Goal: Transaction & Acquisition: Purchase product/service

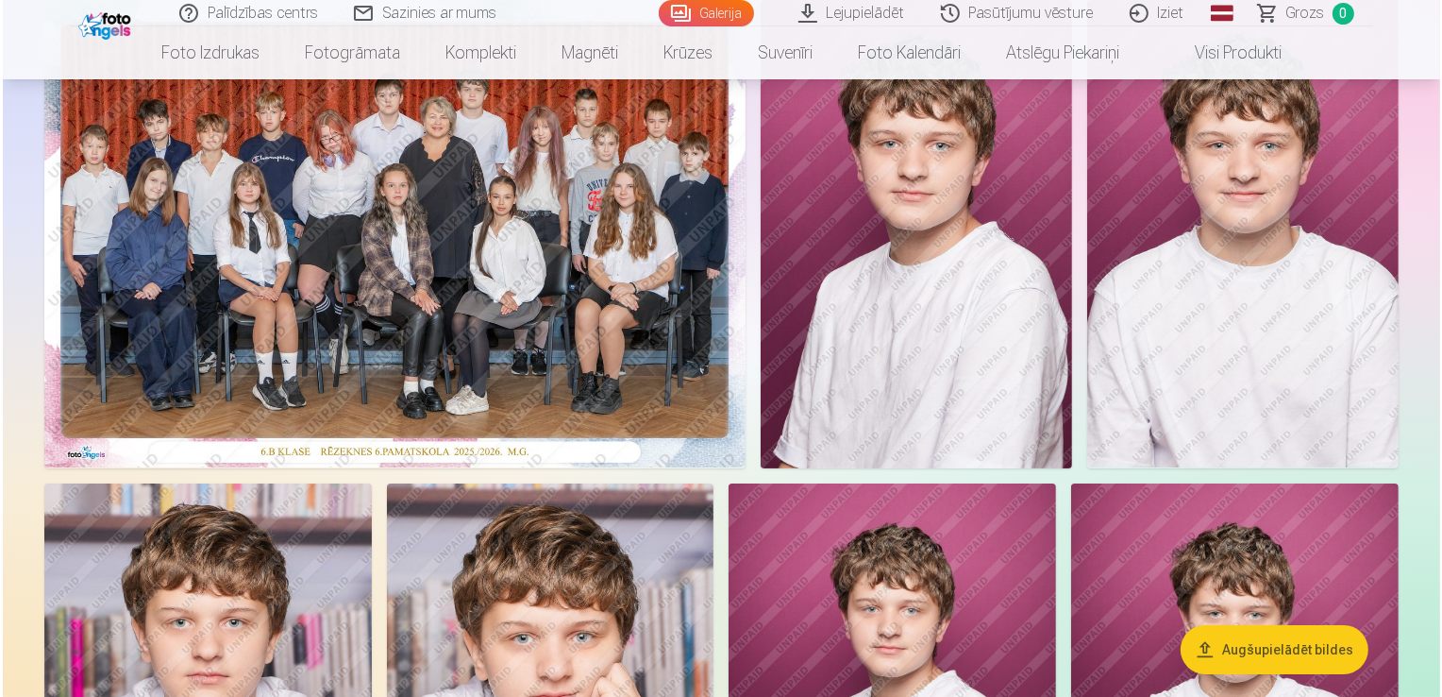
scroll to position [186, 0]
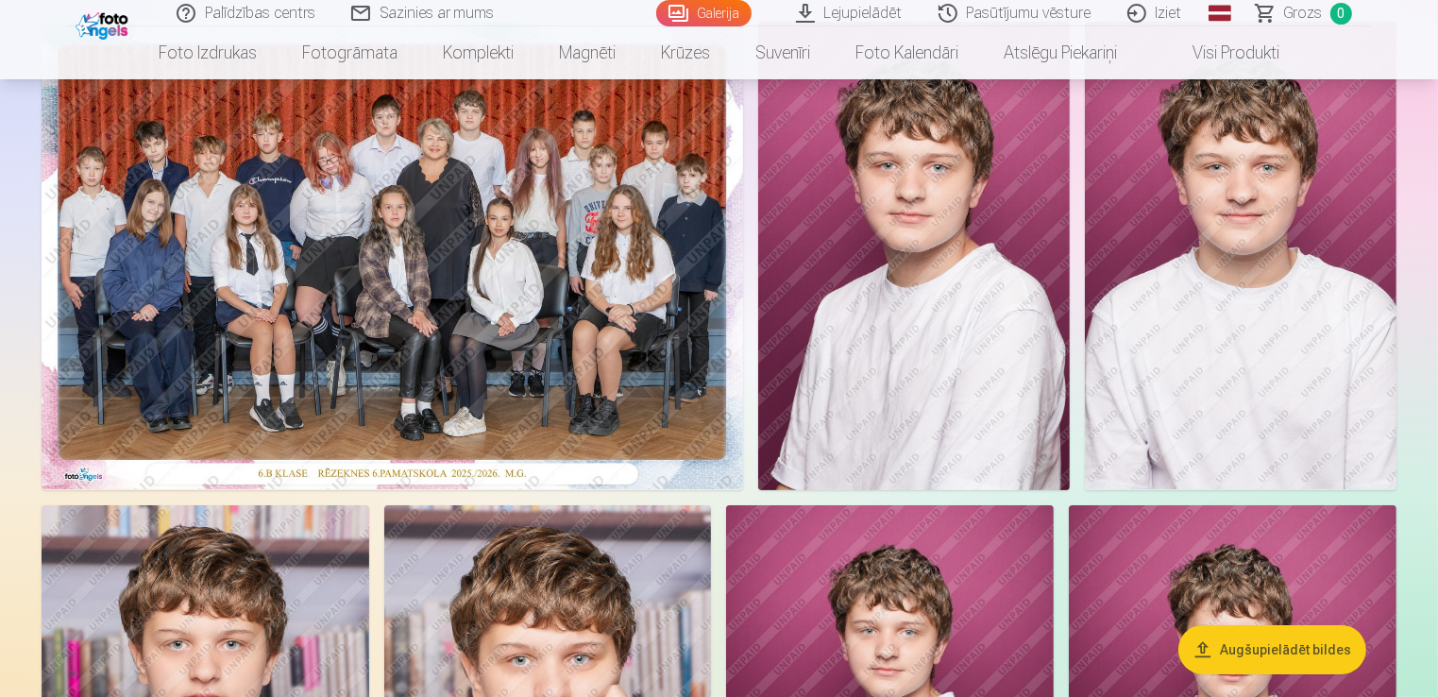
click at [427, 225] on img at bounding box center [392, 255] width 701 height 467
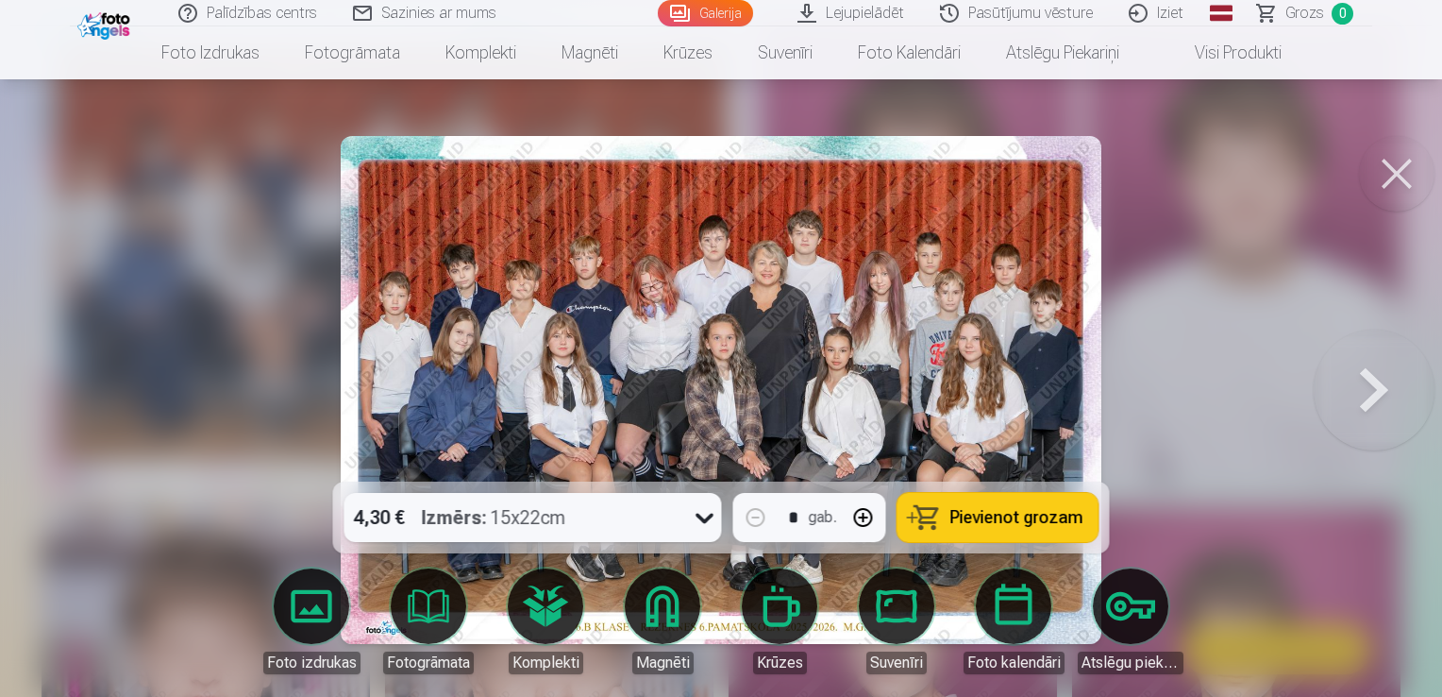
click at [1038, 511] on span "Pievienot grozam" at bounding box center [1017, 517] width 133 height 17
click at [1412, 183] on button at bounding box center [1397, 174] width 76 height 76
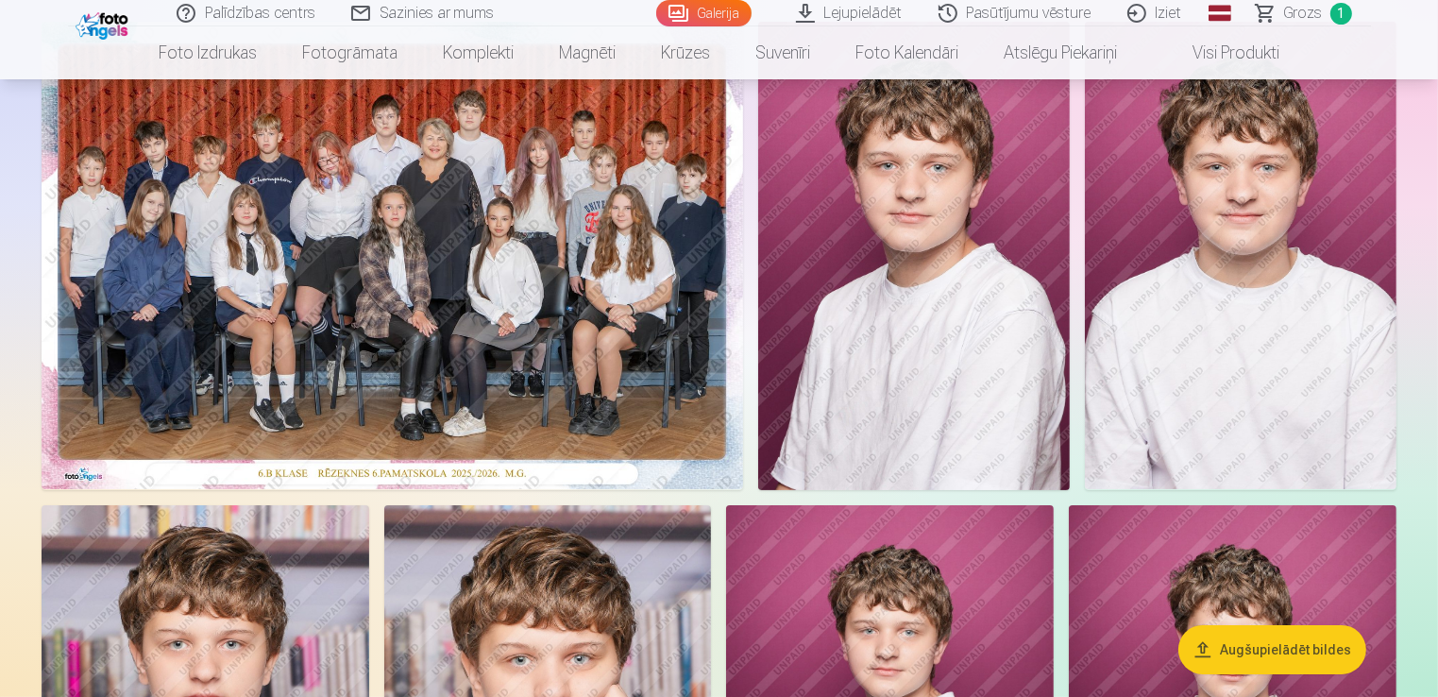
click at [972, 236] on img at bounding box center [913, 256] width 311 height 468
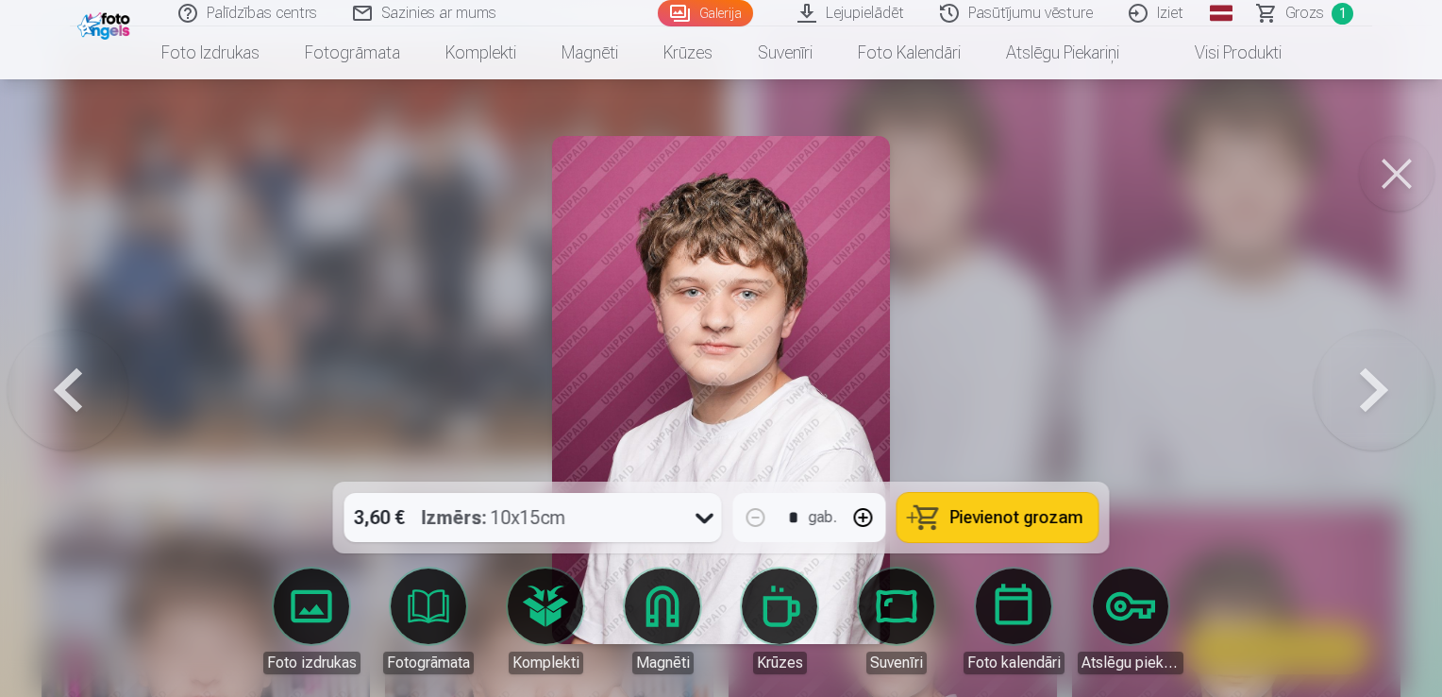
click at [1378, 398] on button at bounding box center [1374, 389] width 121 height 145
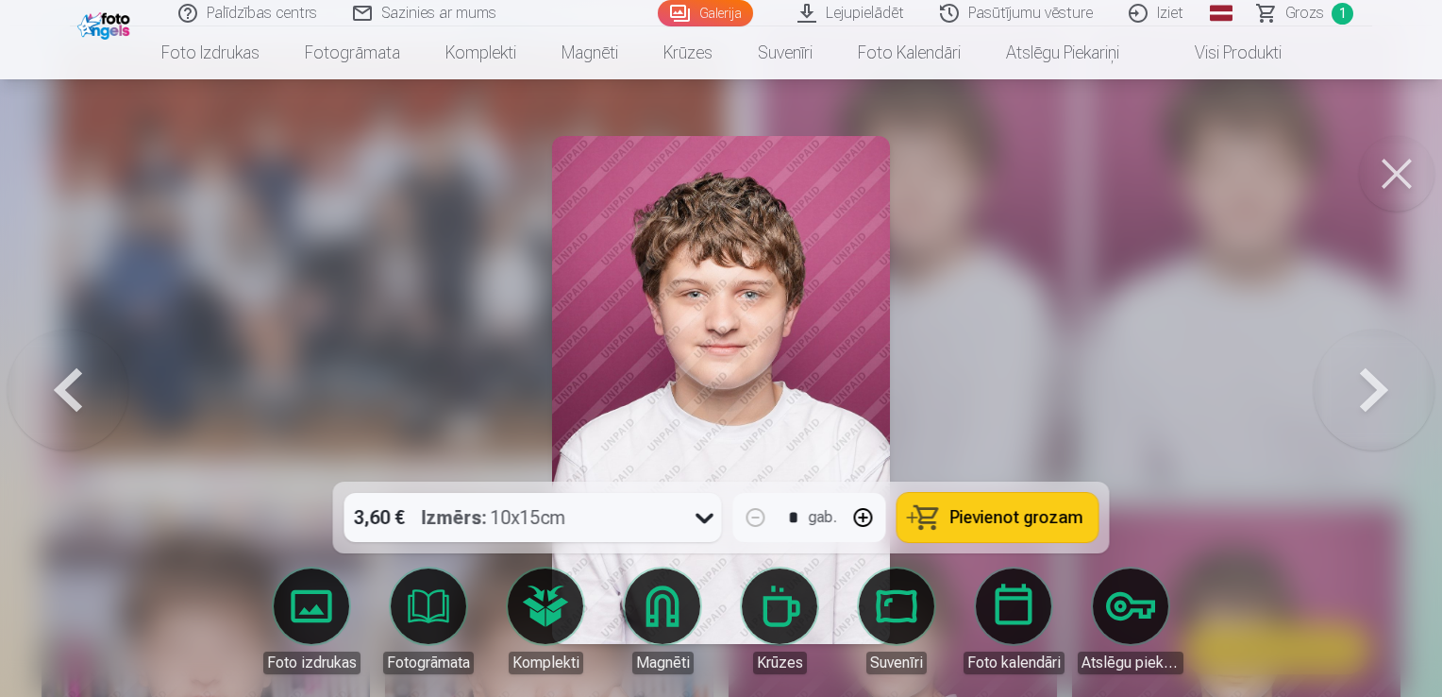
click at [1380, 414] on button at bounding box center [1374, 389] width 121 height 145
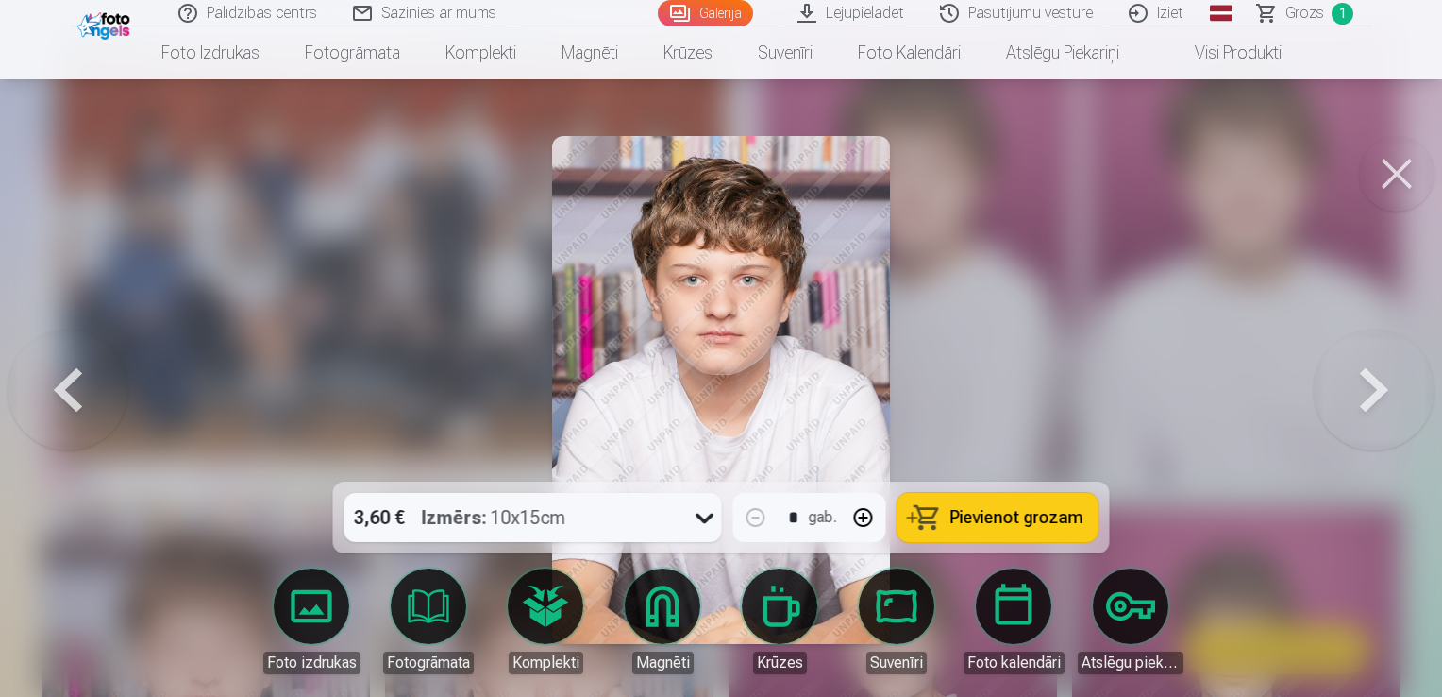
click at [1380, 413] on button at bounding box center [1374, 389] width 121 height 145
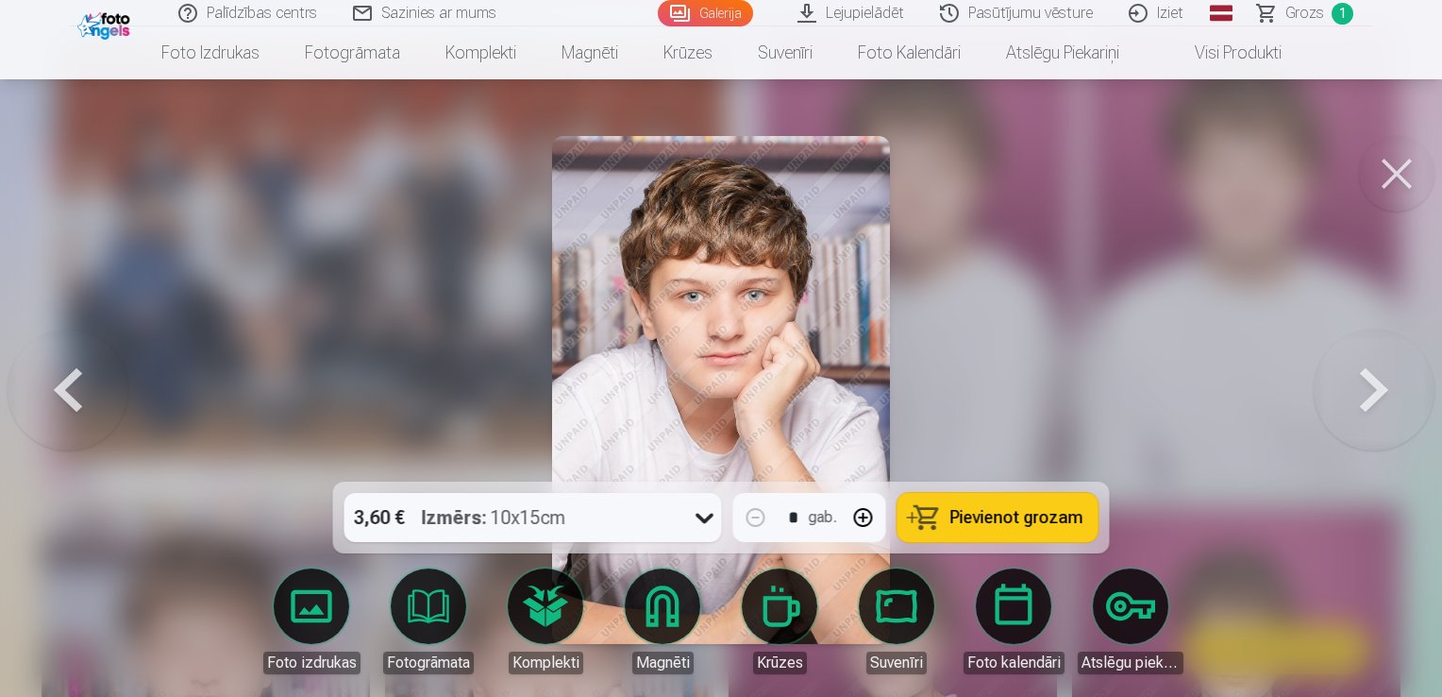
click at [1379, 413] on button at bounding box center [1374, 389] width 121 height 145
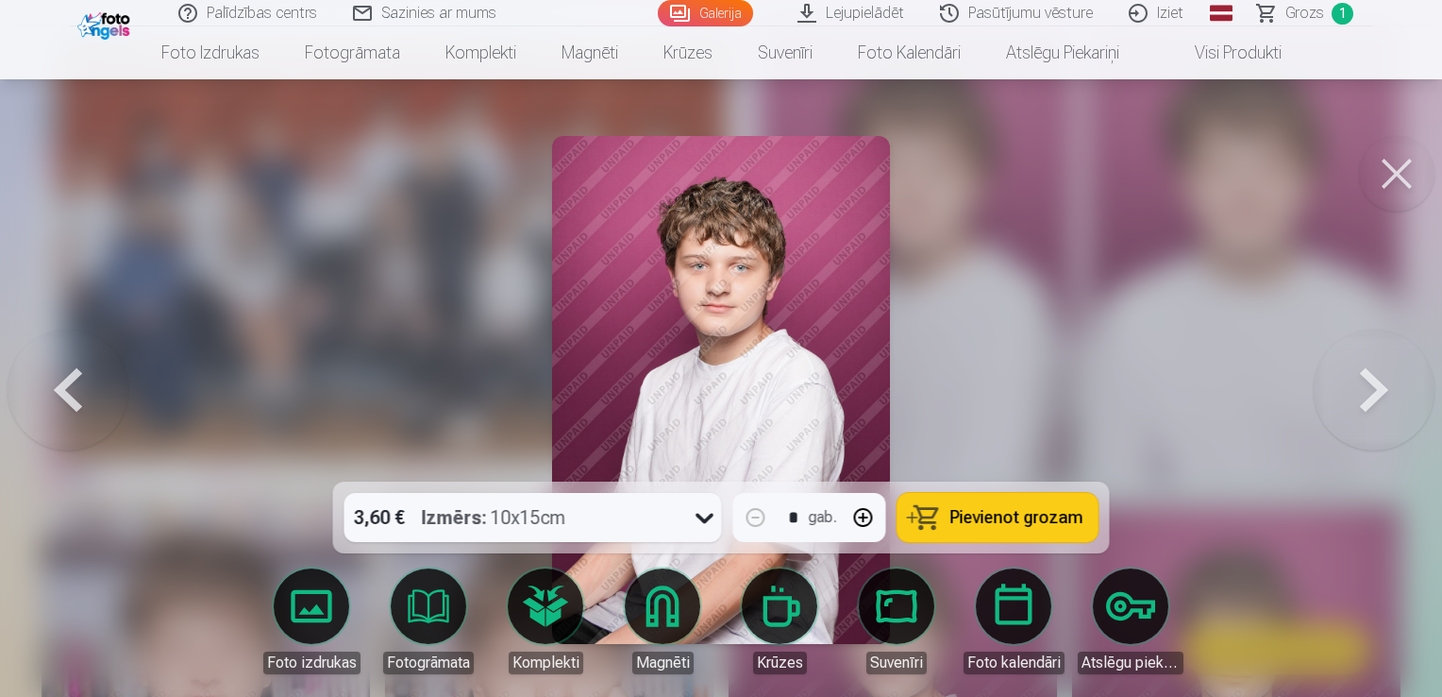
click at [1378, 413] on button at bounding box center [1374, 389] width 121 height 145
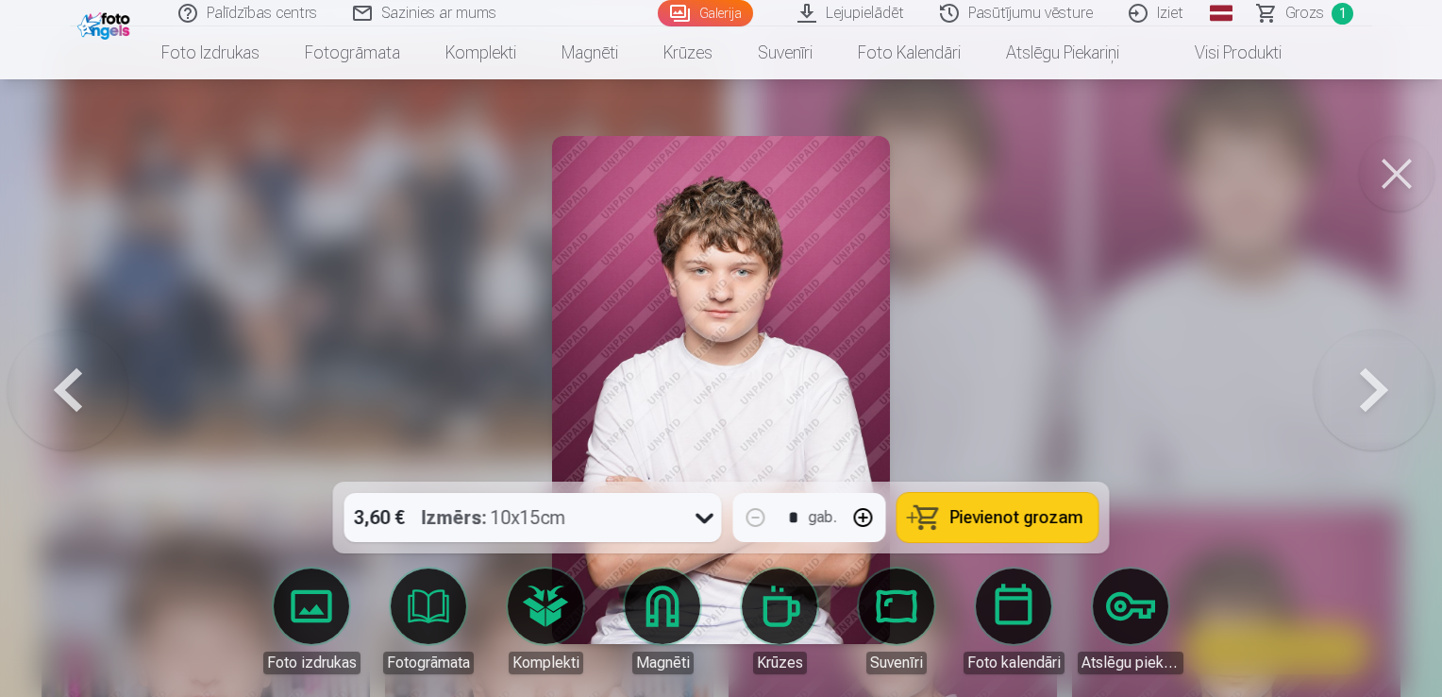
click at [1378, 413] on button at bounding box center [1374, 389] width 121 height 145
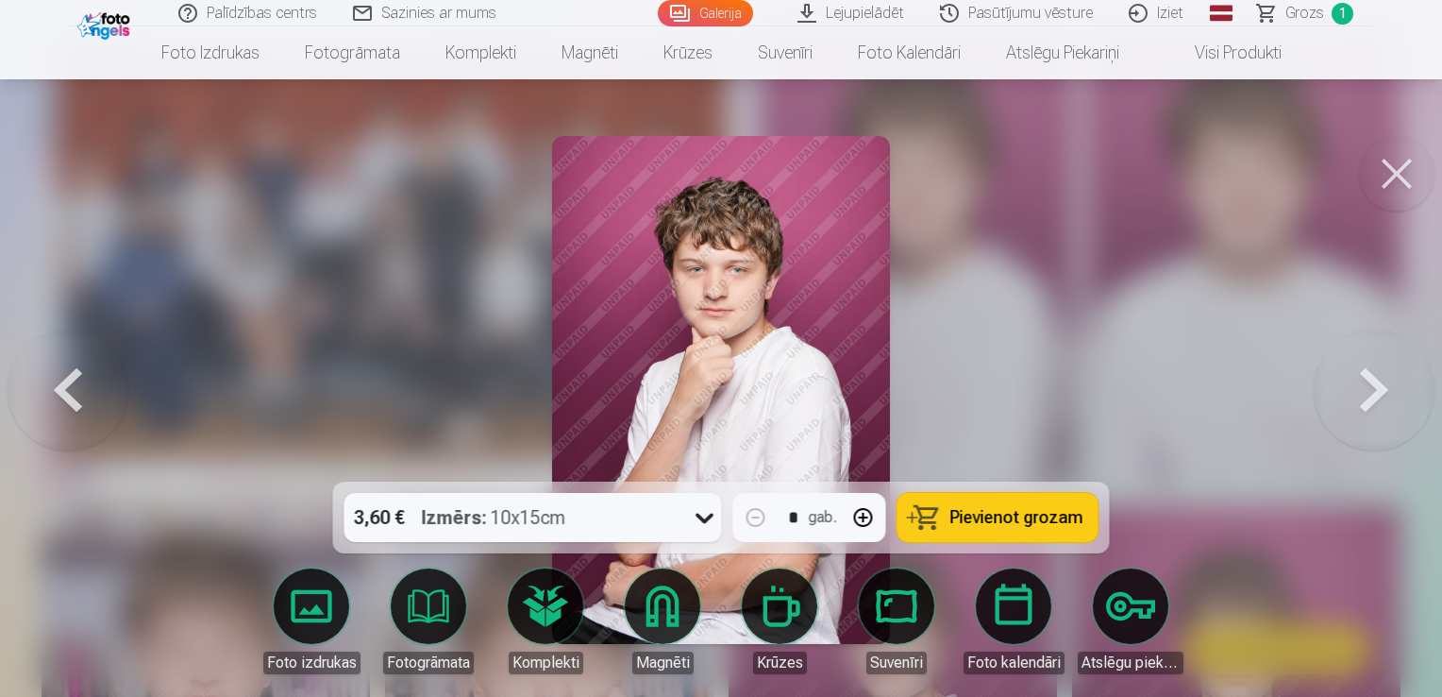
click at [1378, 413] on button at bounding box center [1374, 389] width 121 height 145
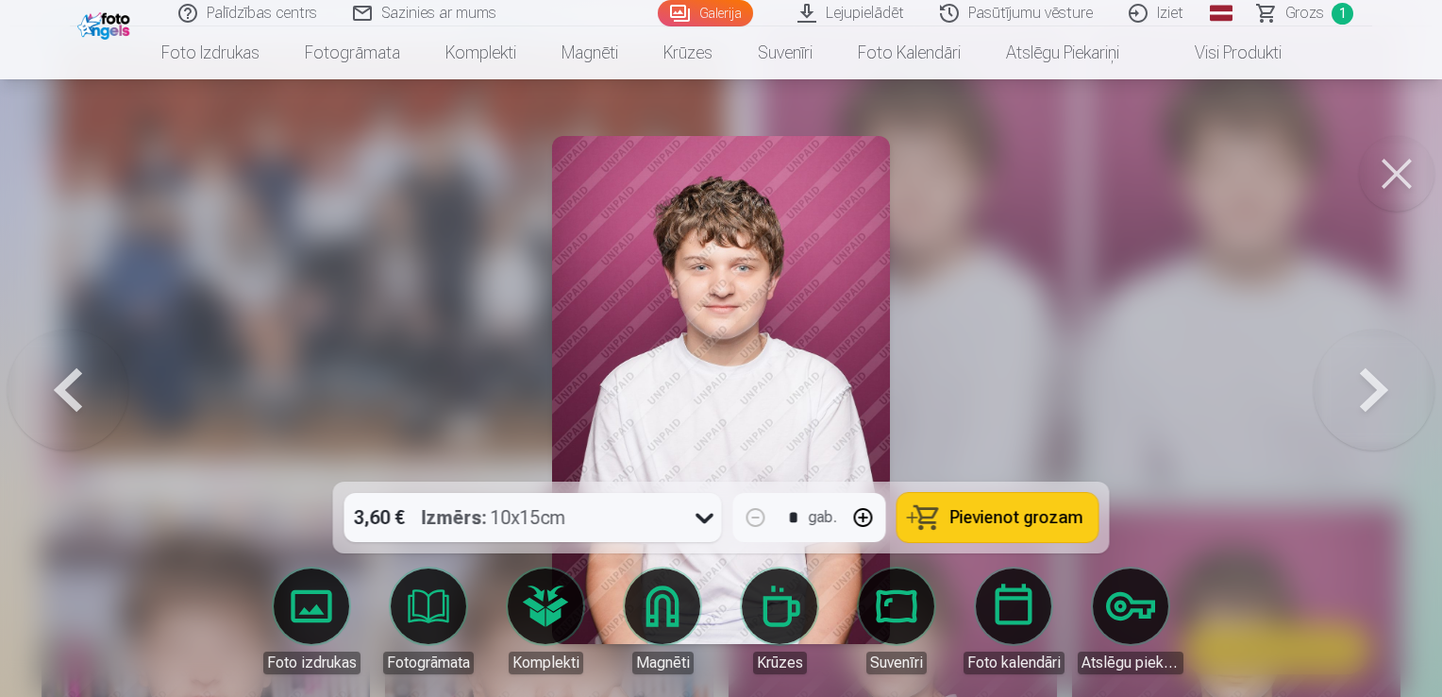
click at [1378, 413] on button at bounding box center [1374, 389] width 121 height 145
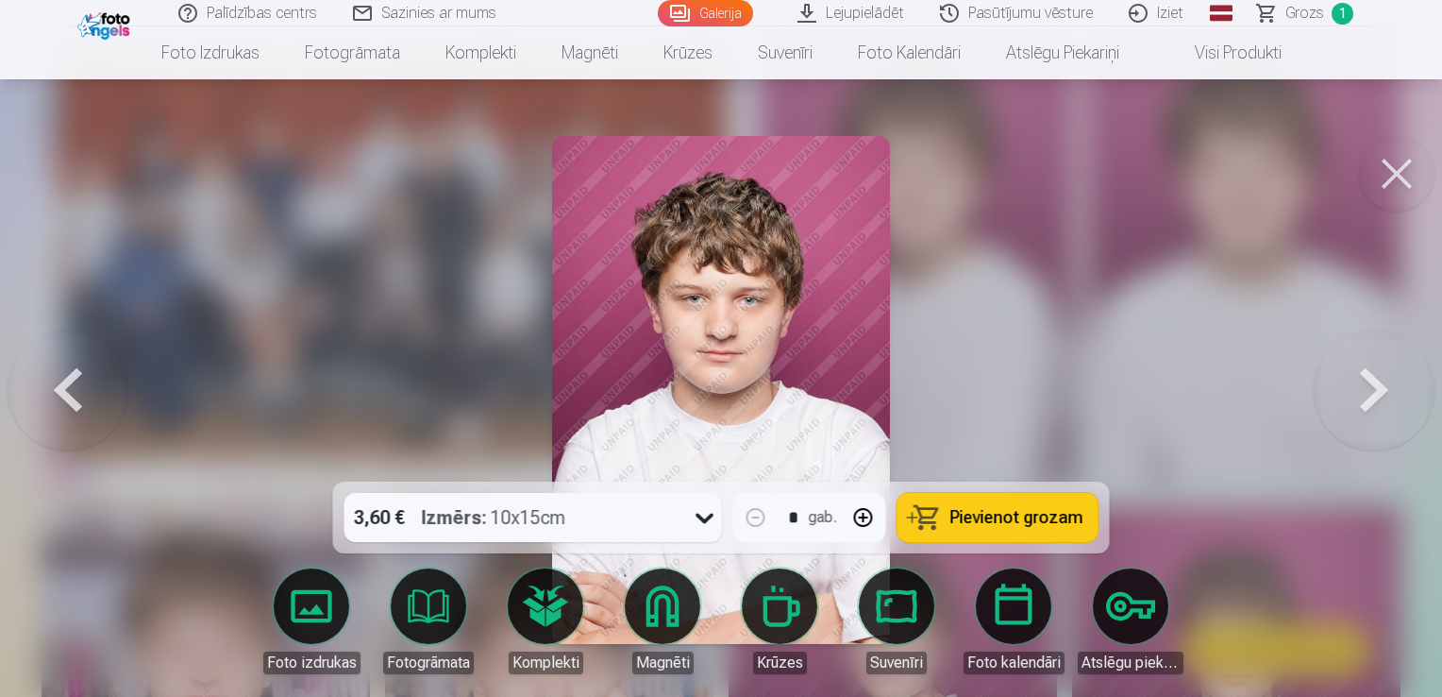
click at [1378, 413] on button at bounding box center [1374, 389] width 121 height 145
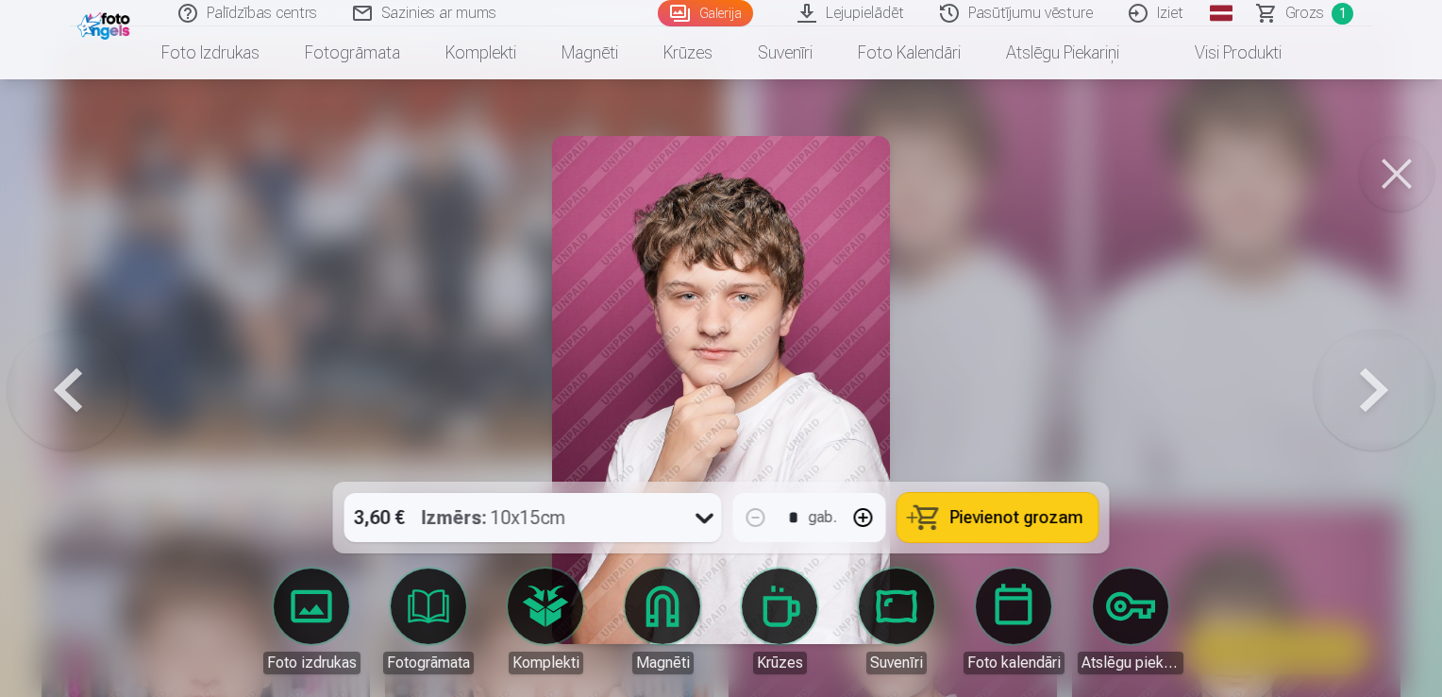
click at [1378, 413] on button at bounding box center [1374, 389] width 121 height 145
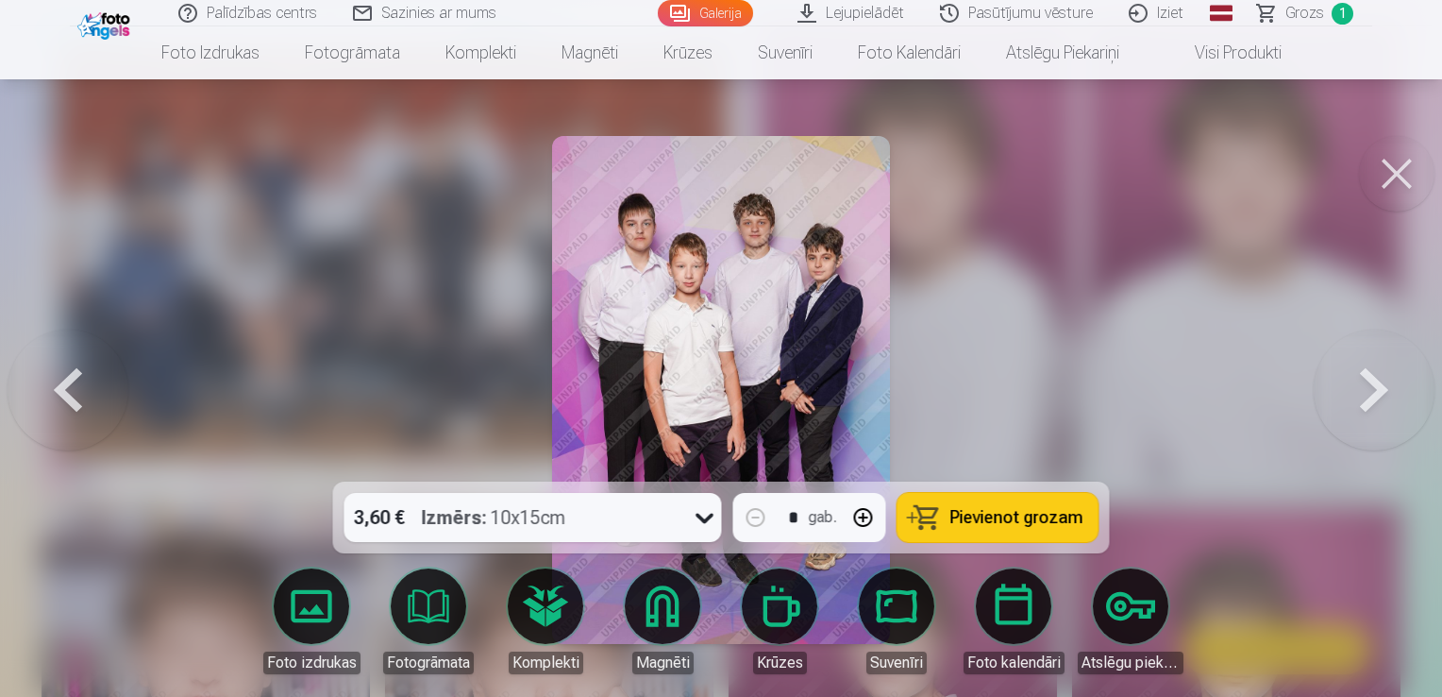
click at [1378, 413] on button at bounding box center [1374, 389] width 121 height 145
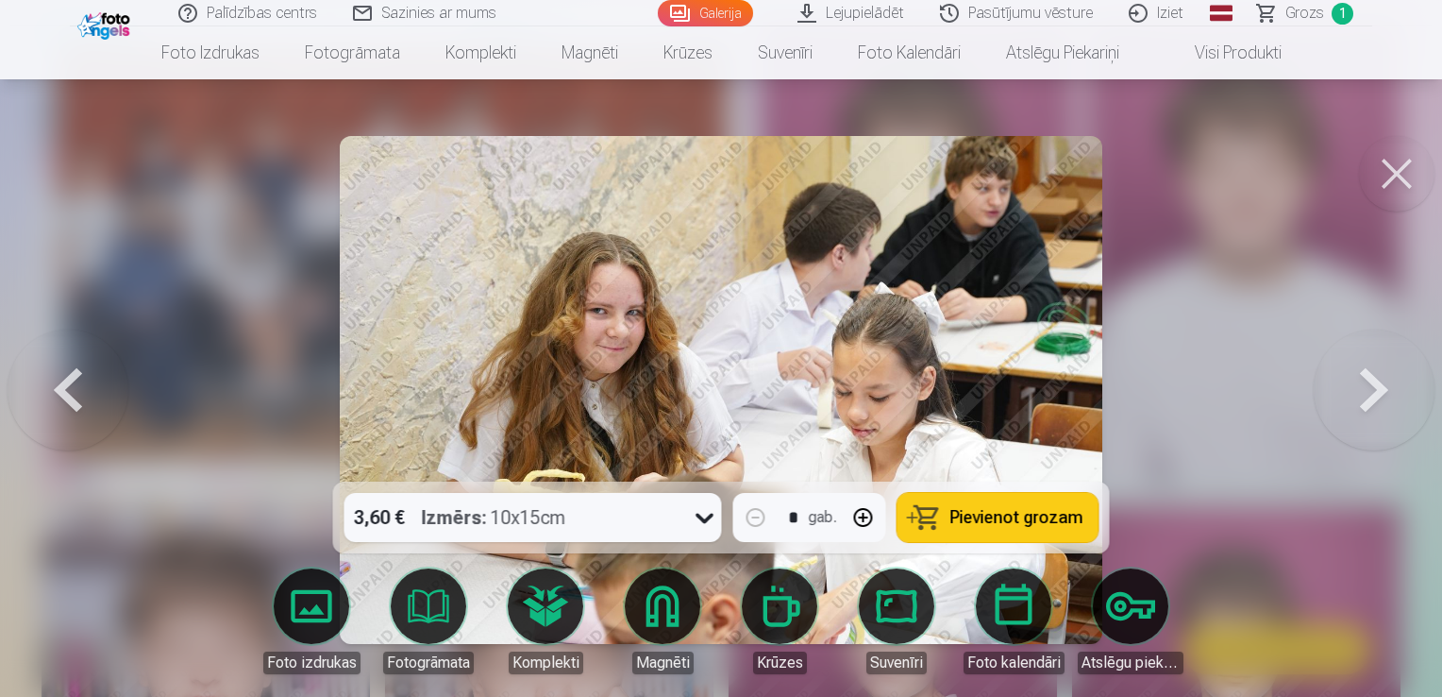
click at [1378, 413] on button at bounding box center [1374, 389] width 121 height 145
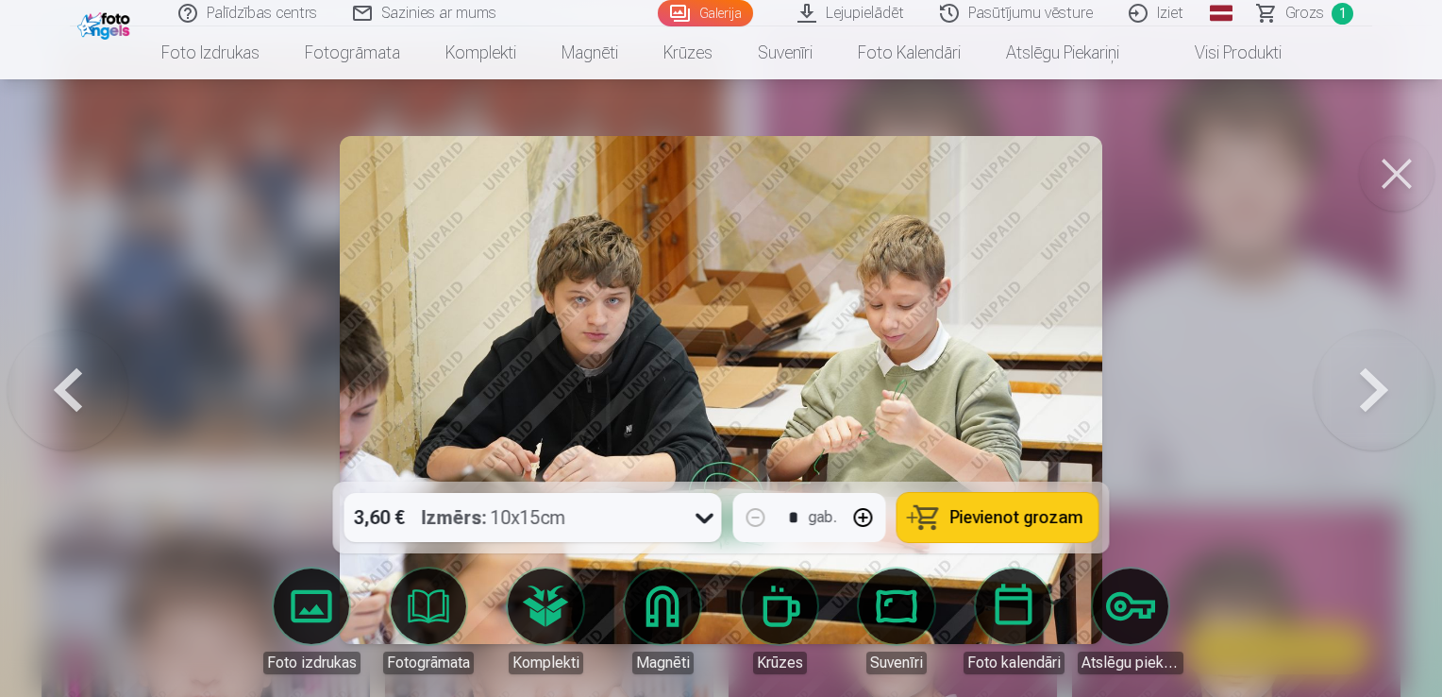
click at [1378, 413] on button at bounding box center [1374, 389] width 121 height 145
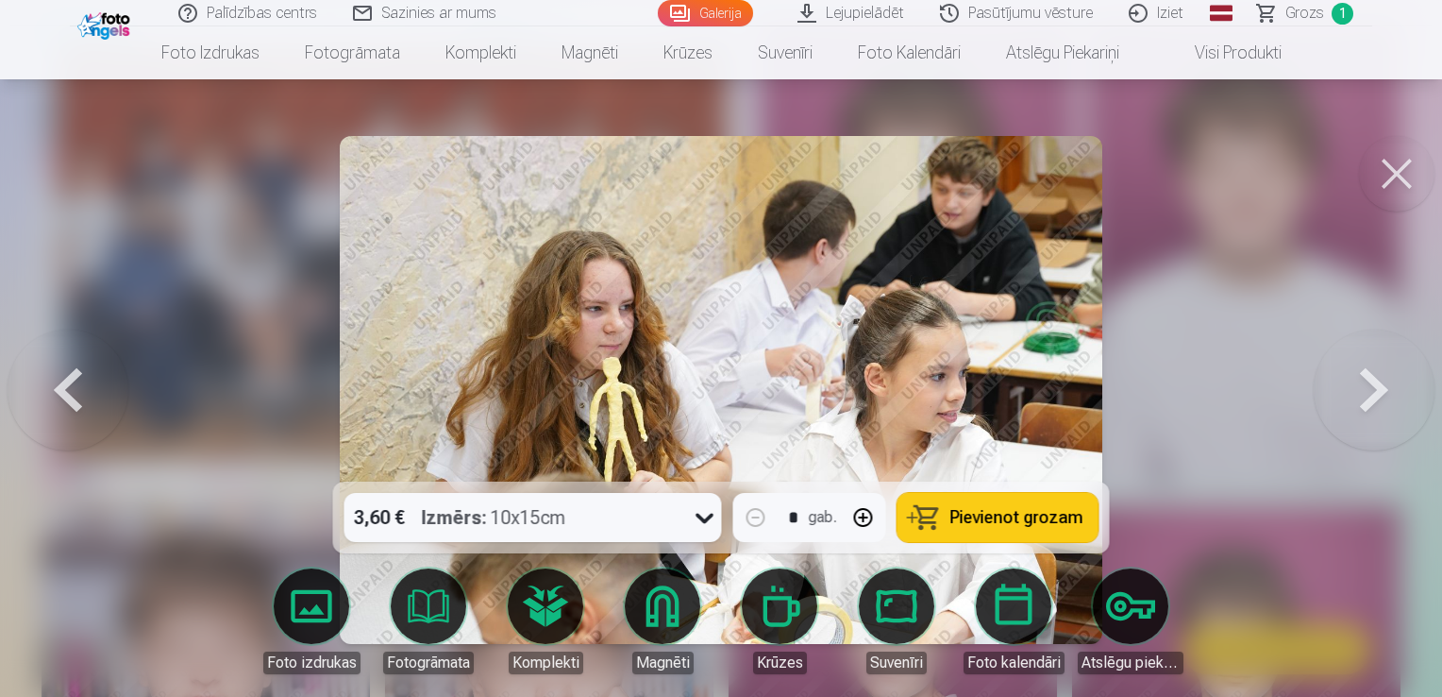
click at [1378, 413] on button at bounding box center [1374, 389] width 121 height 145
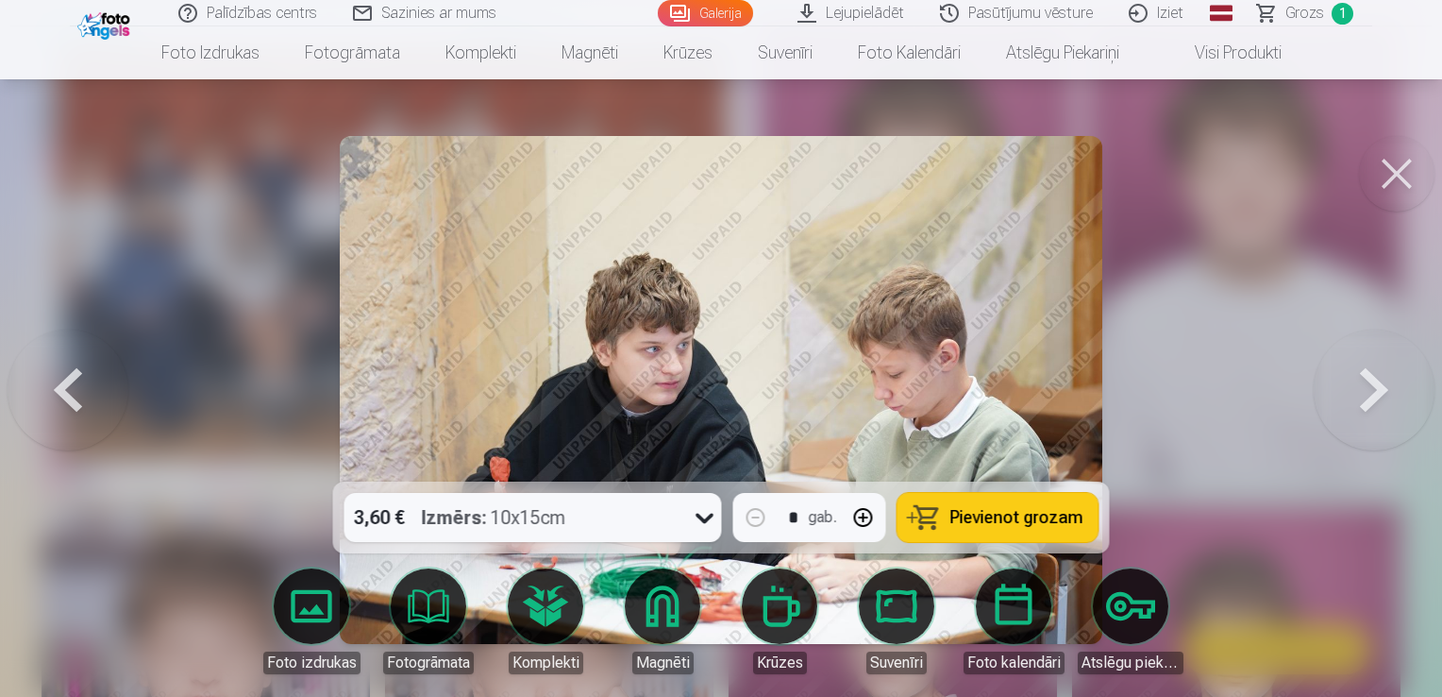
click at [1376, 413] on button at bounding box center [1374, 389] width 121 height 145
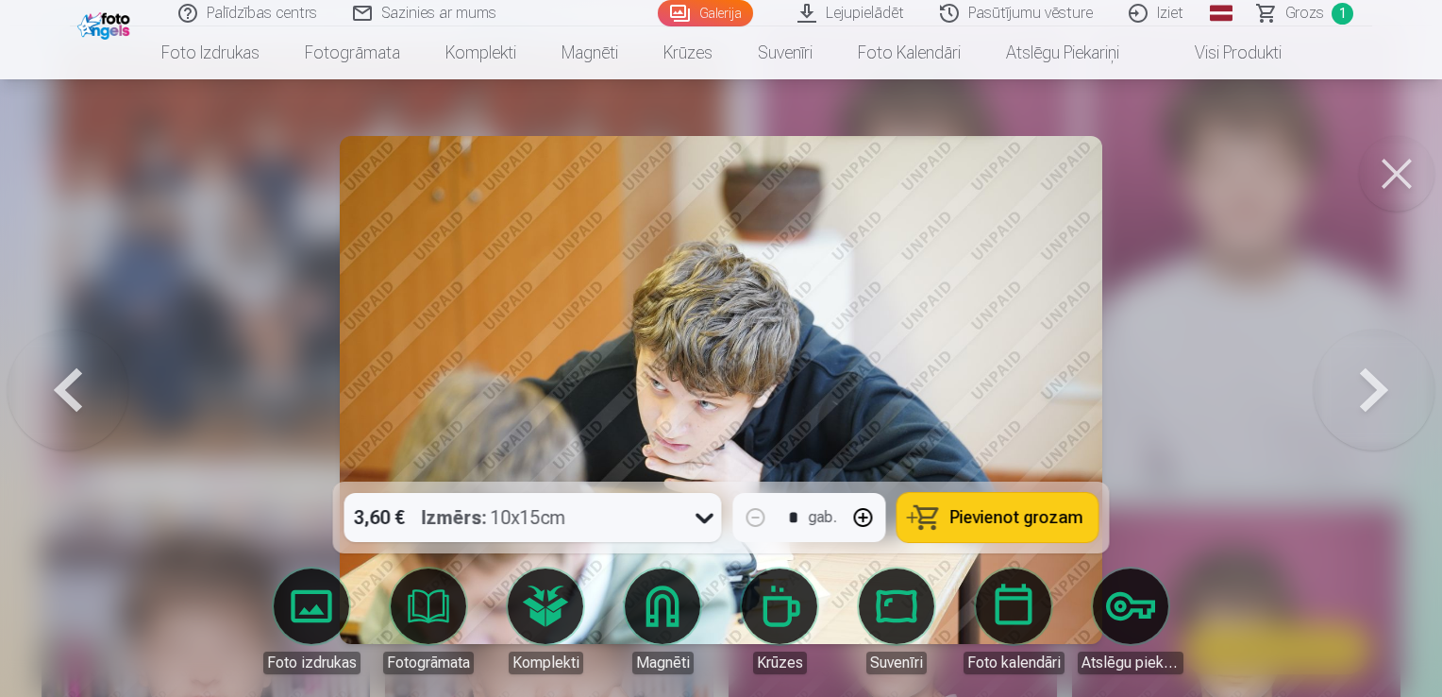
click at [1376, 413] on button at bounding box center [1374, 389] width 121 height 145
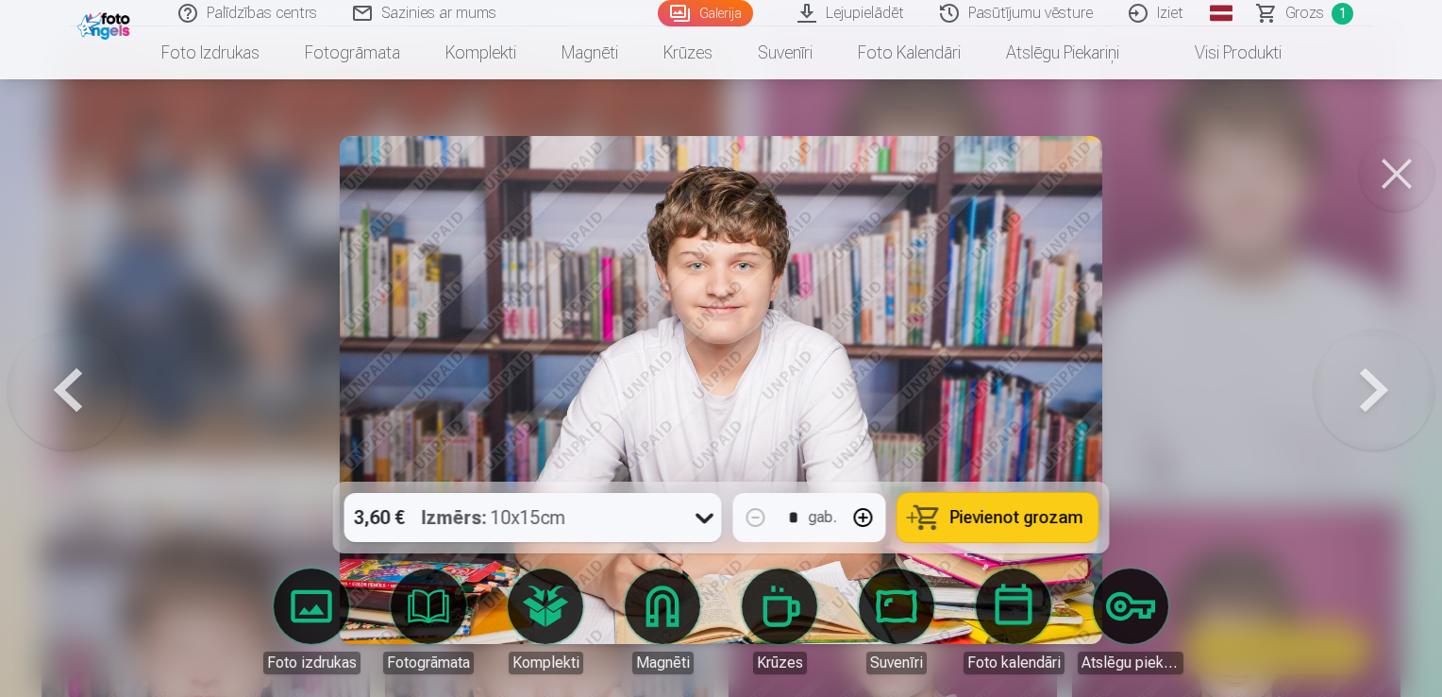
click at [1376, 413] on button at bounding box center [1374, 389] width 121 height 145
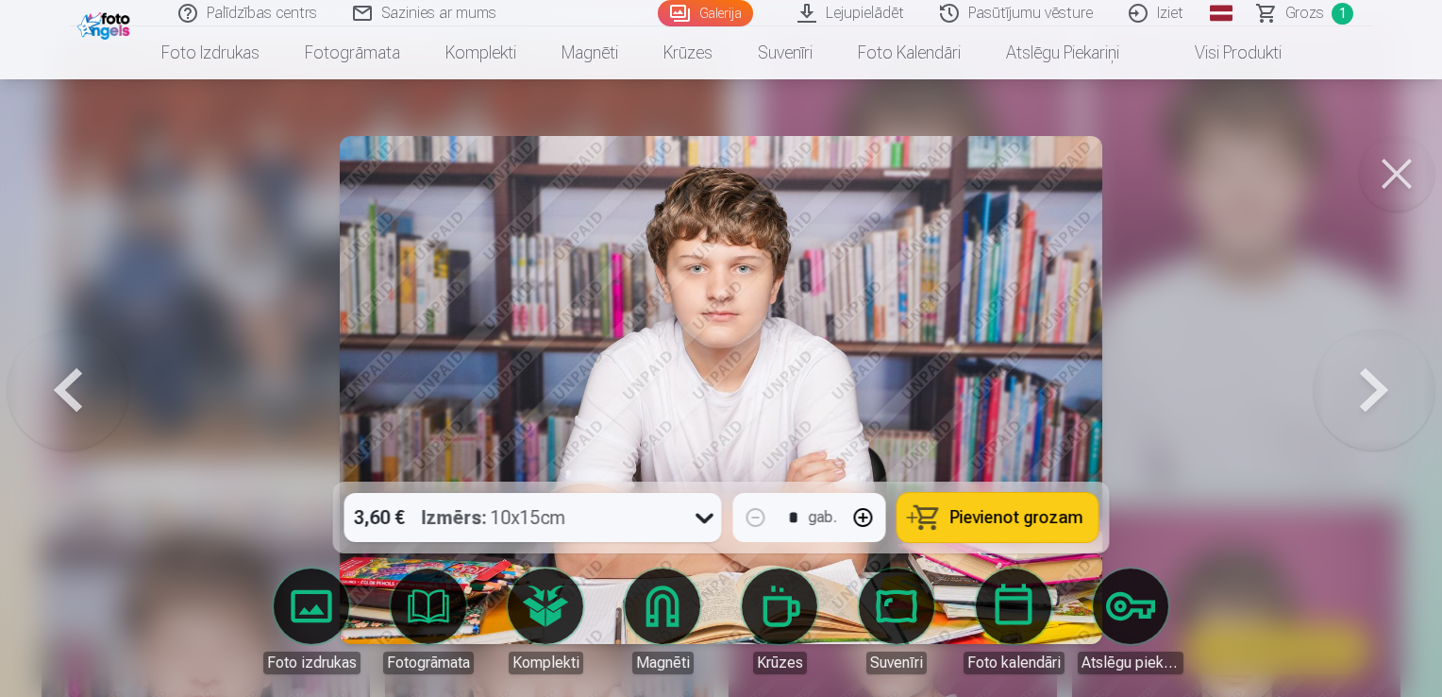
click at [1376, 413] on button at bounding box center [1374, 389] width 121 height 145
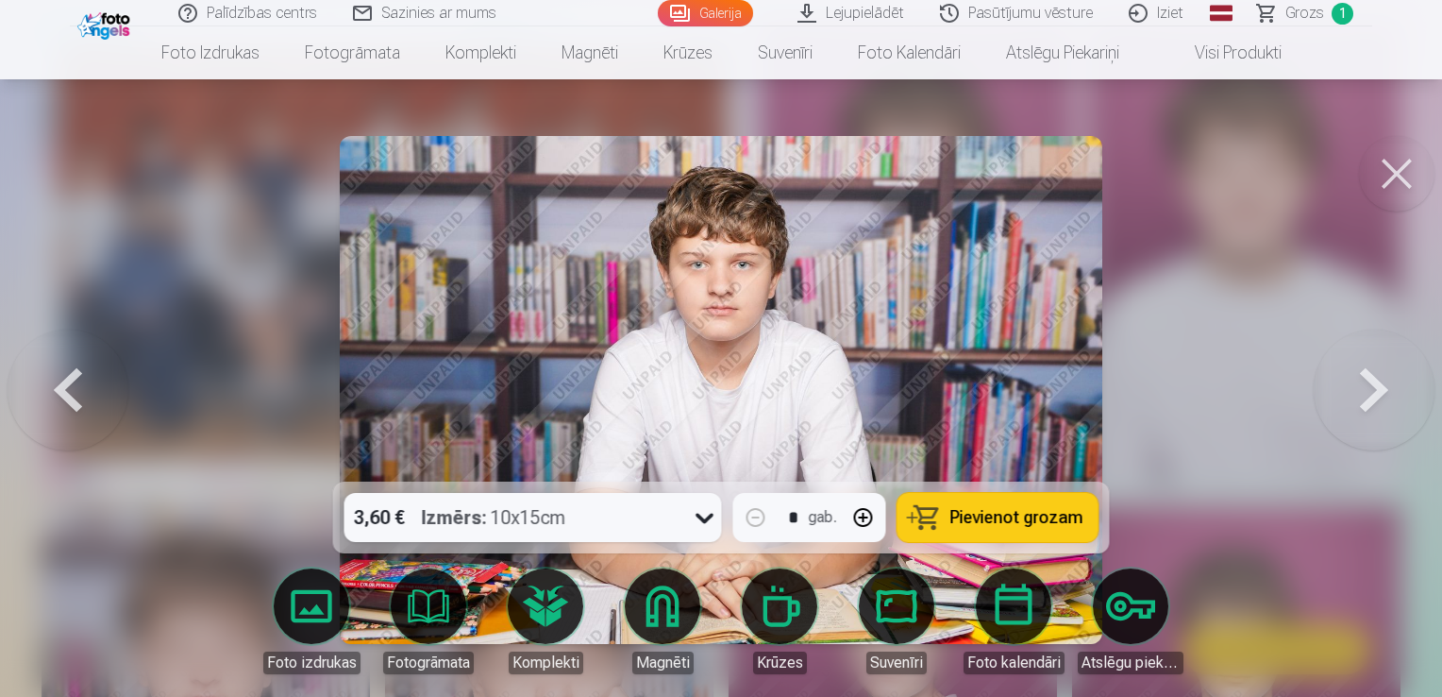
click at [1376, 413] on button at bounding box center [1374, 389] width 121 height 145
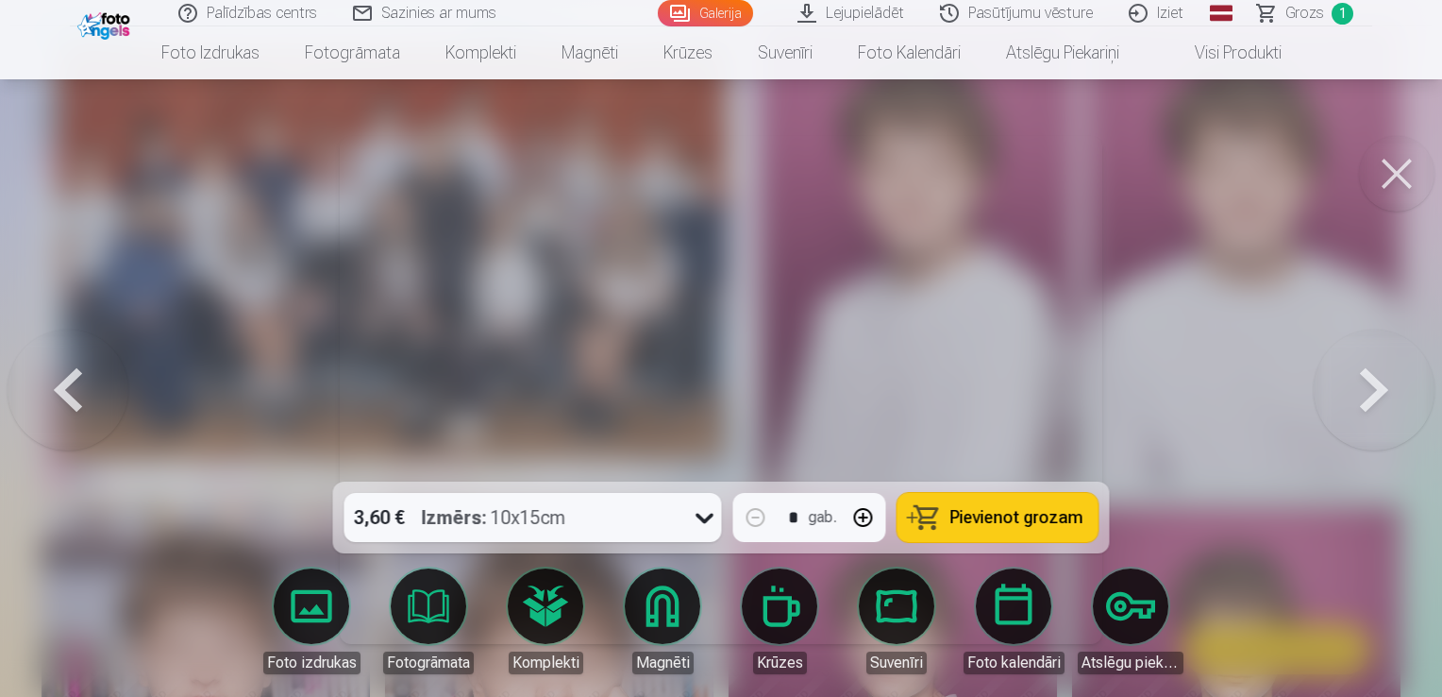
click at [1376, 413] on button at bounding box center [1374, 389] width 121 height 145
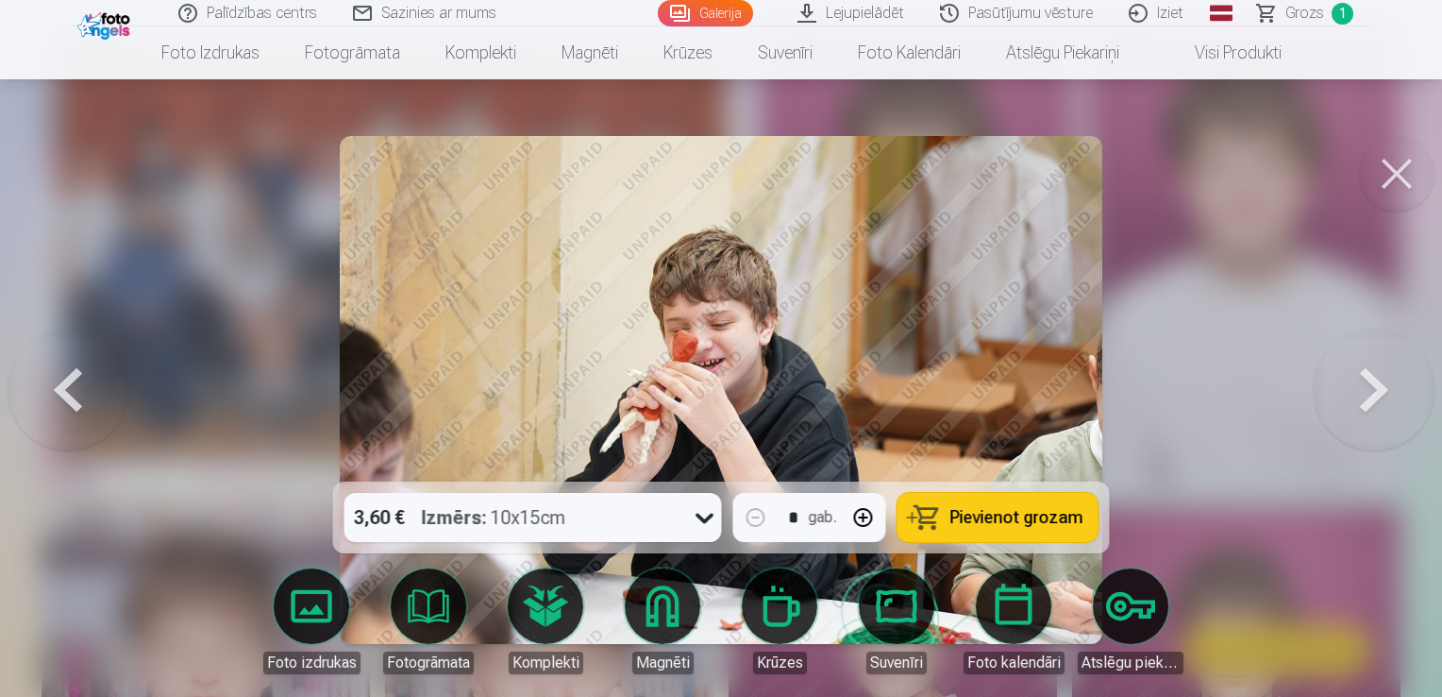
click at [1376, 413] on button at bounding box center [1374, 389] width 121 height 145
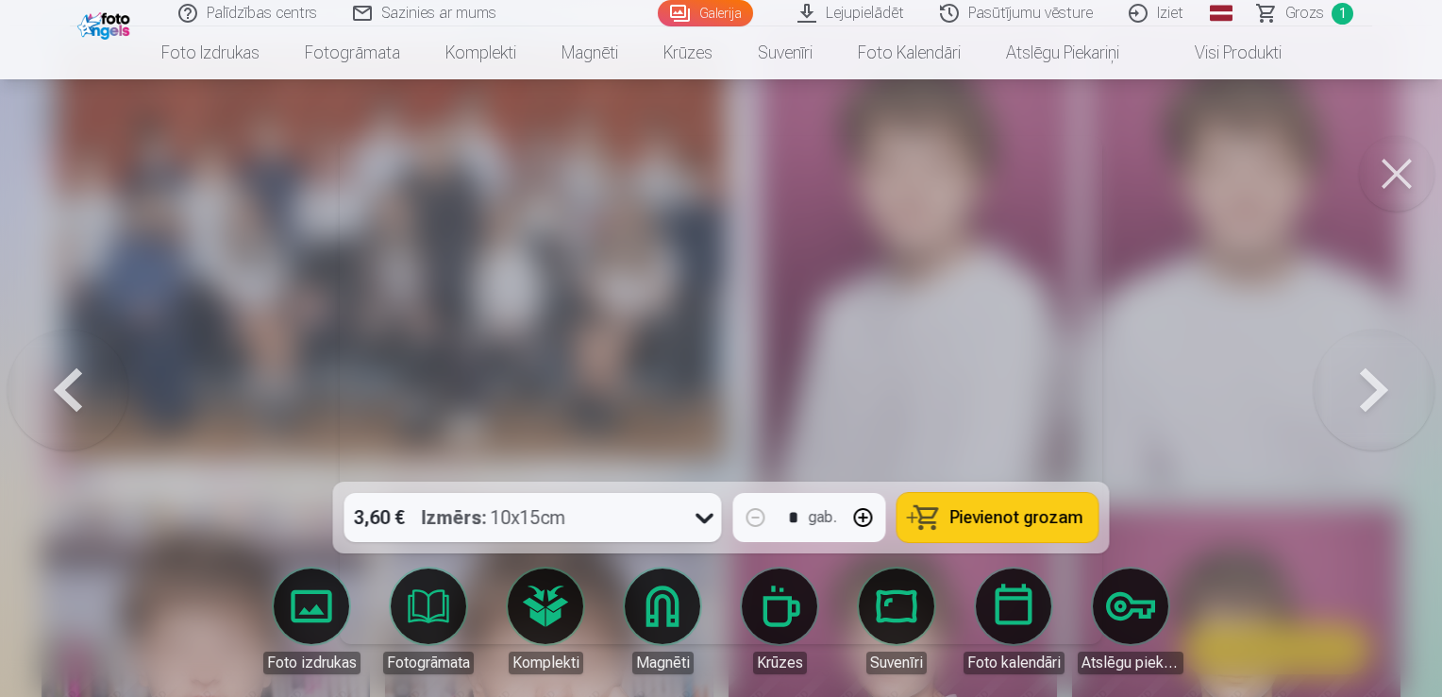
click at [1376, 413] on button at bounding box center [1374, 389] width 121 height 145
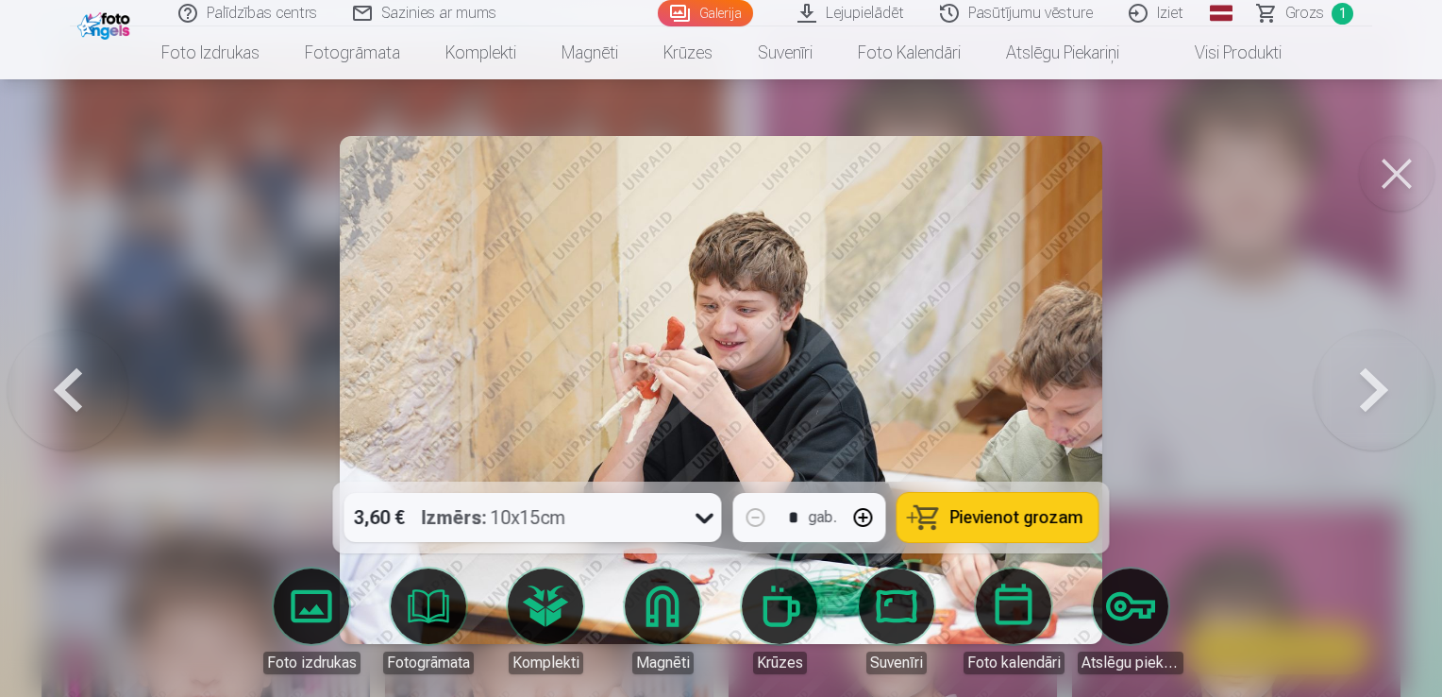
click at [1376, 412] on button at bounding box center [1374, 389] width 121 height 145
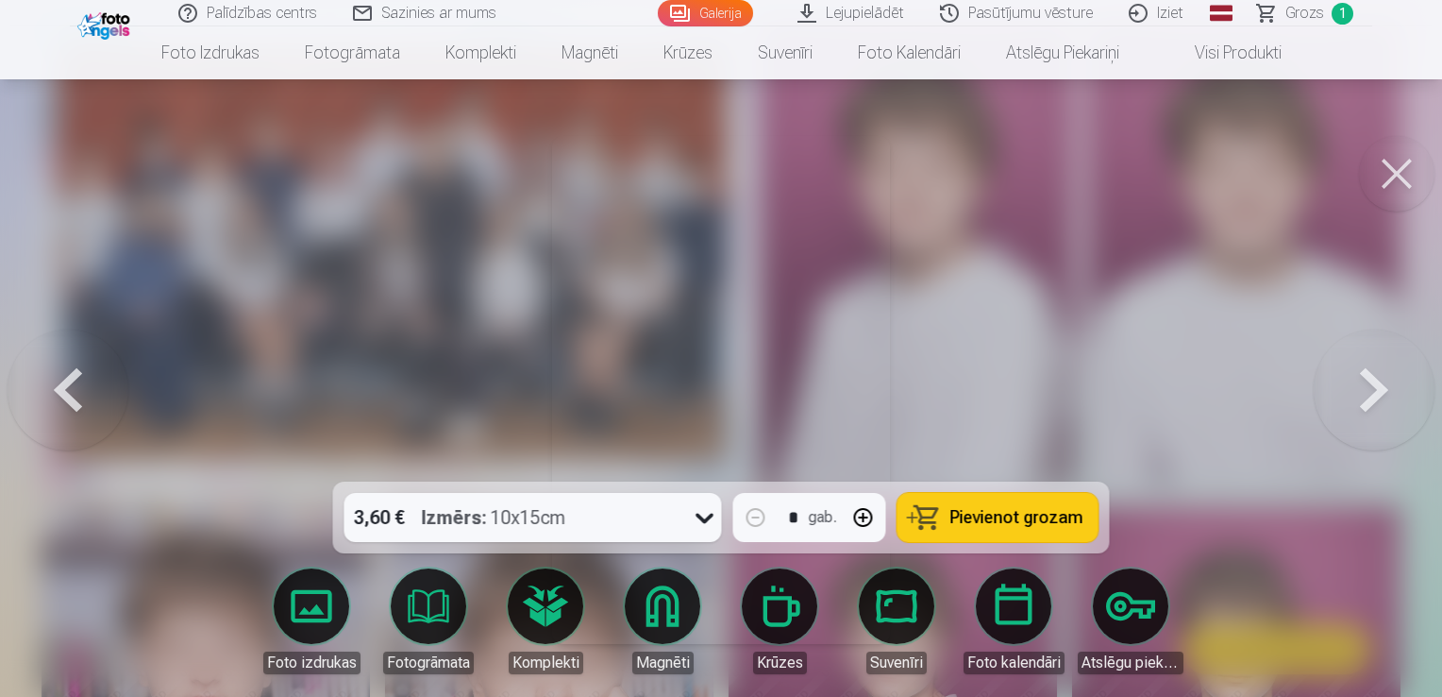
click at [1376, 412] on button at bounding box center [1374, 389] width 121 height 145
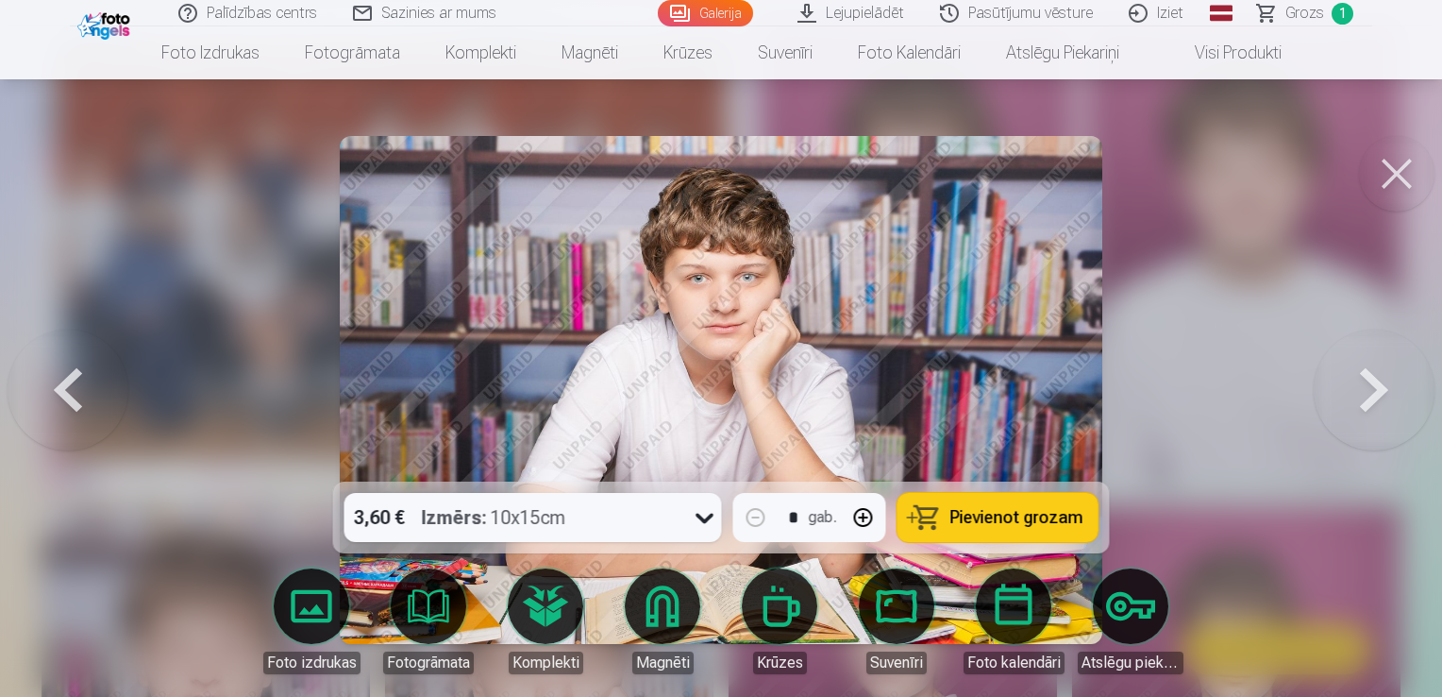
click at [1376, 412] on button at bounding box center [1374, 389] width 121 height 145
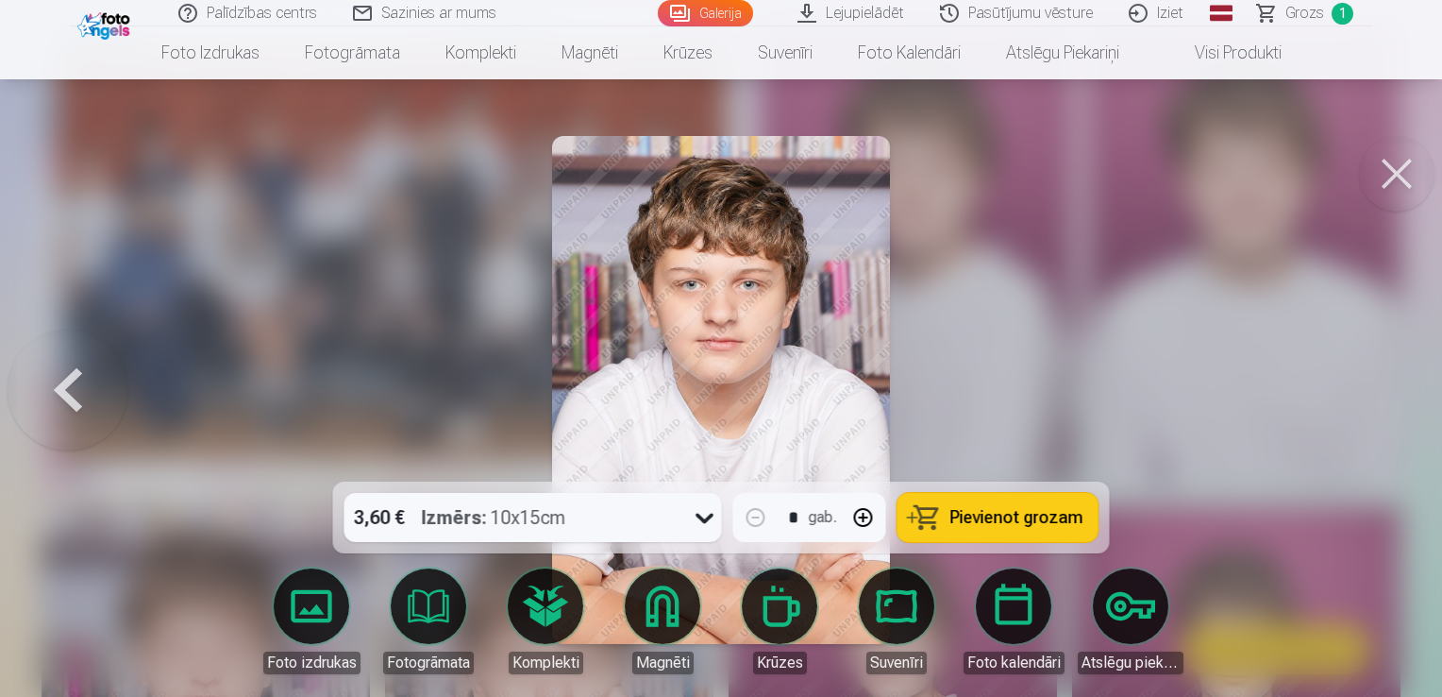
click at [1376, 411] on div at bounding box center [721, 348] width 1442 height 697
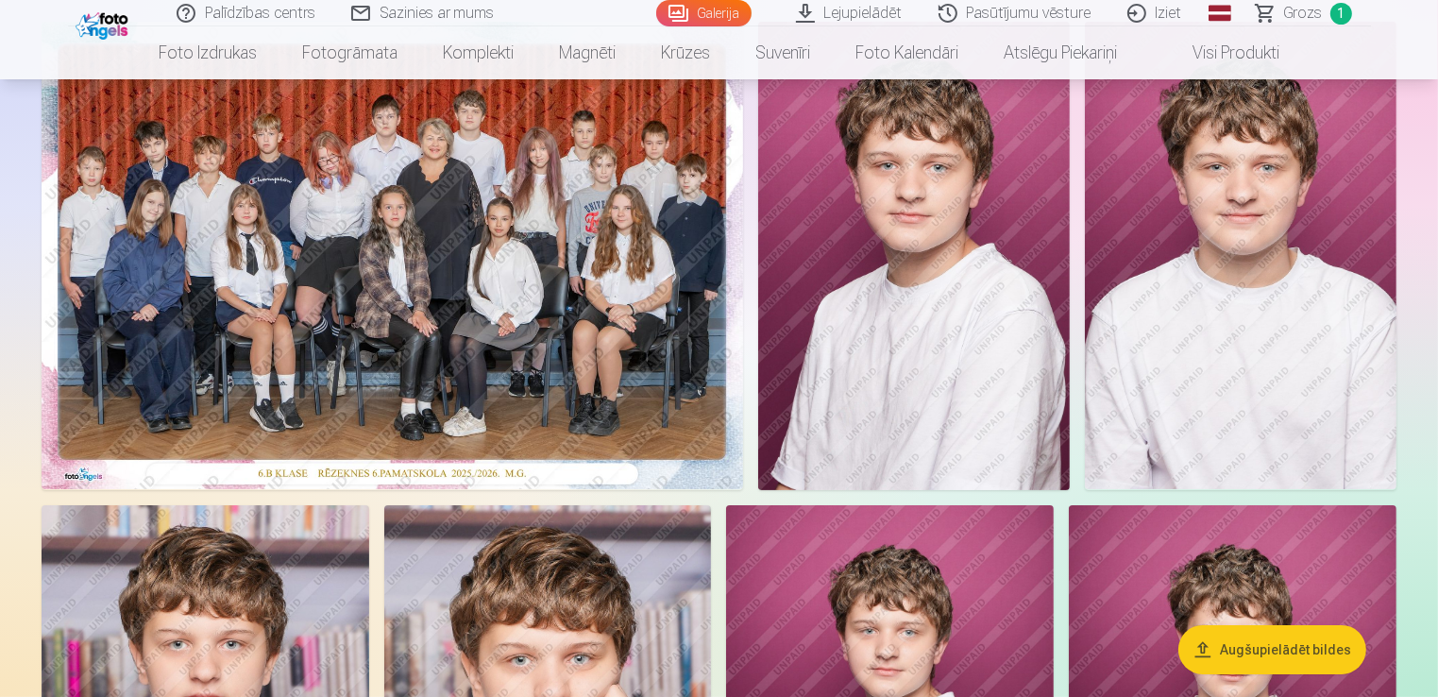
click at [957, 281] on img at bounding box center [913, 256] width 311 height 468
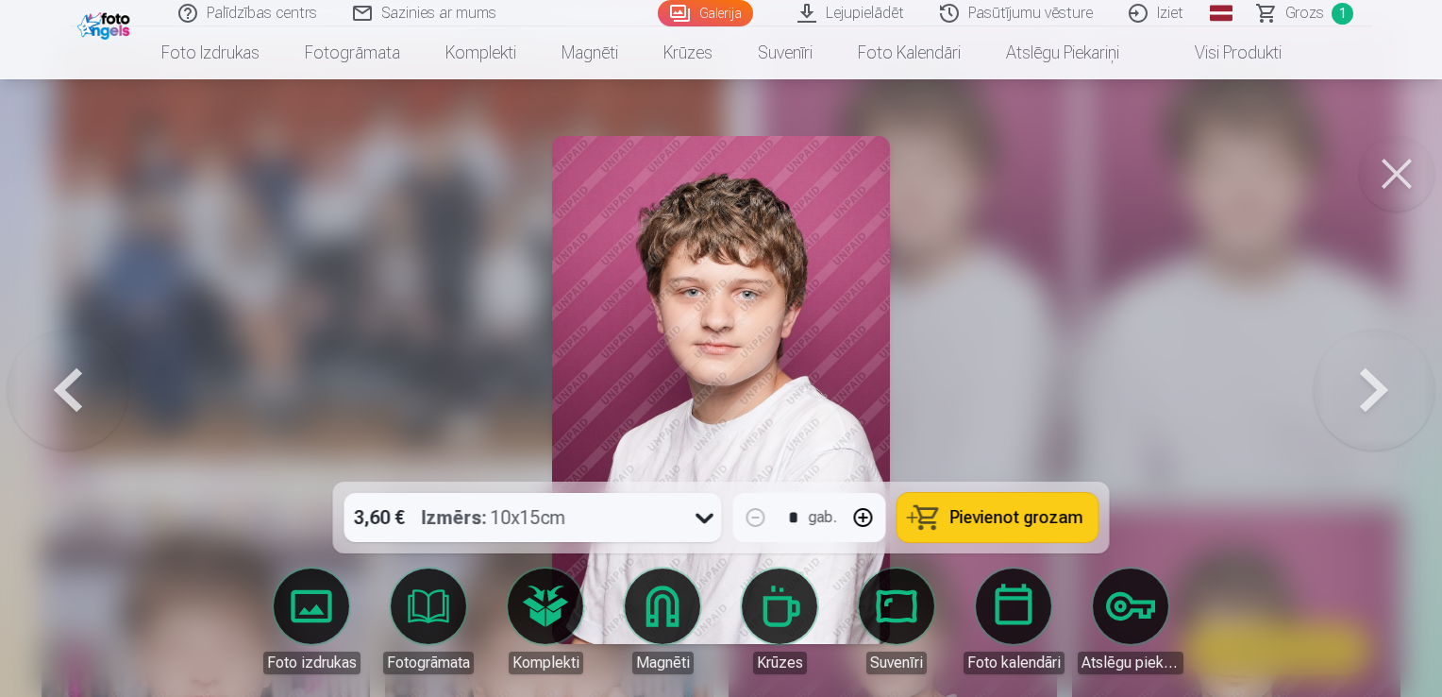
click at [1350, 379] on button at bounding box center [1374, 389] width 121 height 145
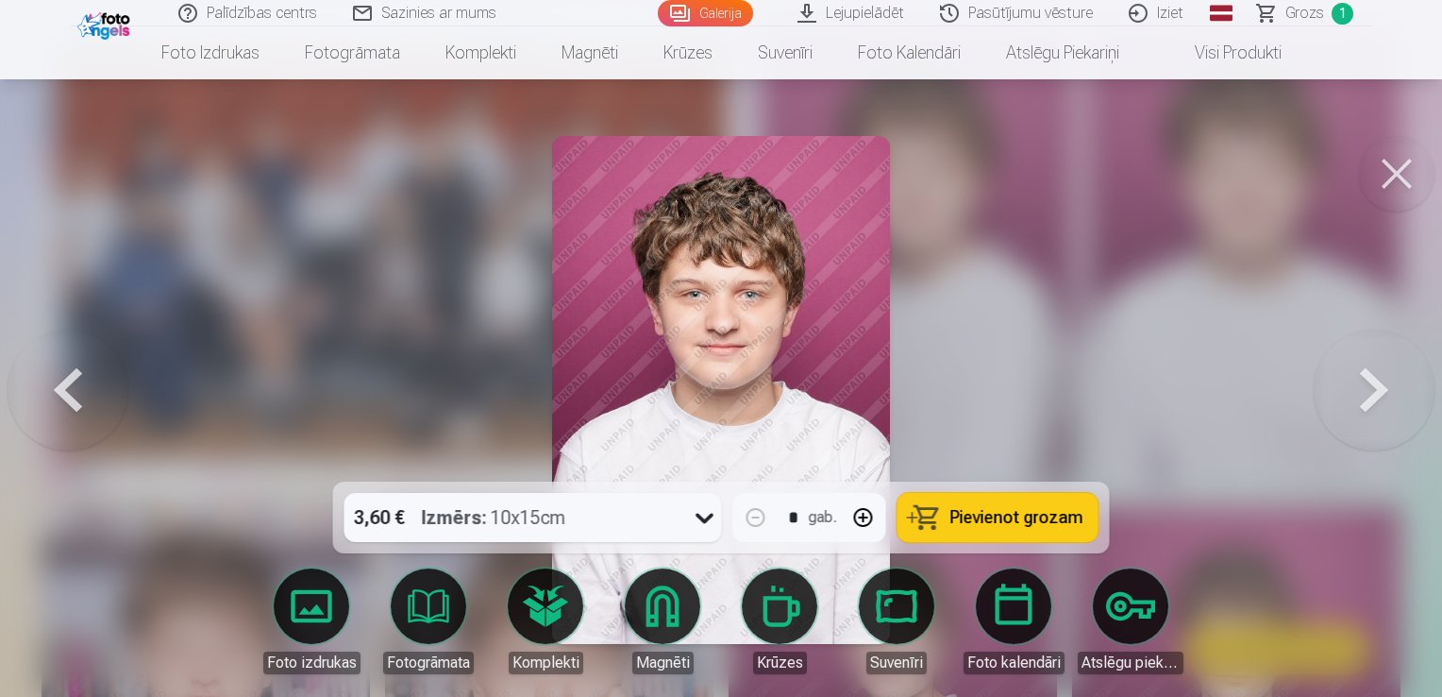
click at [87, 385] on button at bounding box center [68, 389] width 121 height 145
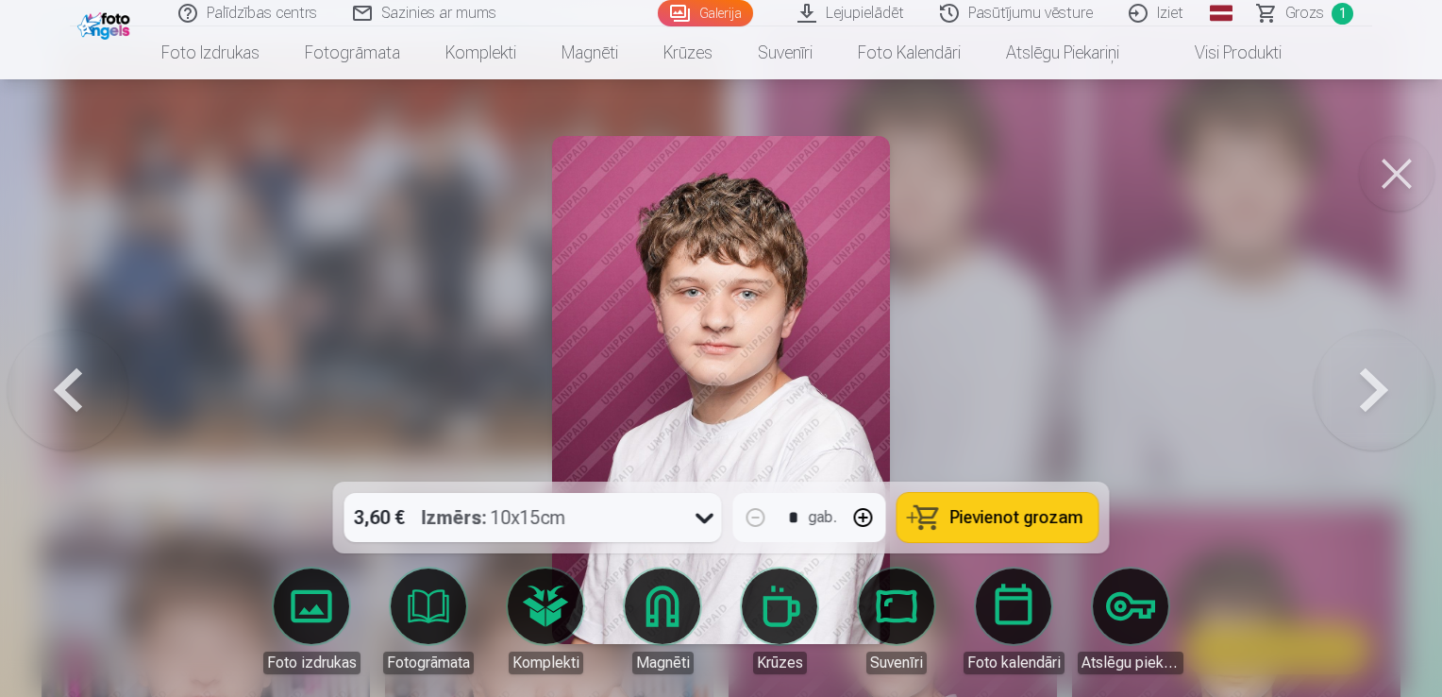
click at [965, 526] on span "Pievienot grozam" at bounding box center [1017, 517] width 133 height 17
click at [1361, 395] on button at bounding box center [1374, 389] width 121 height 145
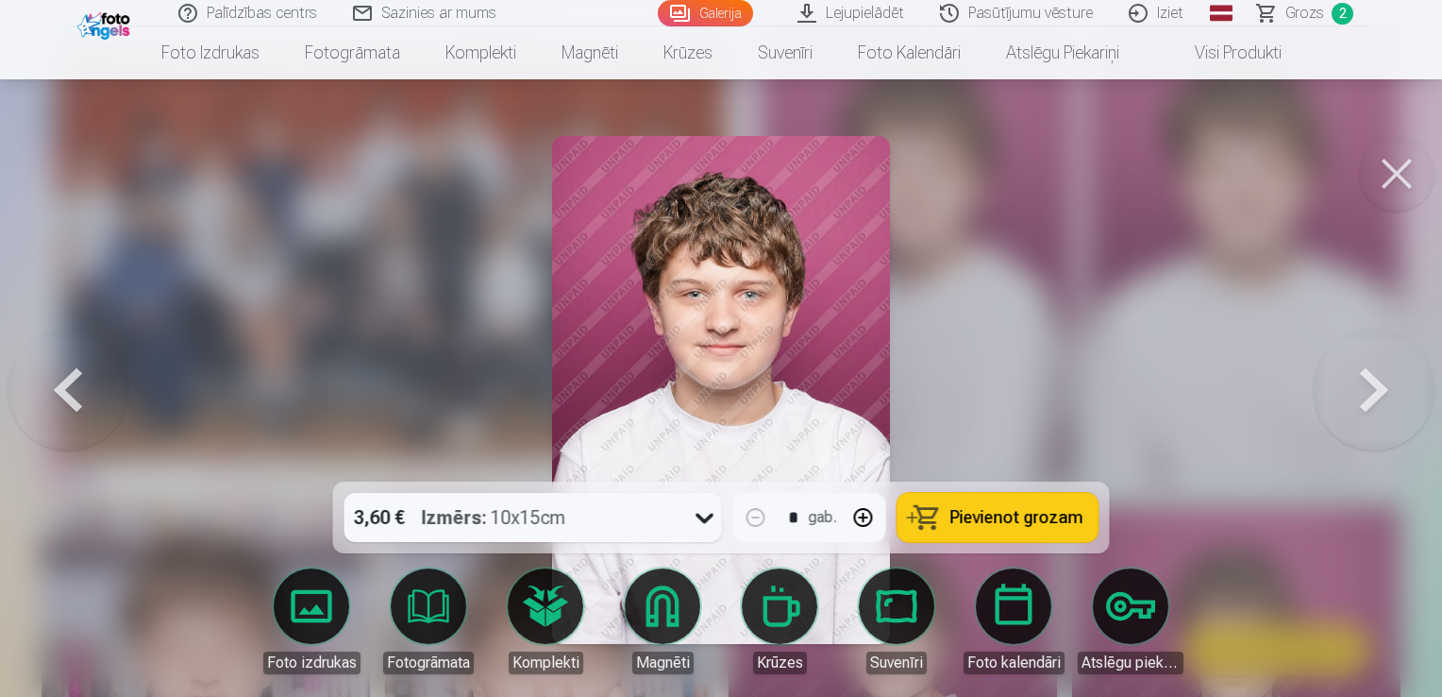
click at [1009, 531] on button "Pievienot grozam" at bounding box center [998, 517] width 201 height 49
click at [1352, 399] on button at bounding box center [1374, 389] width 121 height 145
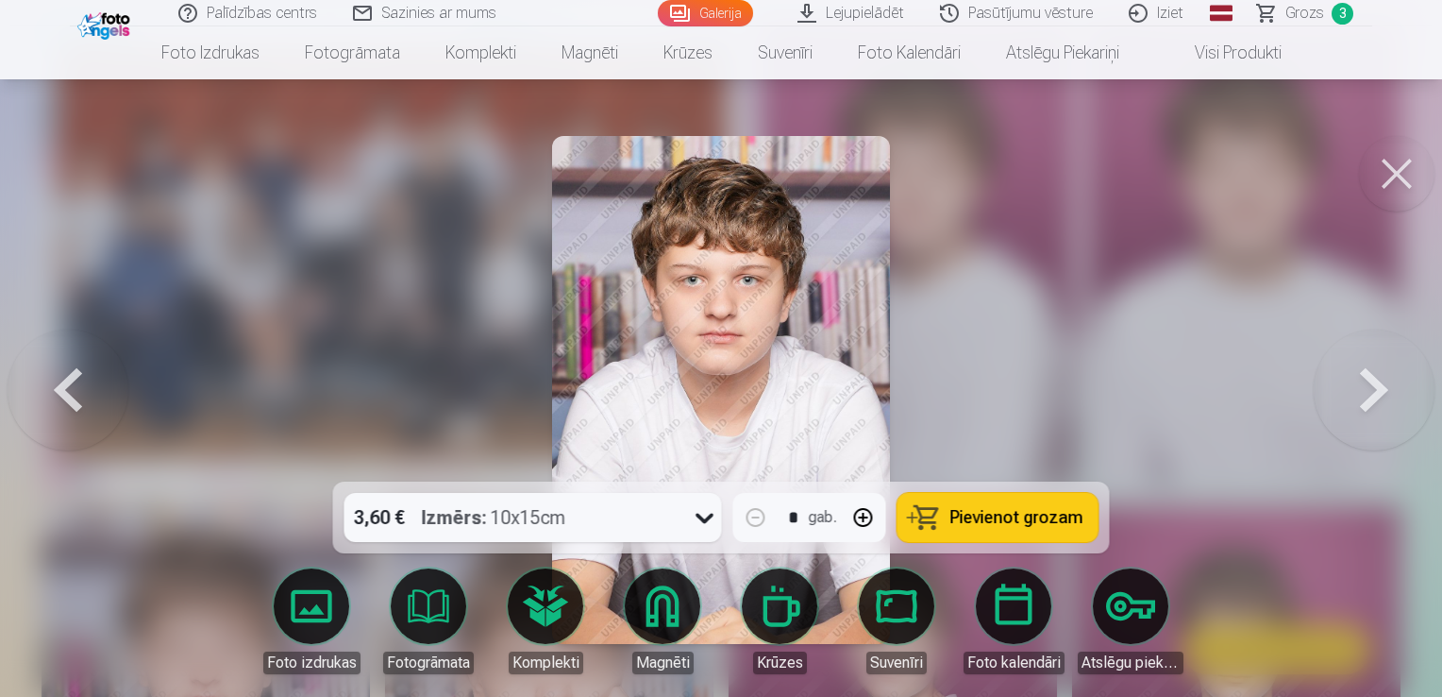
click at [1352, 399] on button at bounding box center [1374, 389] width 121 height 145
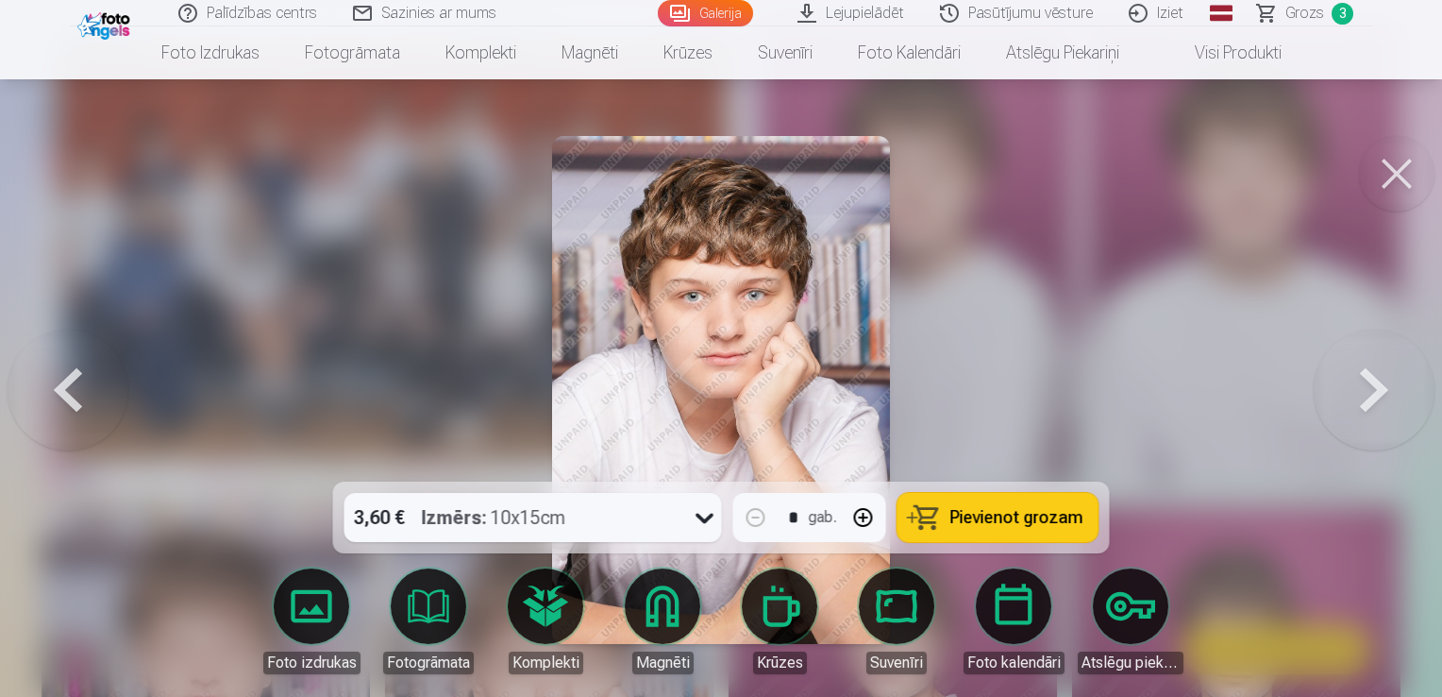
click at [1352, 399] on button at bounding box center [1374, 389] width 121 height 145
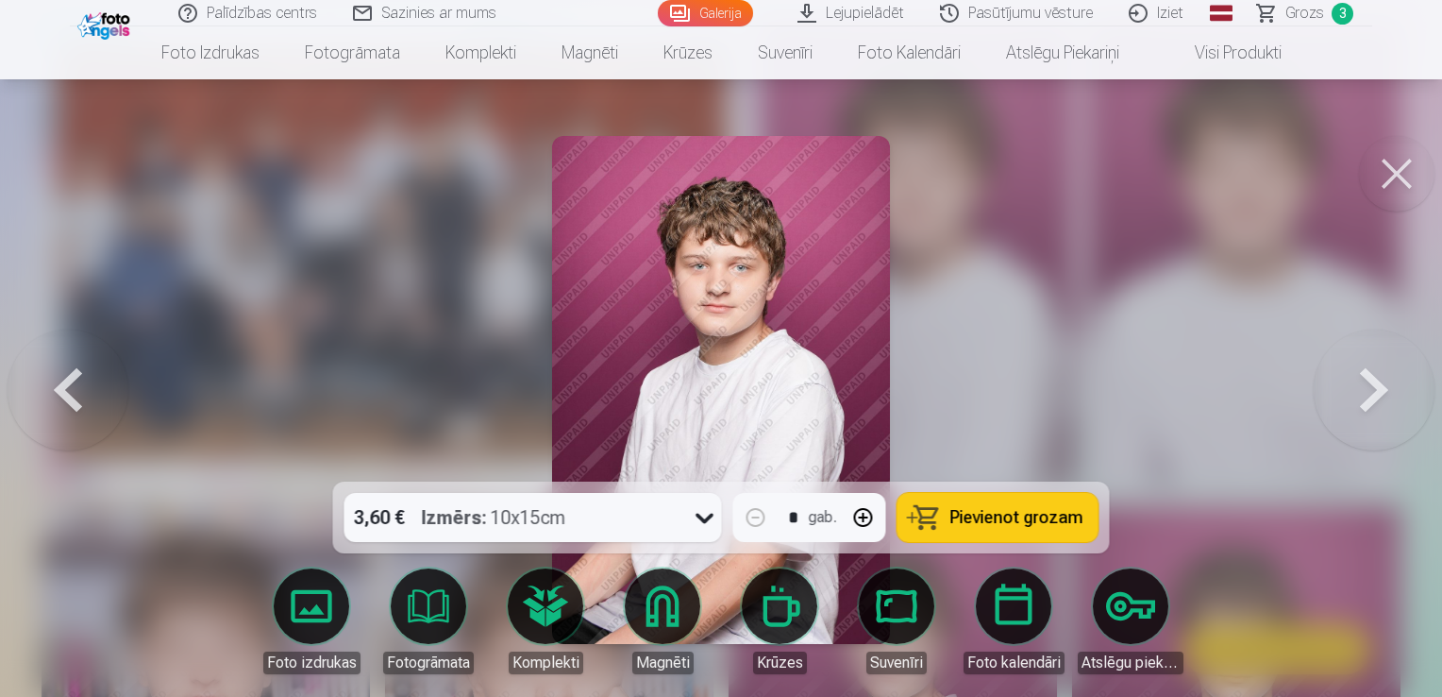
click at [1352, 399] on button at bounding box center [1374, 389] width 121 height 145
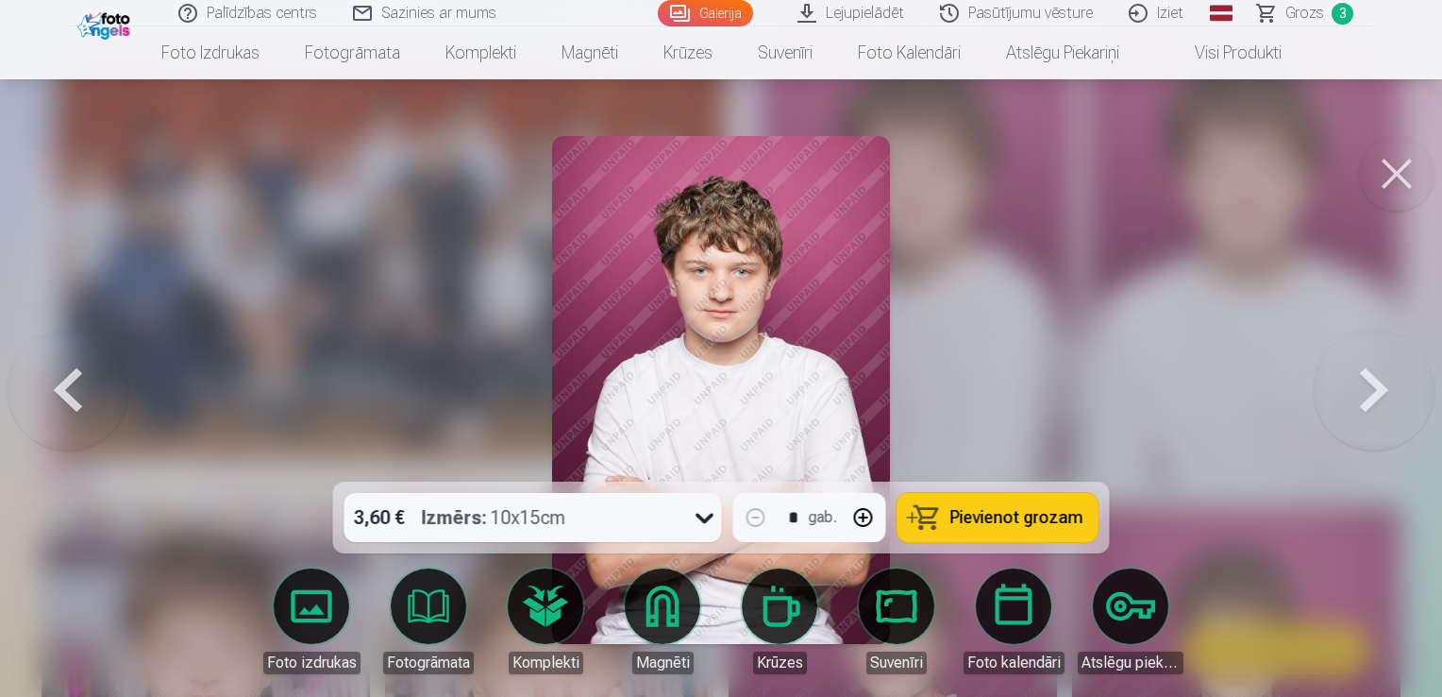
click at [1352, 399] on button at bounding box center [1374, 389] width 121 height 145
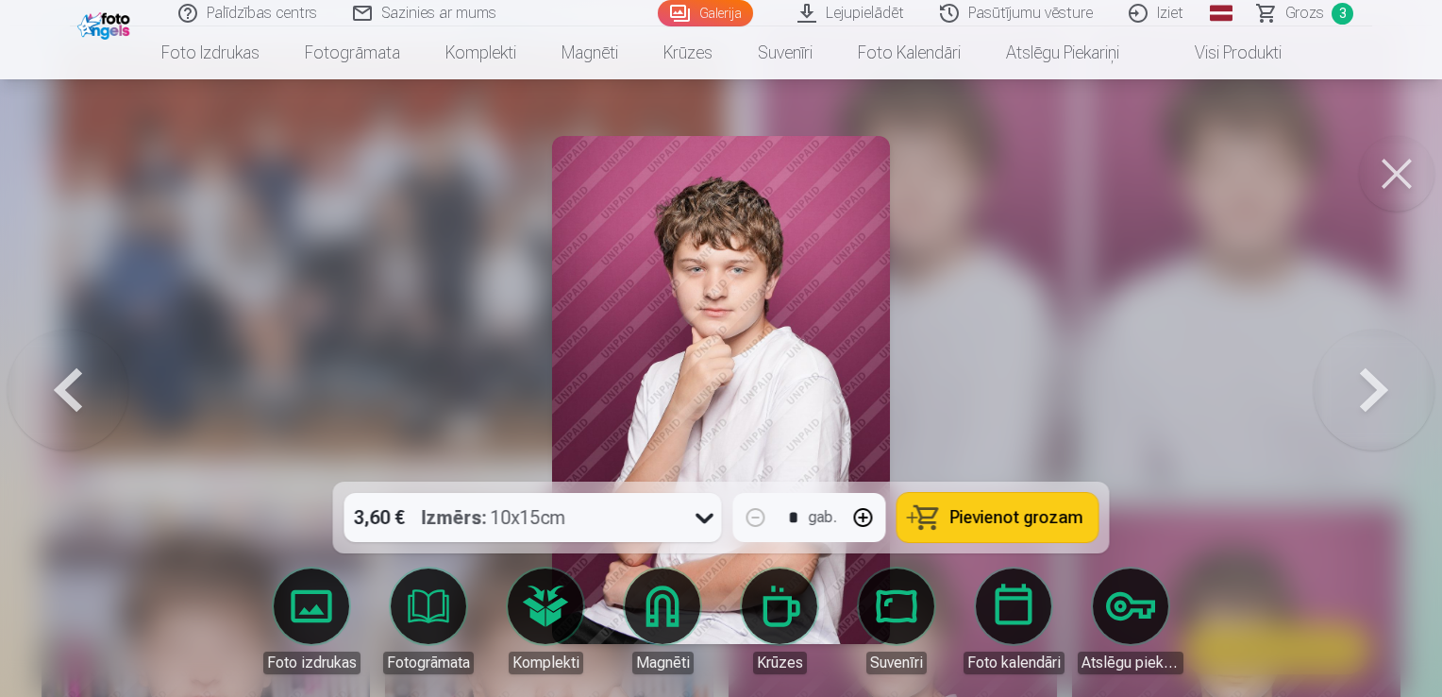
click at [1352, 399] on button at bounding box center [1374, 389] width 121 height 145
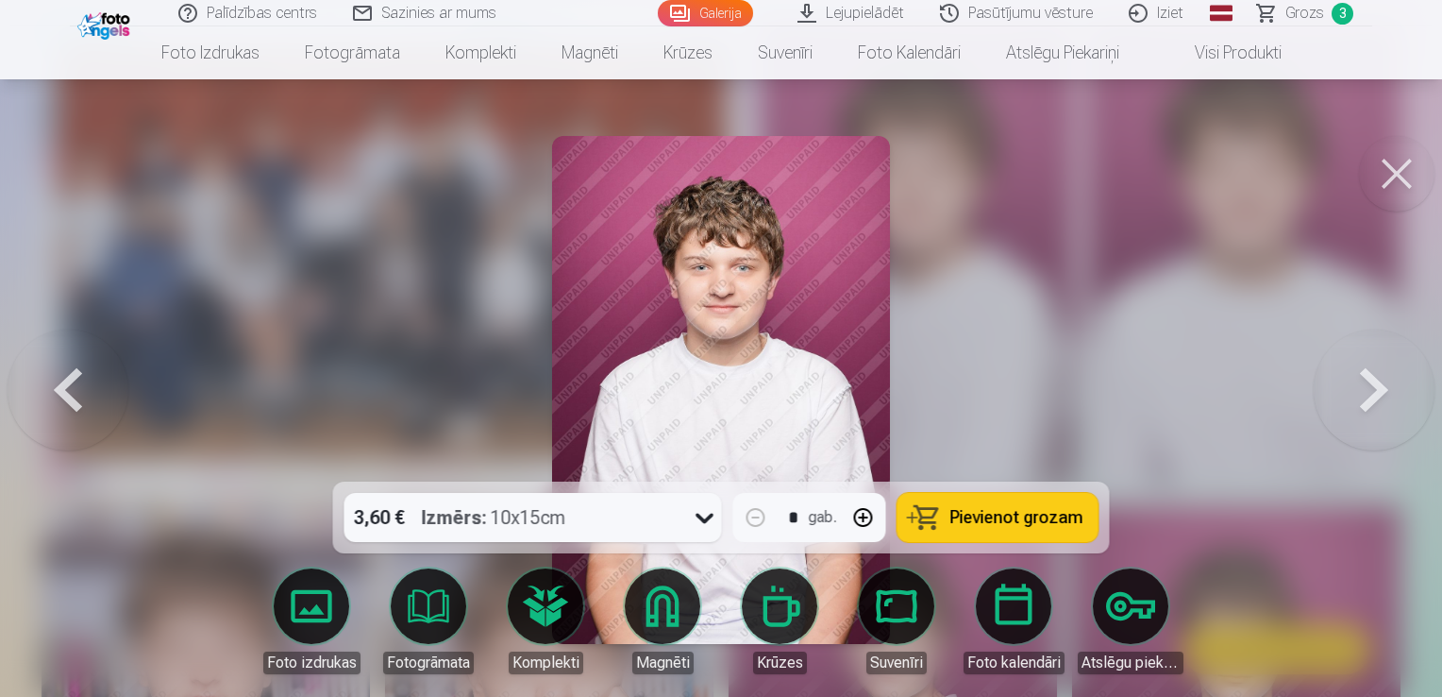
click at [1352, 399] on button at bounding box center [1374, 389] width 121 height 145
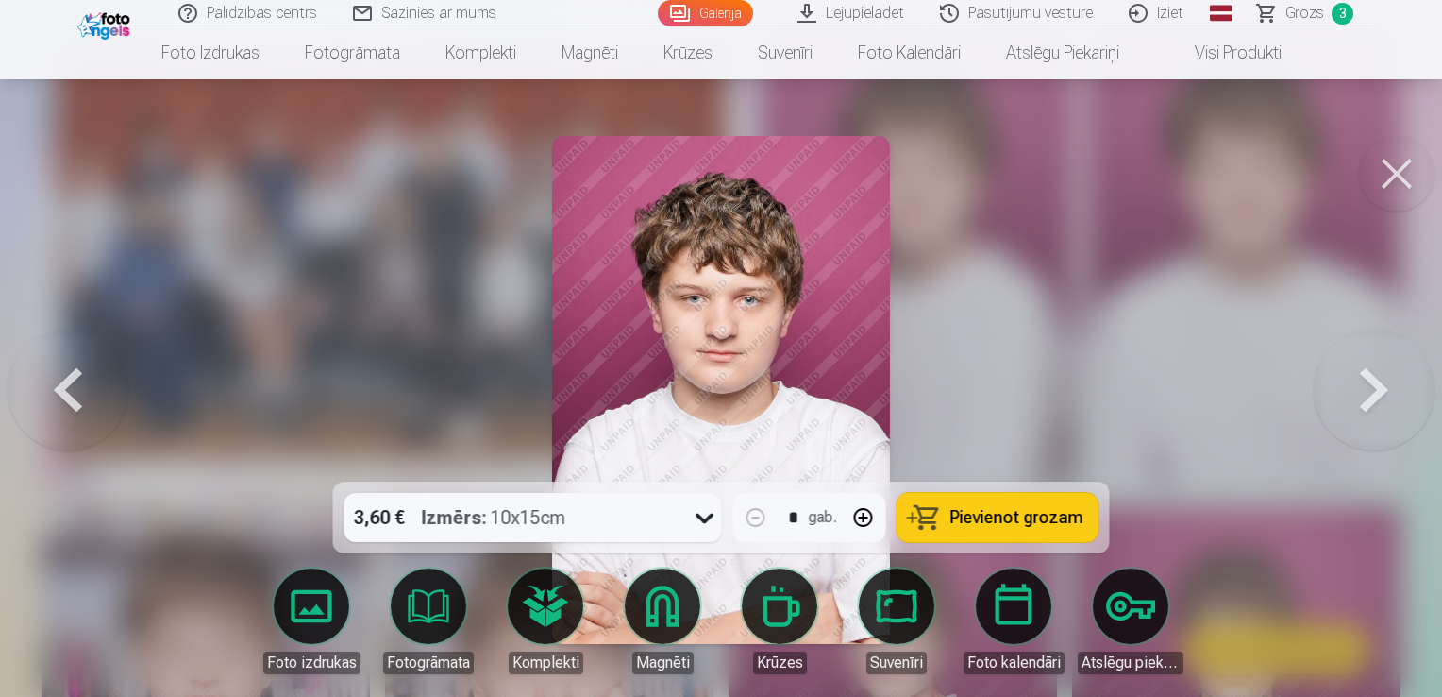
click at [1352, 399] on button at bounding box center [1374, 389] width 121 height 145
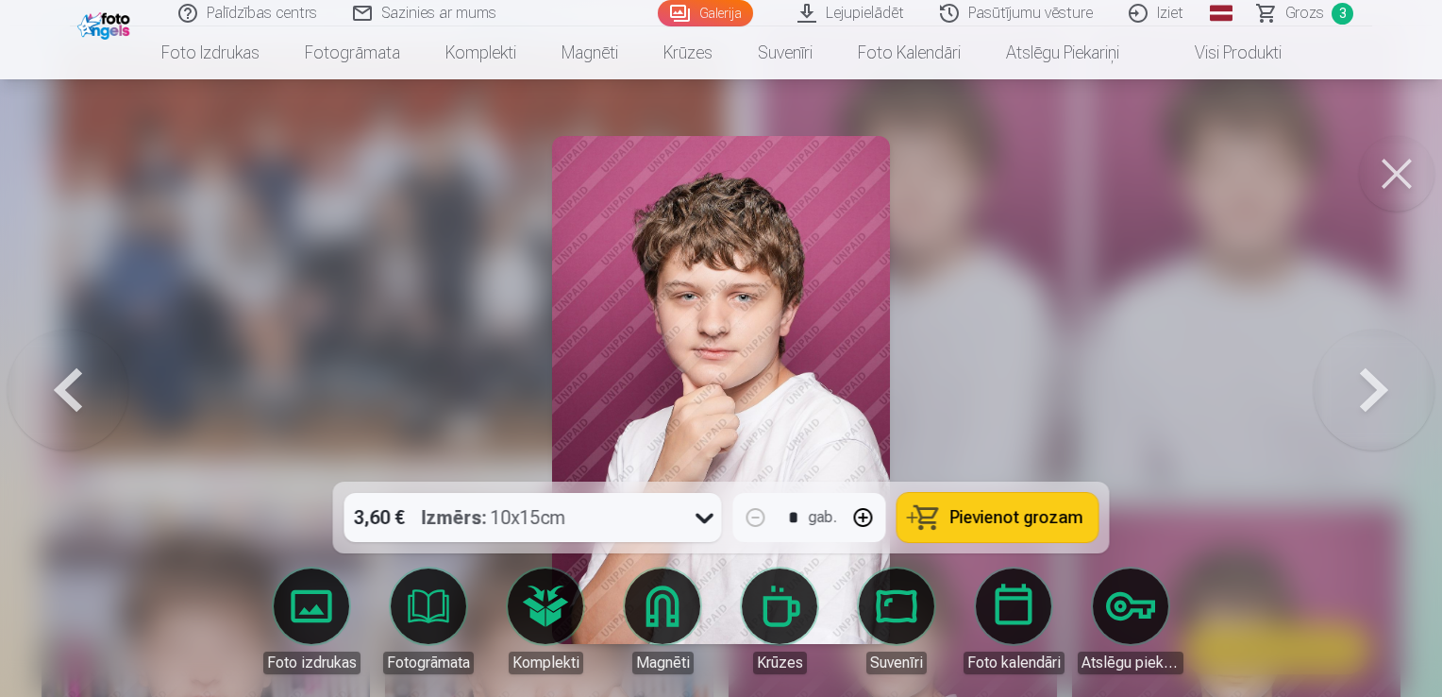
click at [1352, 399] on button at bounding box center [1374, 389] width 121 height 145
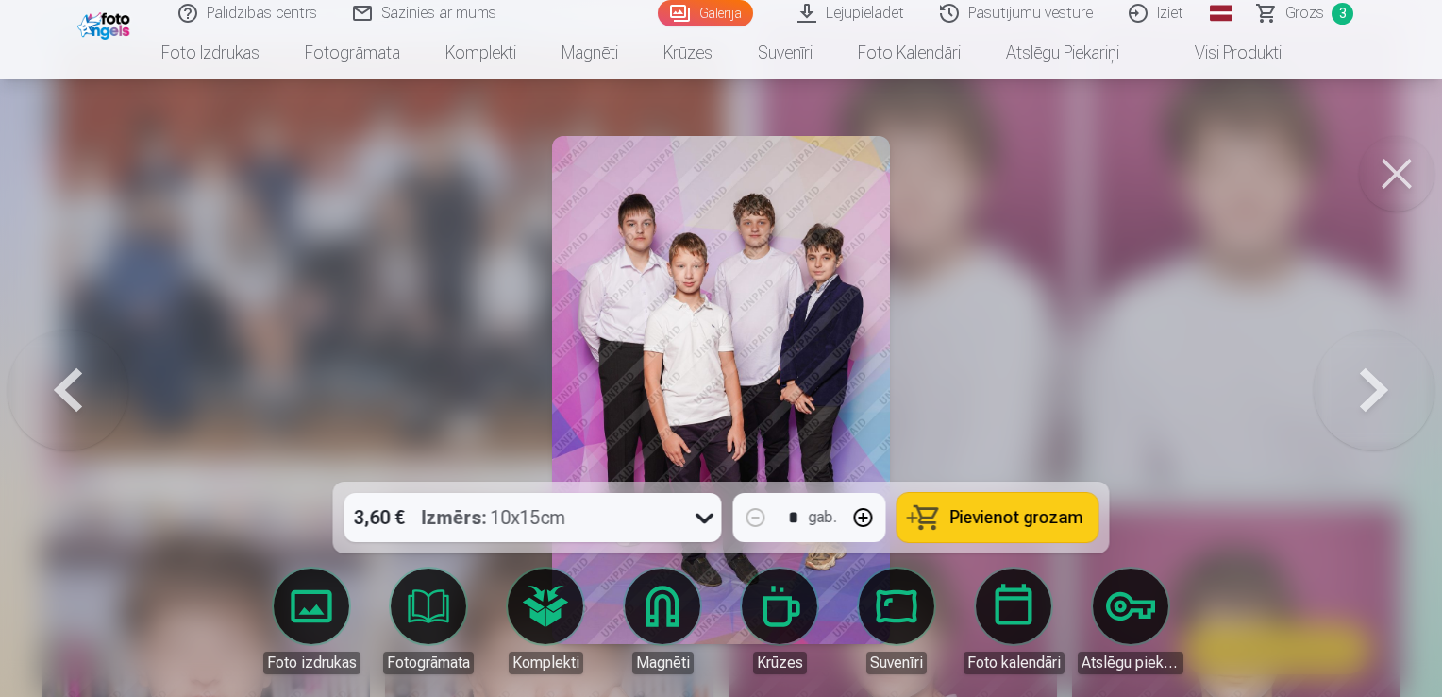
click at [1352, 399] on button at bounding box center [1374, 389] width 121 height 145
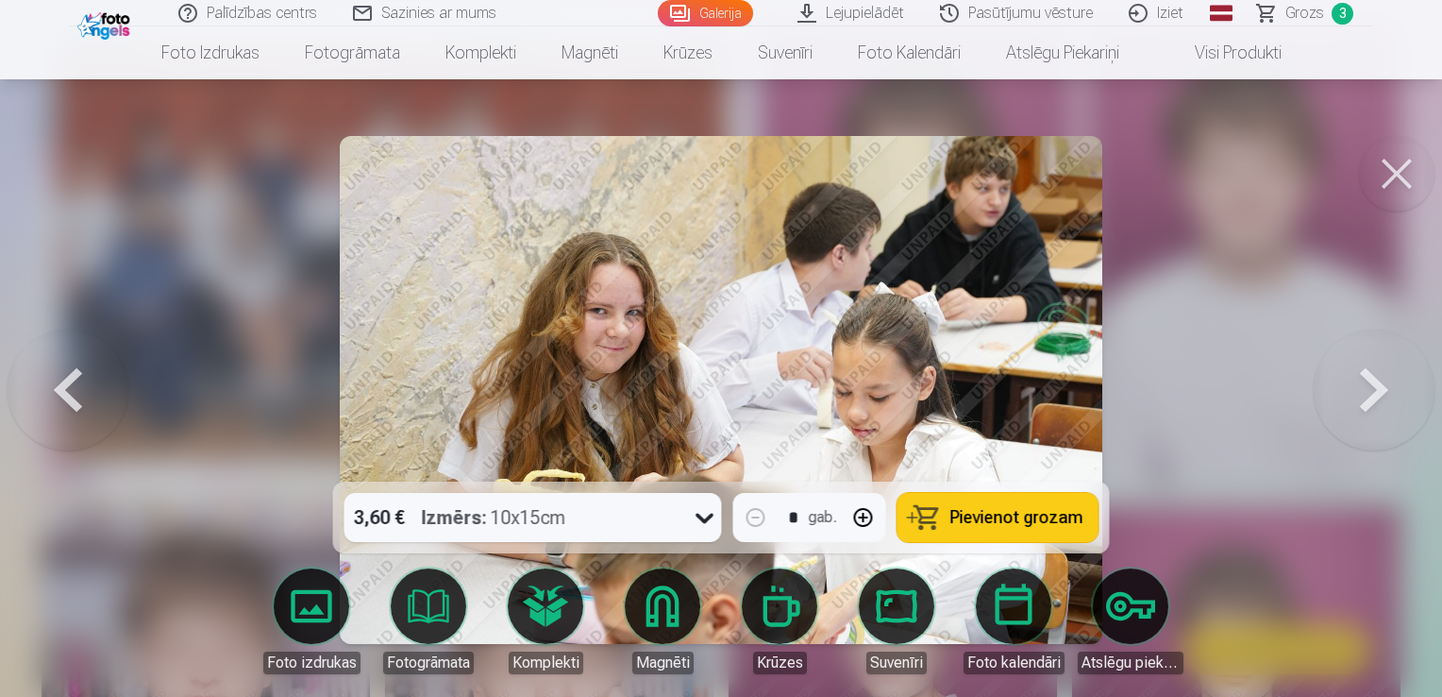
click at [1352, 399] on button at bounding box center [1374, 389] width 121 height 145
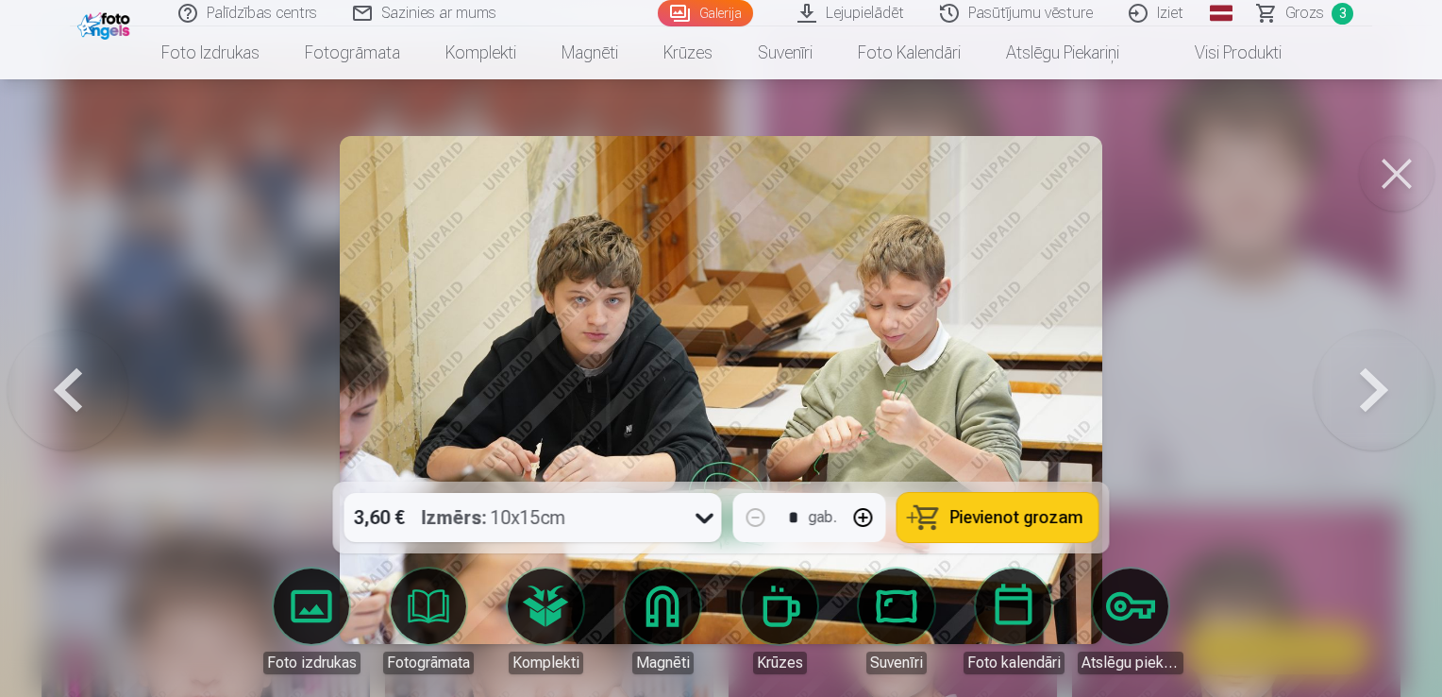
click at [1346, 413] on button at bounding box center [1374, 389] width 121 height 145
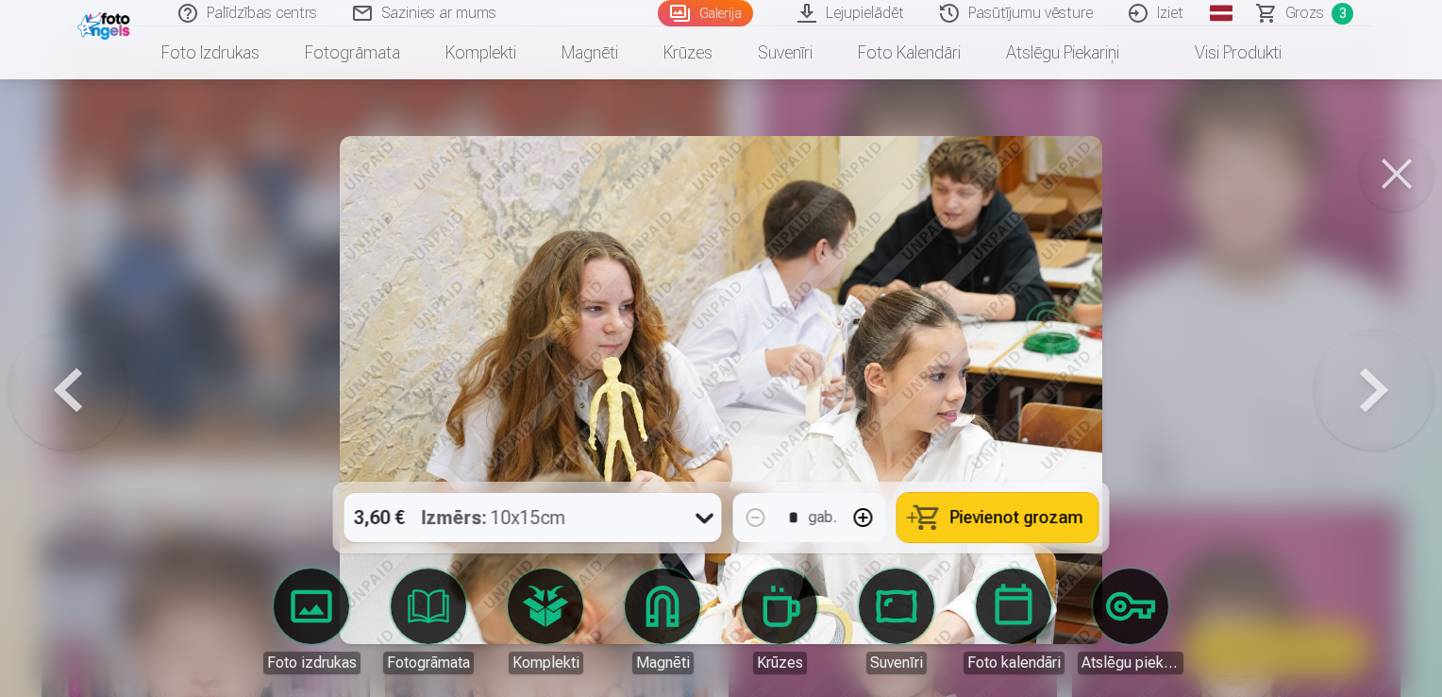
click at [1355, 373] on button at bounding box center [1374, 389] width 121 height 145
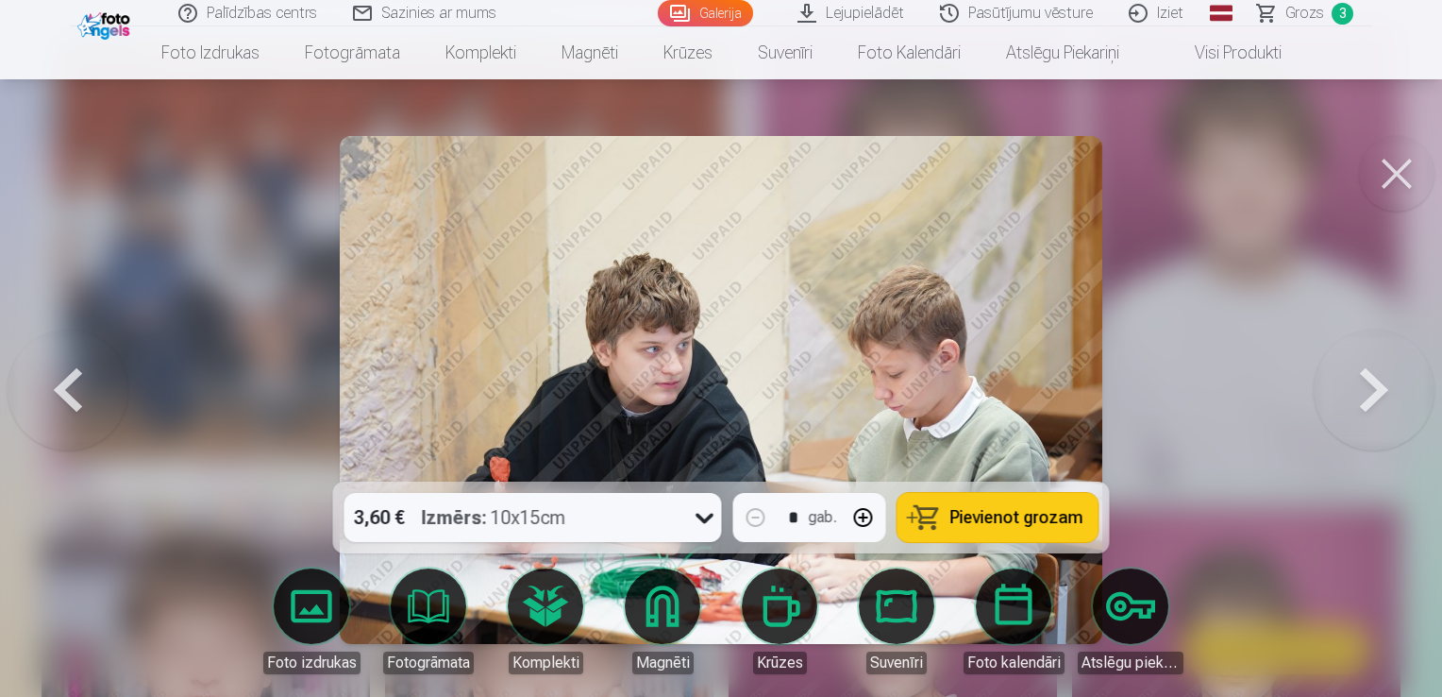
click at [83, 390] on button at bounding box center [68, 389] width 121 height 145
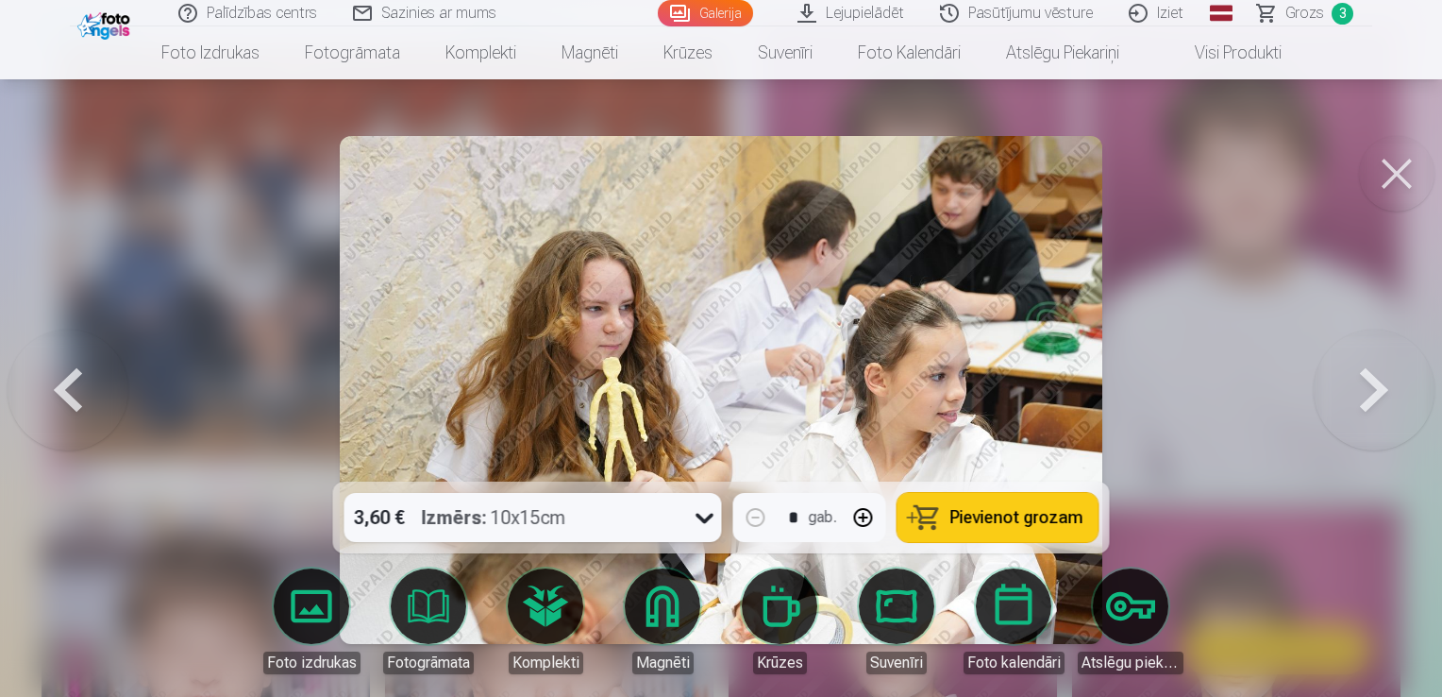
click at [83, 390] on button at bounding box center [68, 389] width 121 height 145
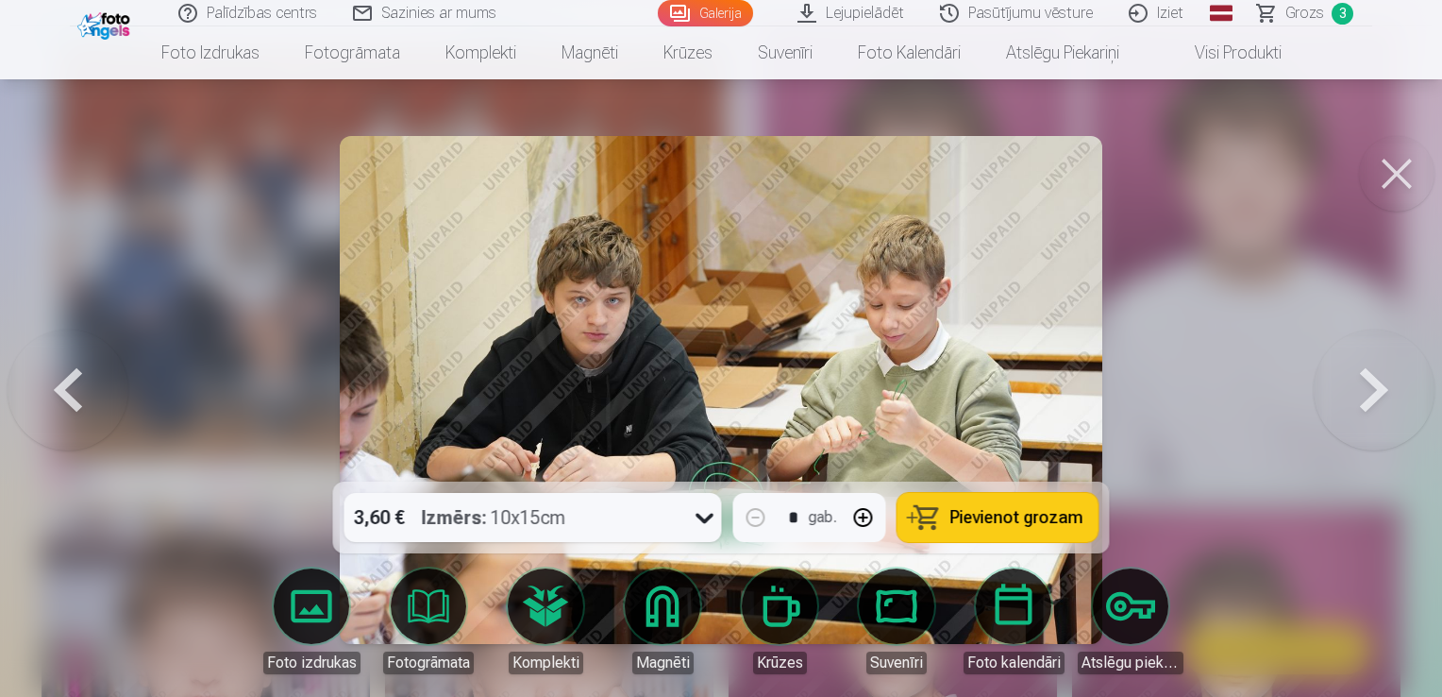
click at [1058, 521] on span "Pievienot grozam" at bounding box center [1017, 517] width 133 height 17
click at [1355, 390] on button at bounding box center [1374, 389] width 121 height 145
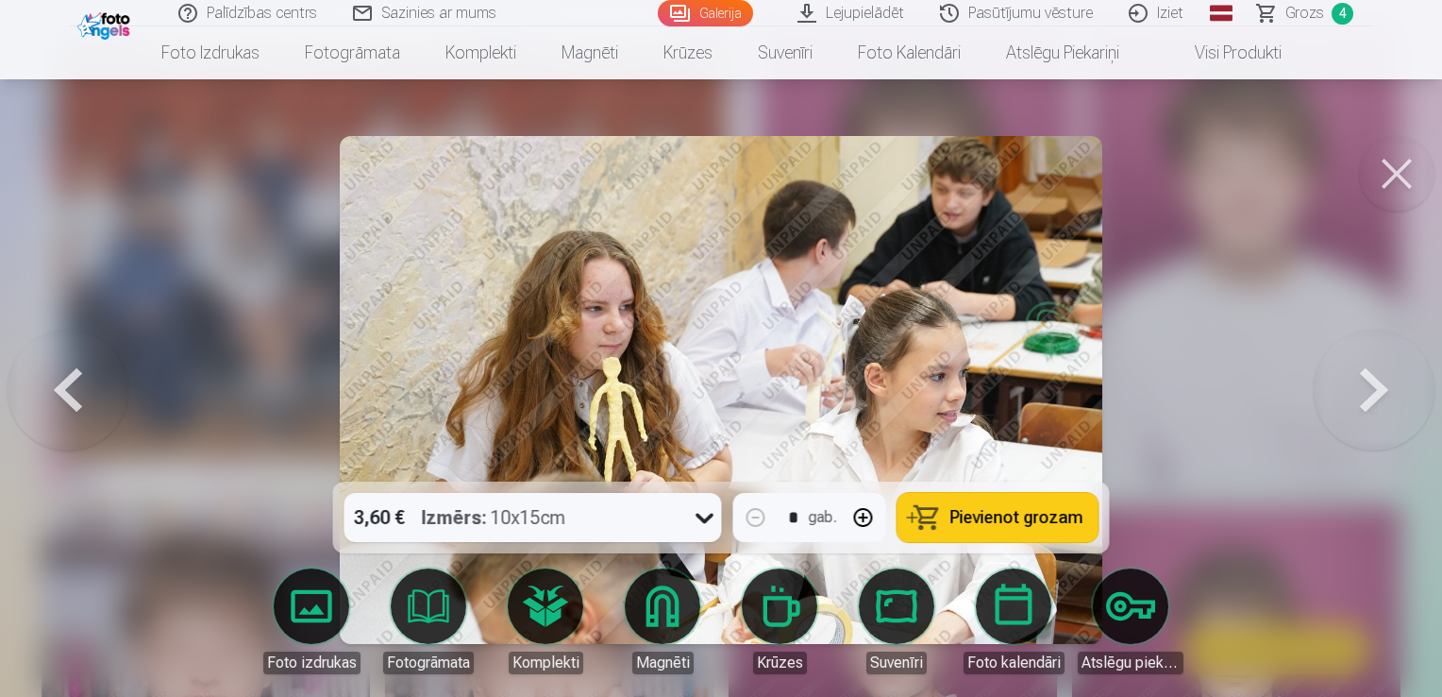
click at [1355, 390] on button at bounding box center [1374, 389] width 121 height 145
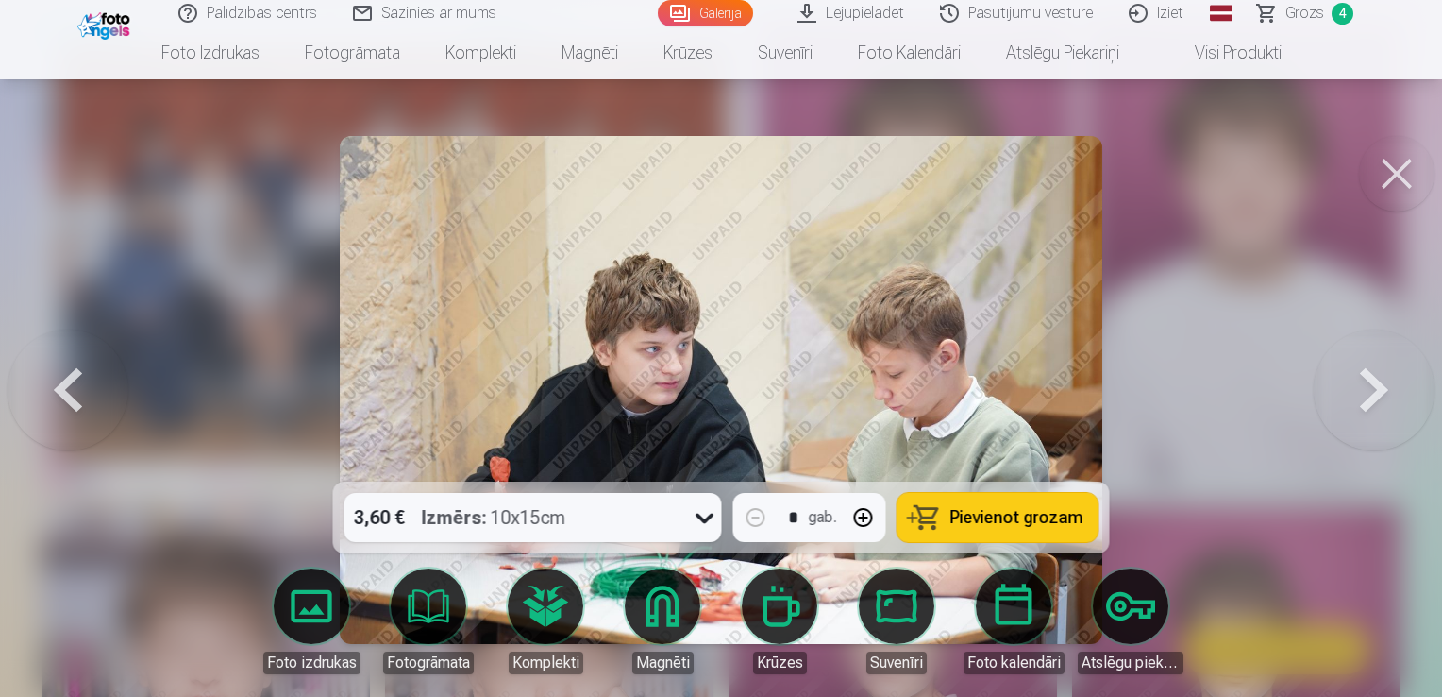
click at [1355, 390] on button at bounding box center [1374, 389] width 121 height 145
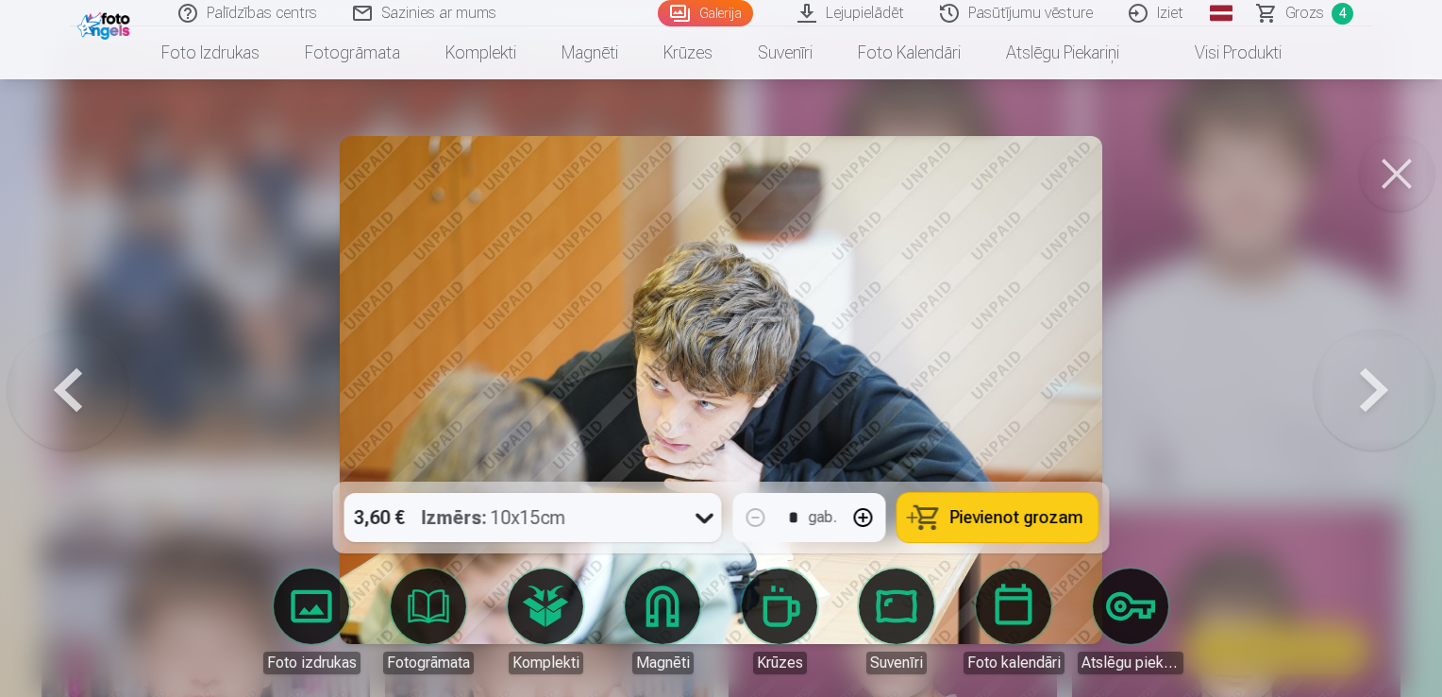
click at [1355, 390] on button at bounding box center [1374, 389] width 121 height 145
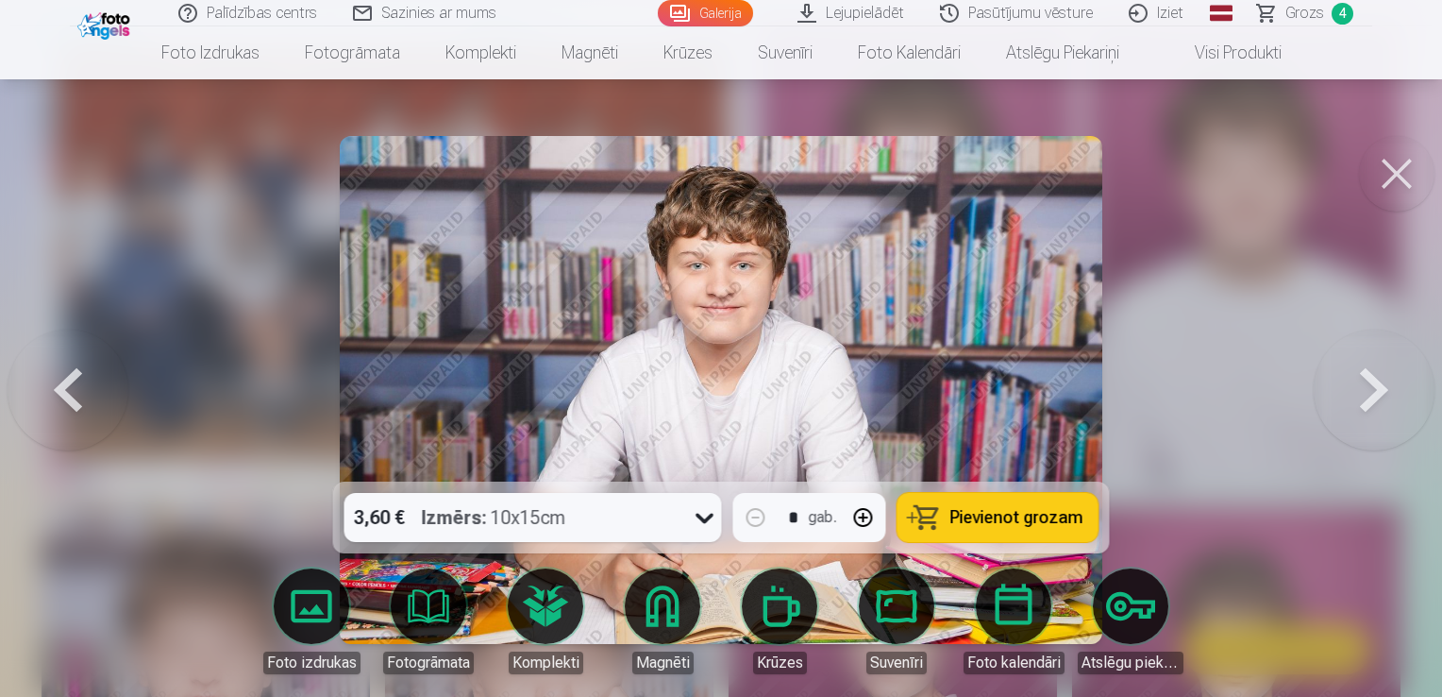
click at [1354, 390] on button at bounding box center [1374, 389] width 121 height 145
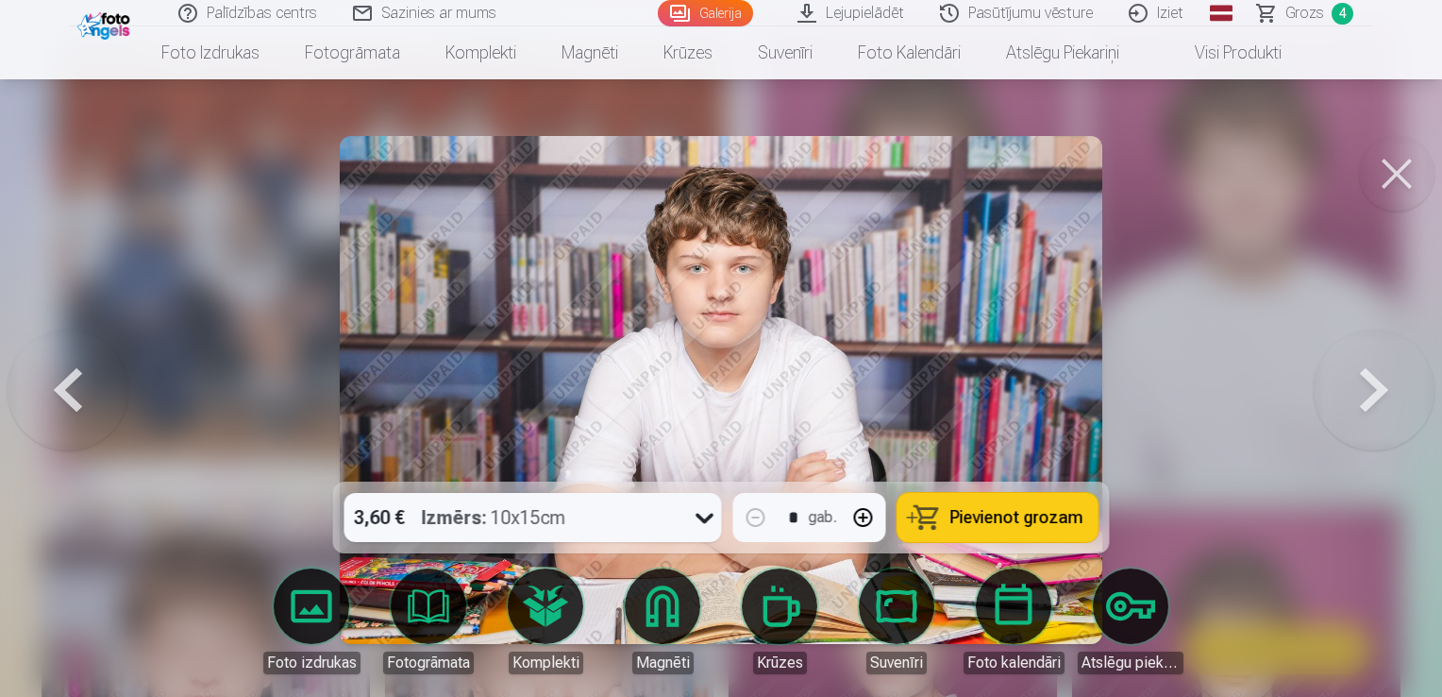
click at [1354, 390] on button at bounding box center [1374, 389] width 121 height 145
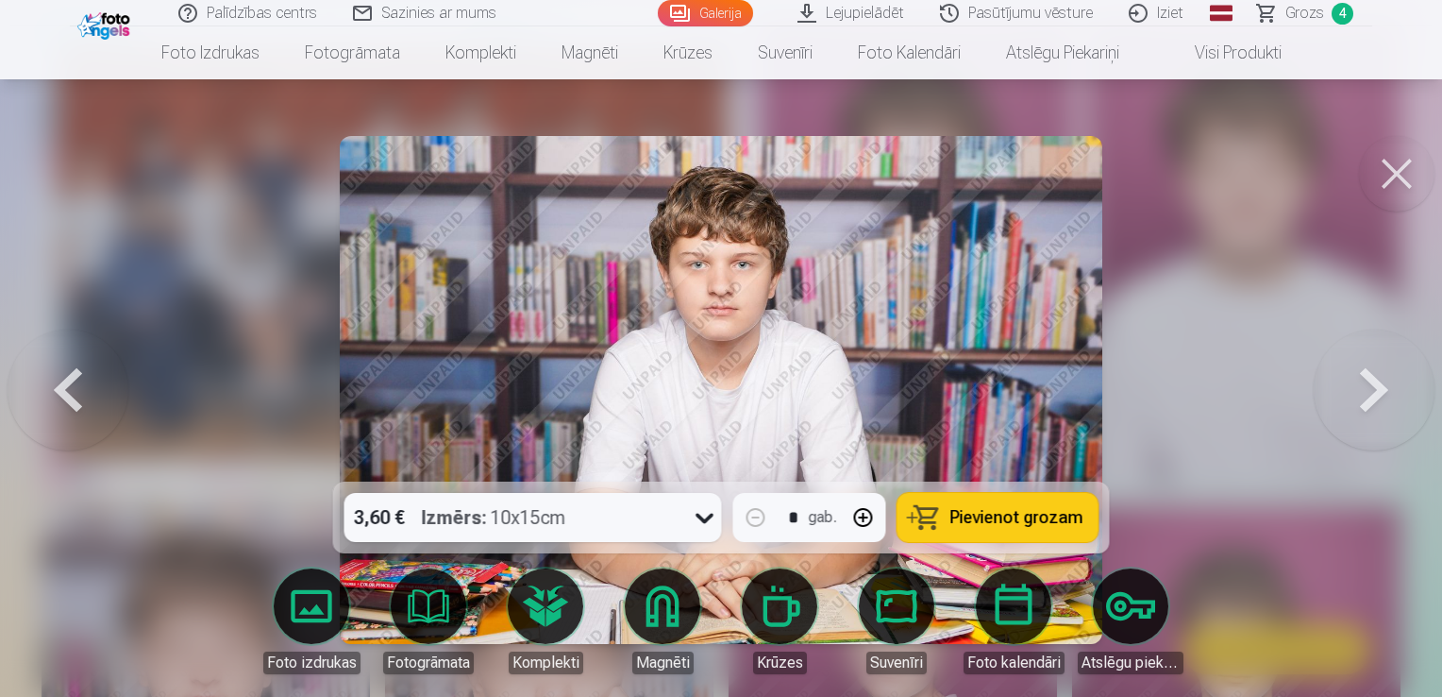
click at [1354, 390] on button at bounding box center [1374, 389] width 121 height 145
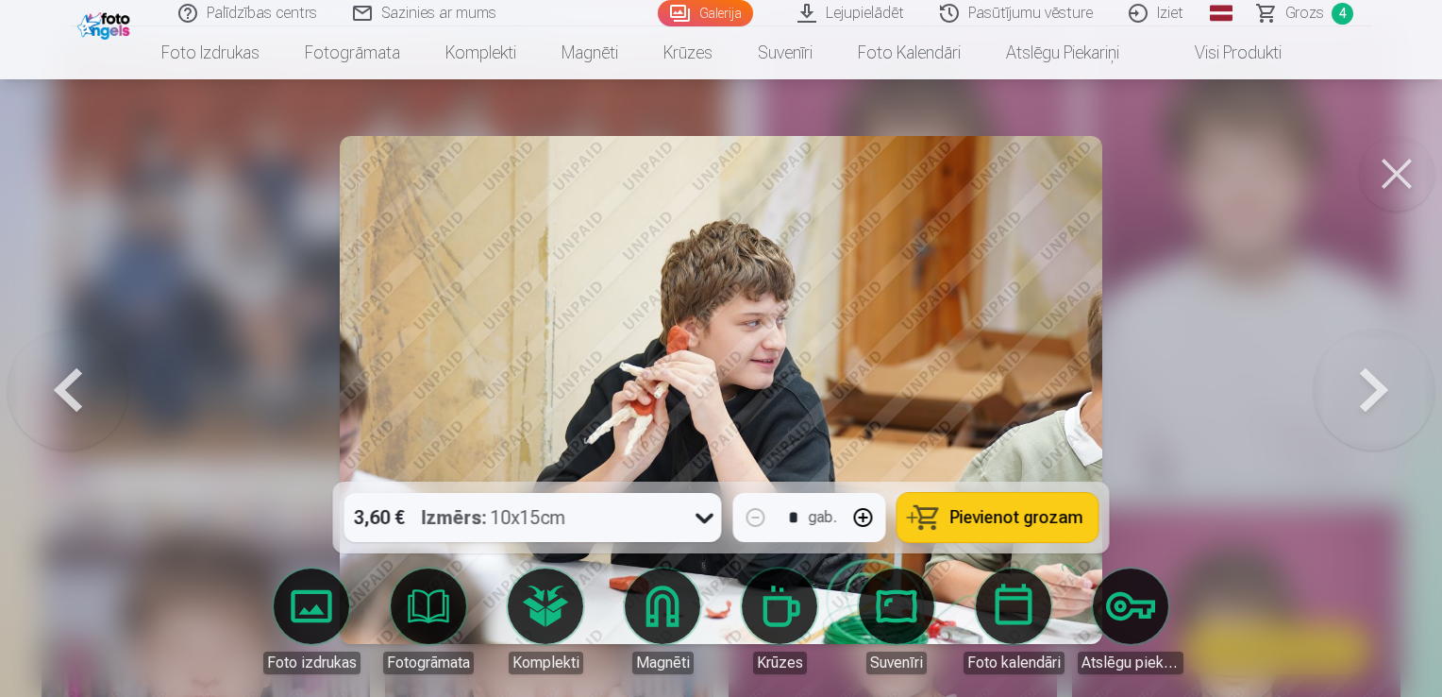
click at [1353, 390] on button at bounding box center [1374, 389] width 121 height 145
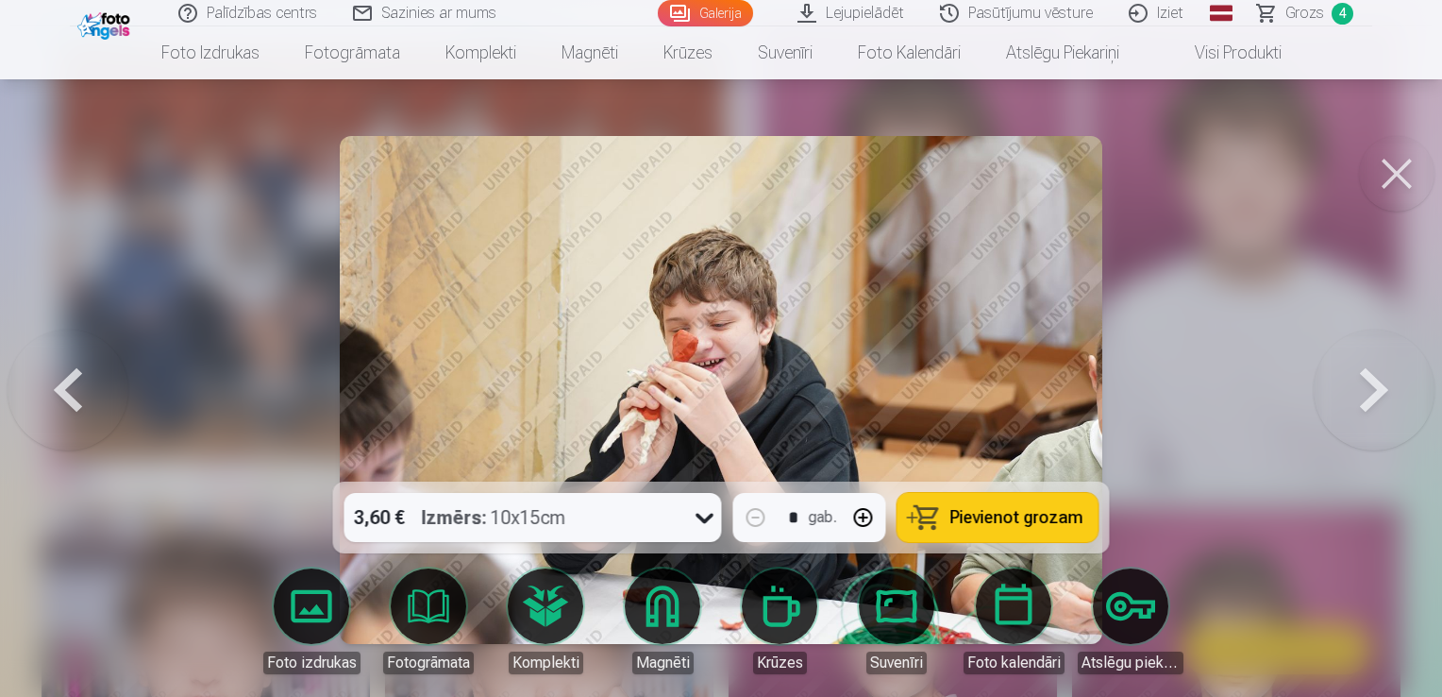
click at [1353, 390] on button at bounding box center [1374, 389] width 121 height 145
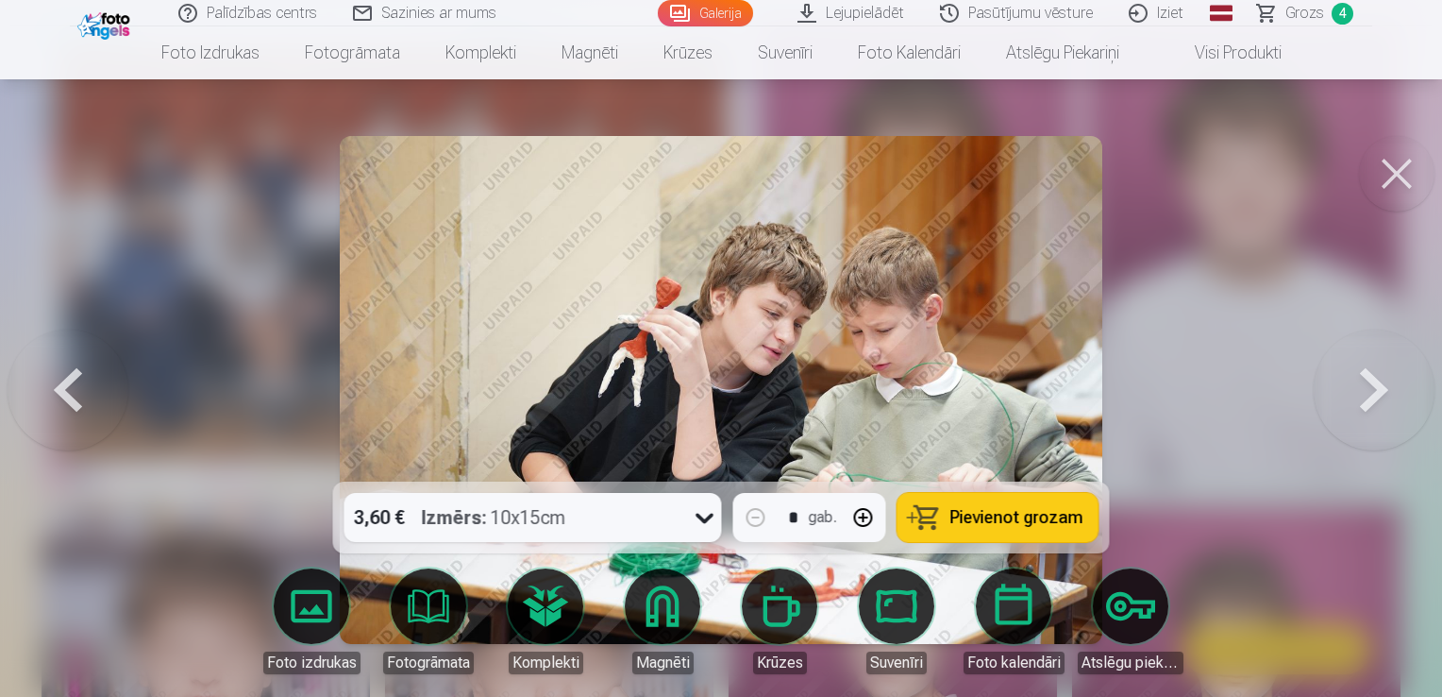
click at [1352, 390] on button at bounding box center [1374, 389] width 121 height 145
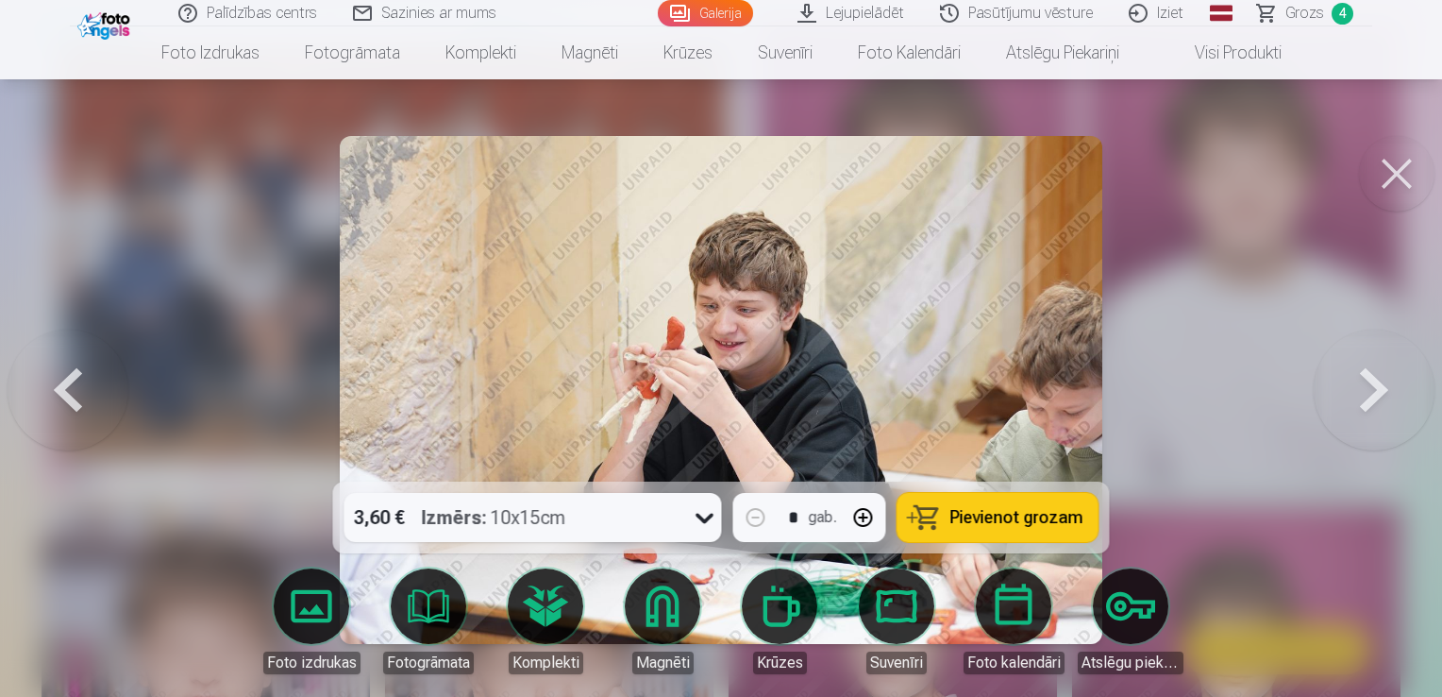
click at [1350, 390] on button at bounding box center [1374, 389] width 121 height 145
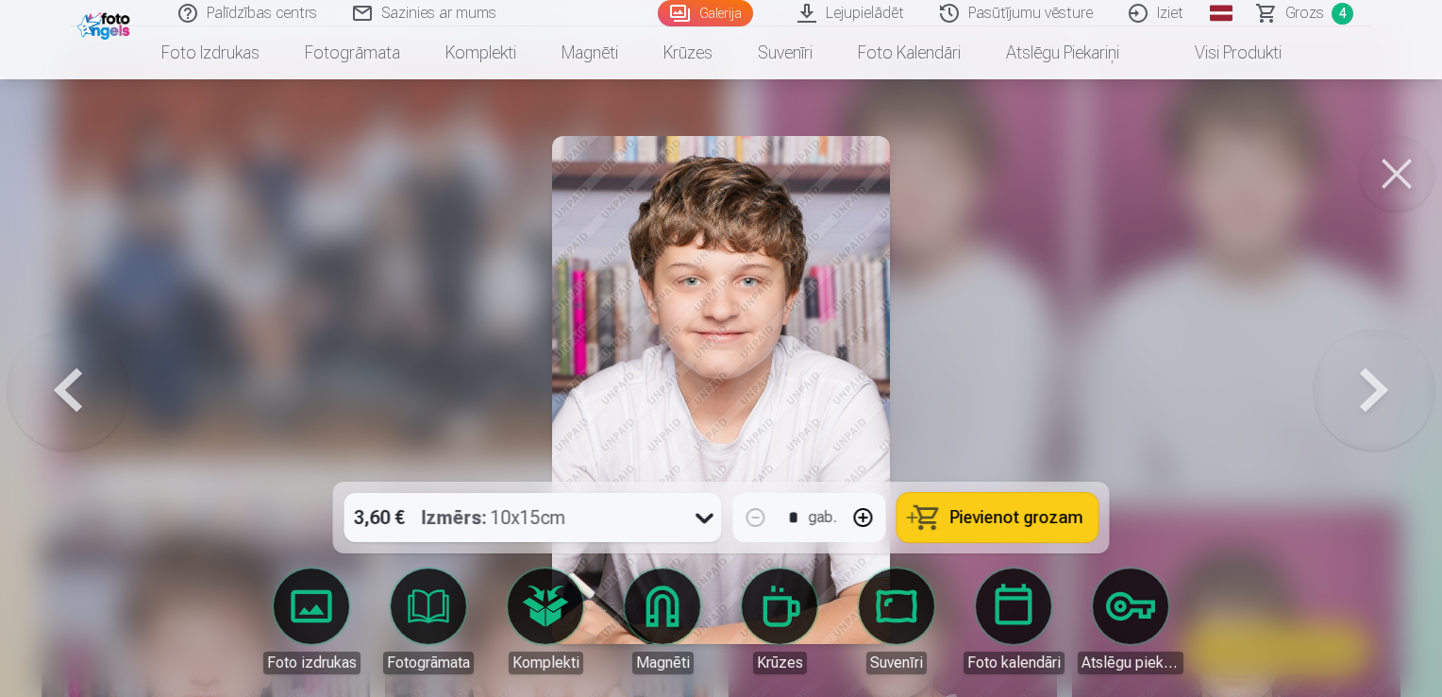
click at [1345, 392] on button at bounding box center [1374, 389] width 121 height 145
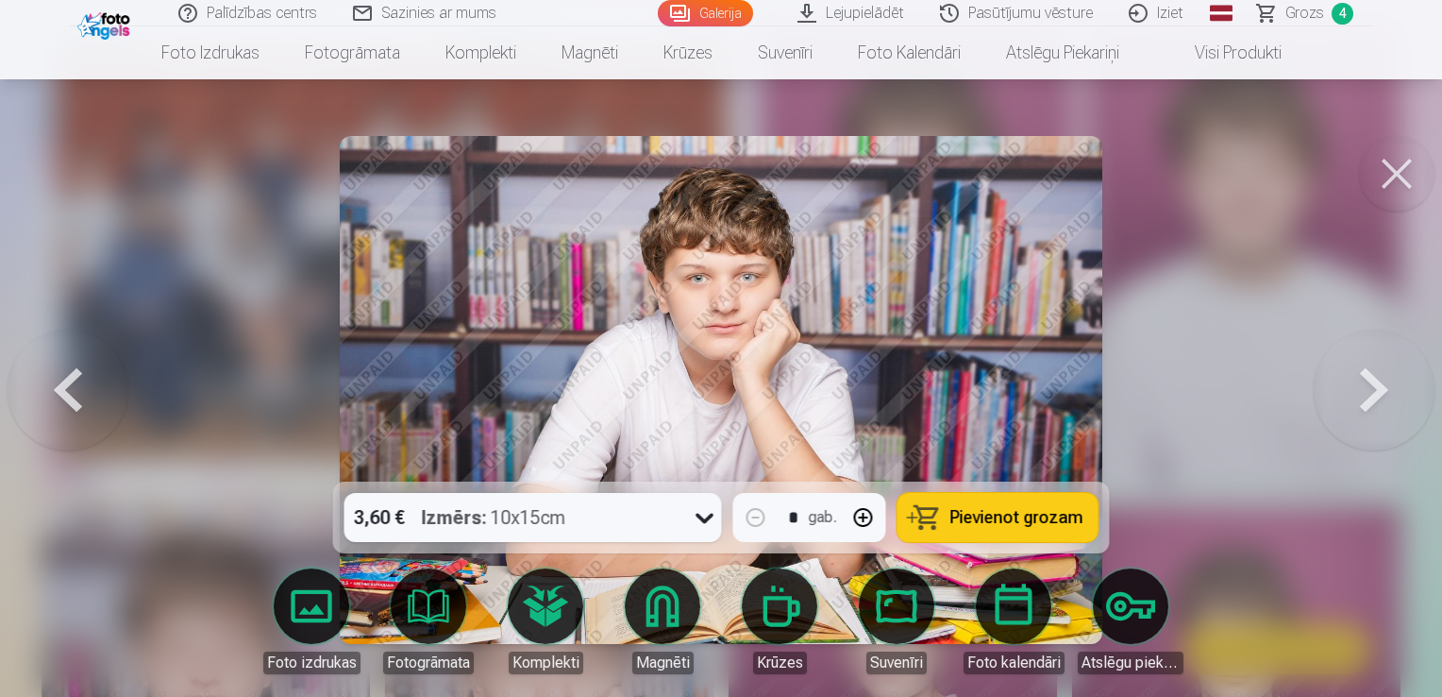
click at [55, 396] on button at bounding box center [68, 389] width 121 height 145
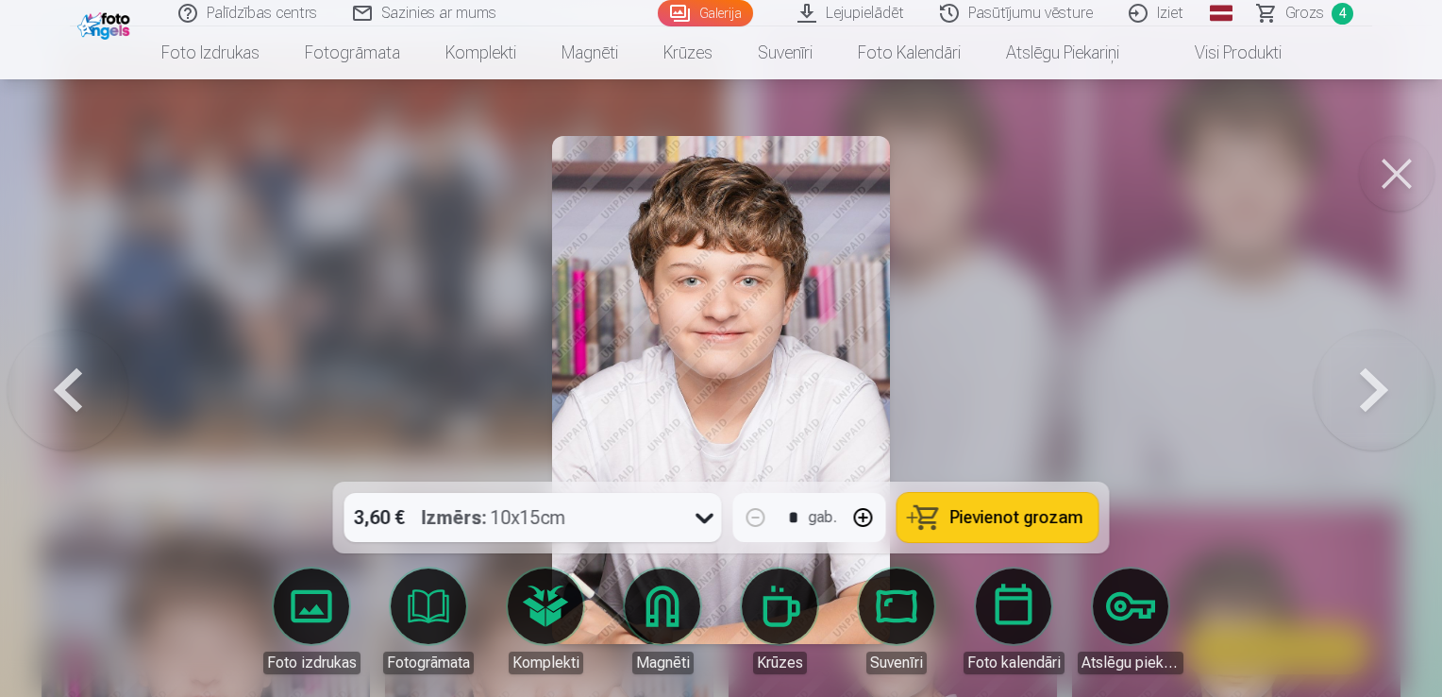
click at [53, 396] on button at bounding box center [68, 389] width 121 height 145
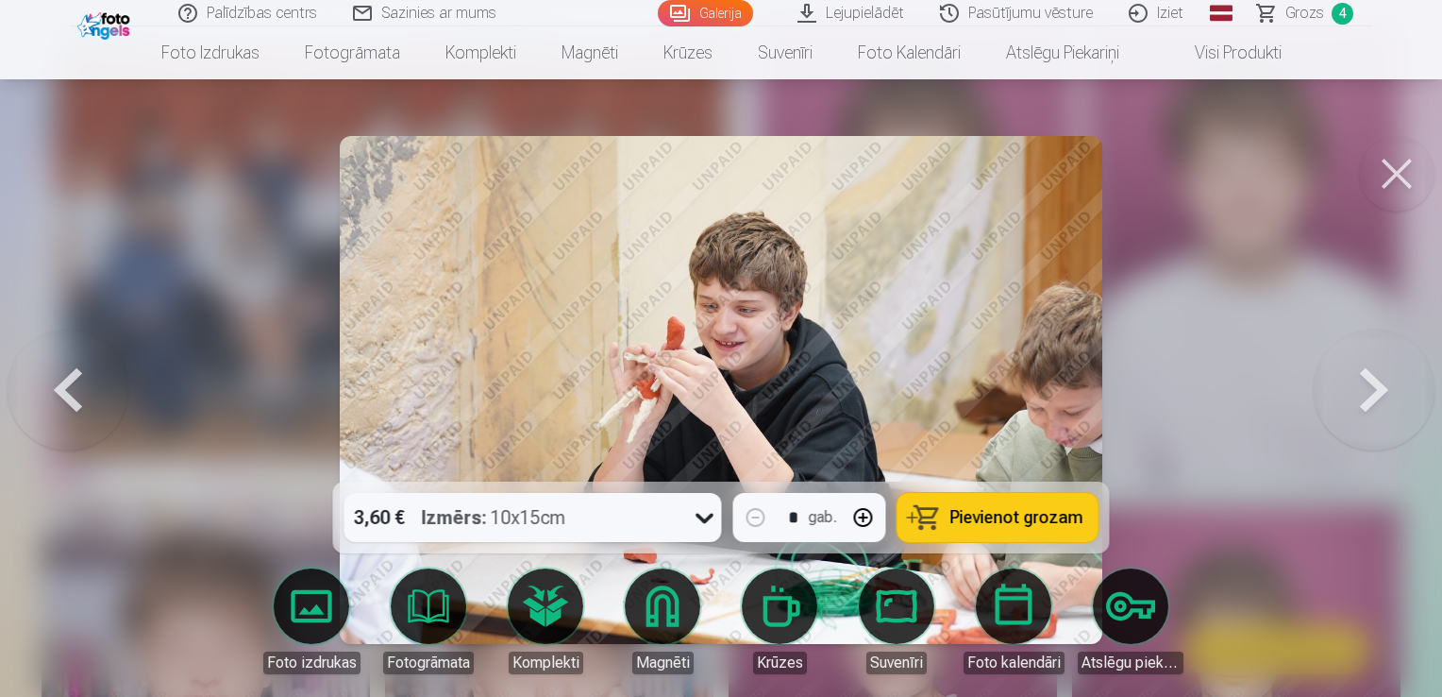
click at [1395, 391] on button at bounding box center [1374, 389] width 121 height 145
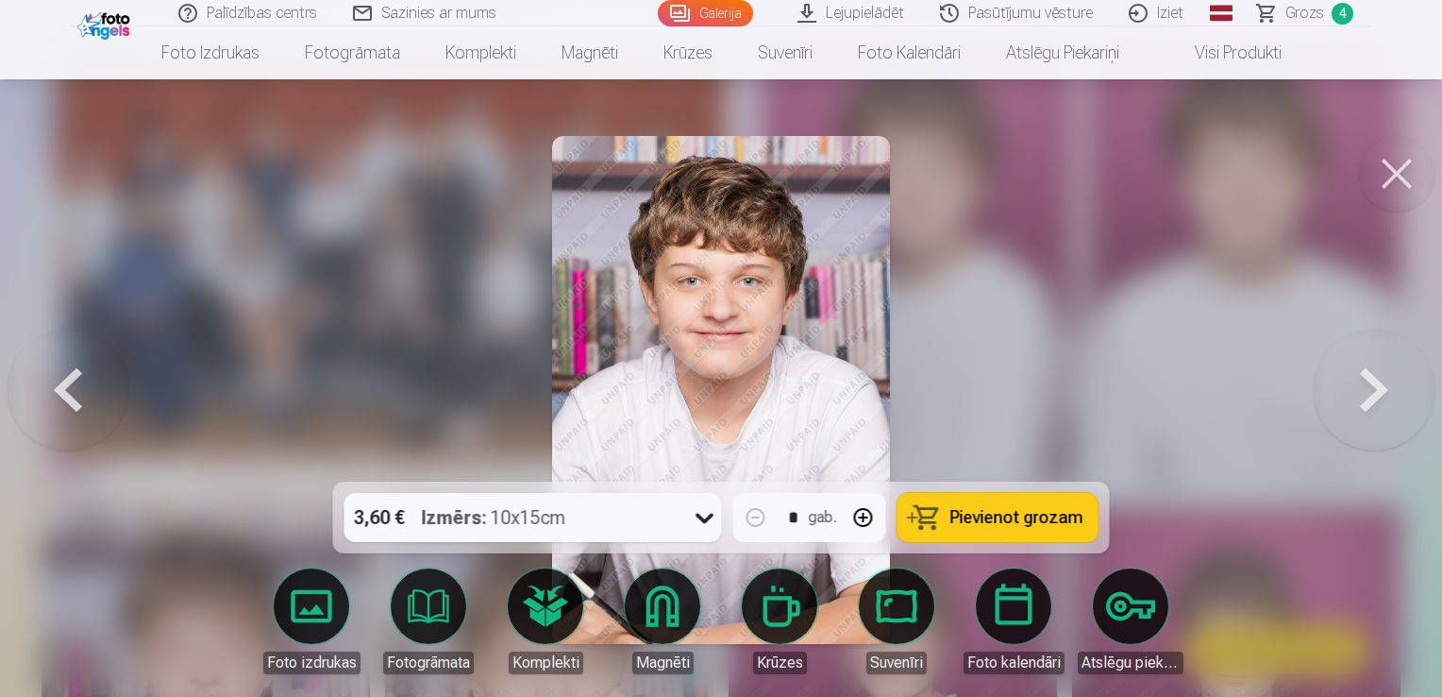
click at [1346, 388] on button at bounding box center [1374, 389] width 121 height 145
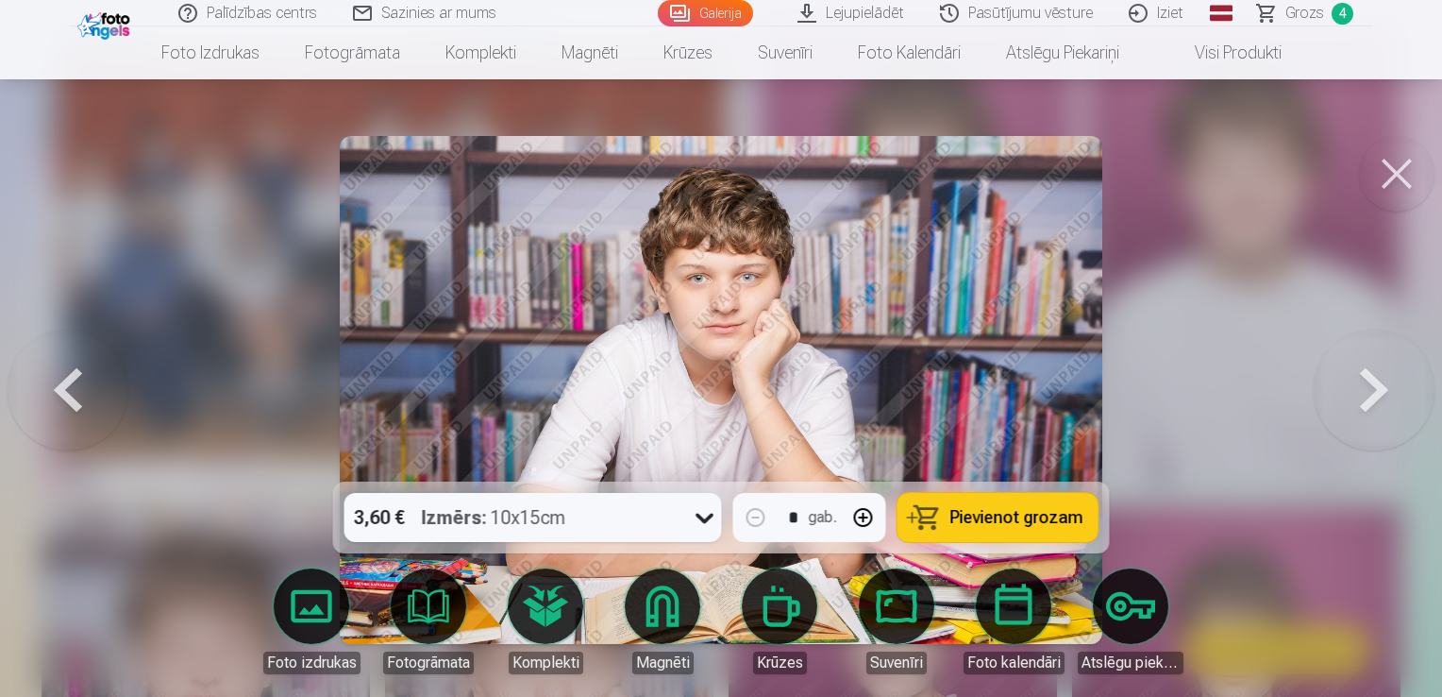
click at [1346, 388] on button at bounding box center [1374, 389] width 121 height 145
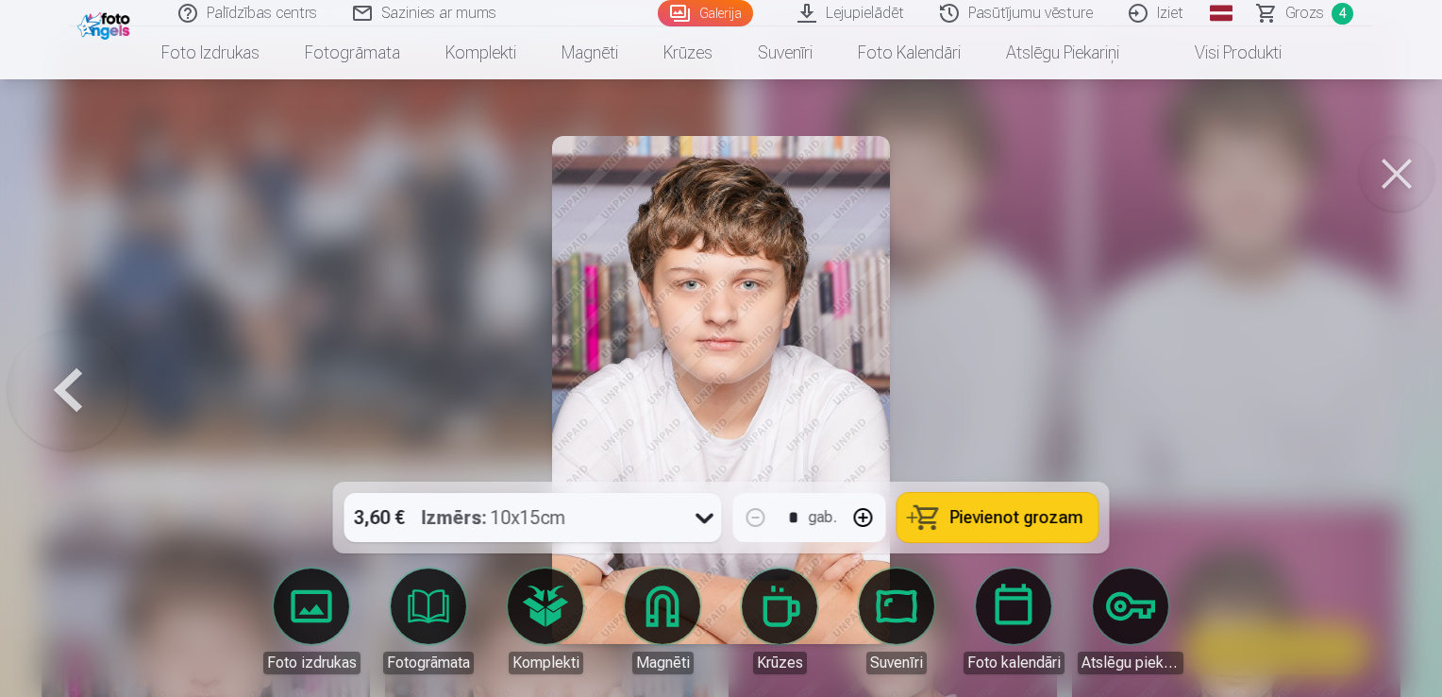
click at [88, 374] on button at bounding box center [68, 389] width 121 height 145
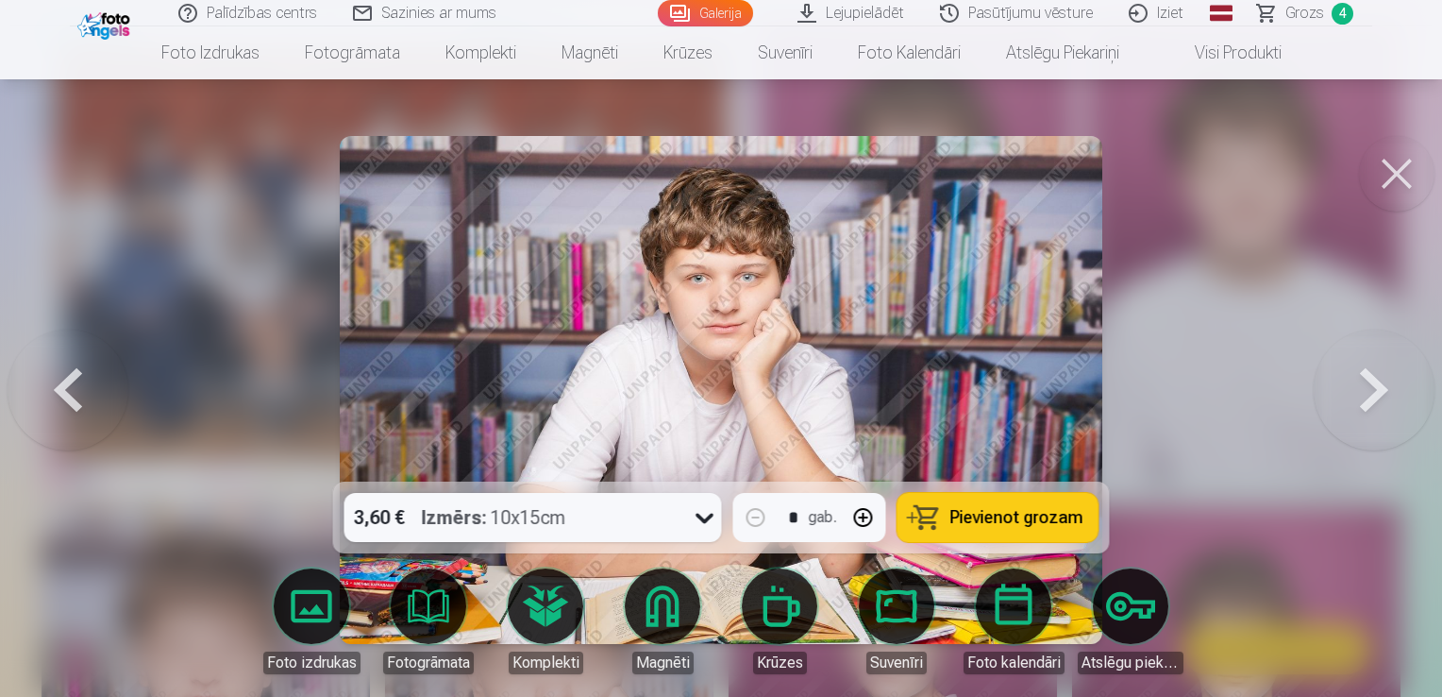
click at [1070, 519] on span "Pievienot grozam" at bounding box center [1017, 517] width 133 height 17
click at [1303, 12] on span "Grozs" at bounding box center [1305, 13] width 39 height 23
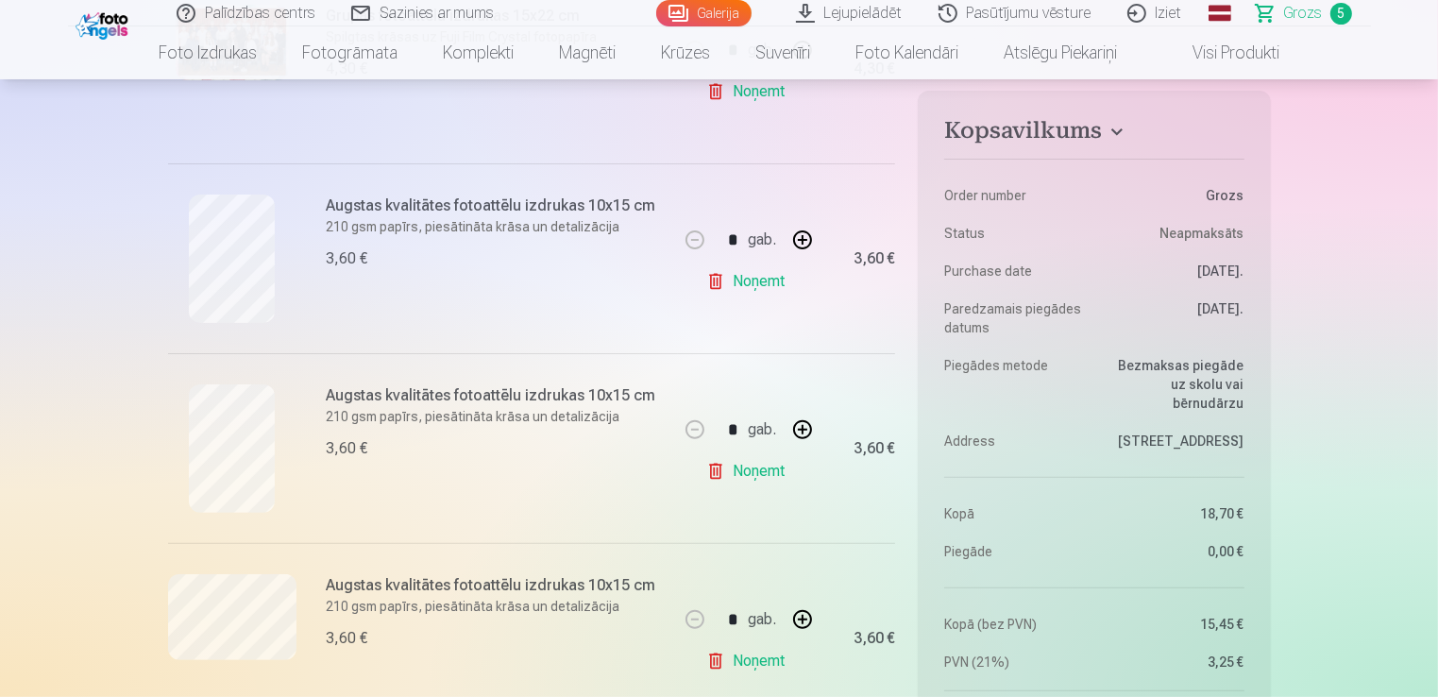
scroll to position [463, 0]
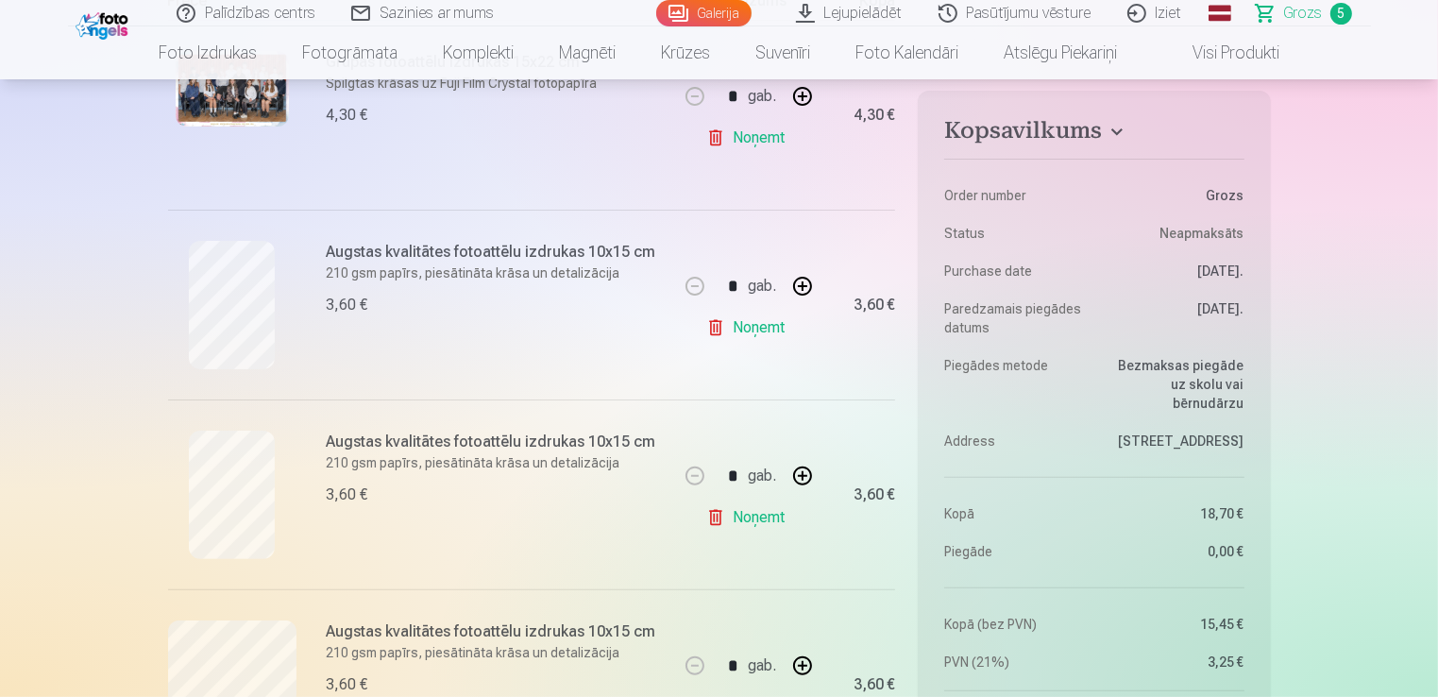
click at [717, 17] on link "Galerija" at bounding box center [703, 13] width 95 height 26
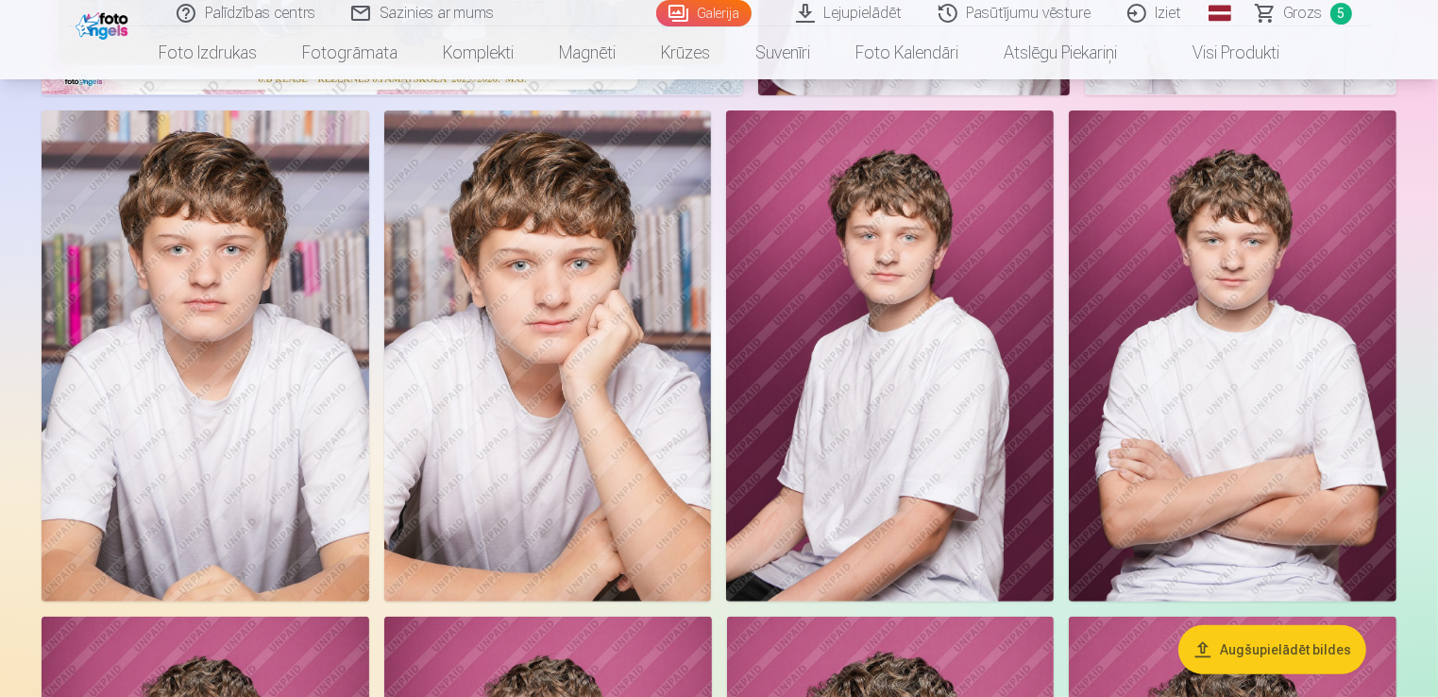
scroll to position [601, 0]
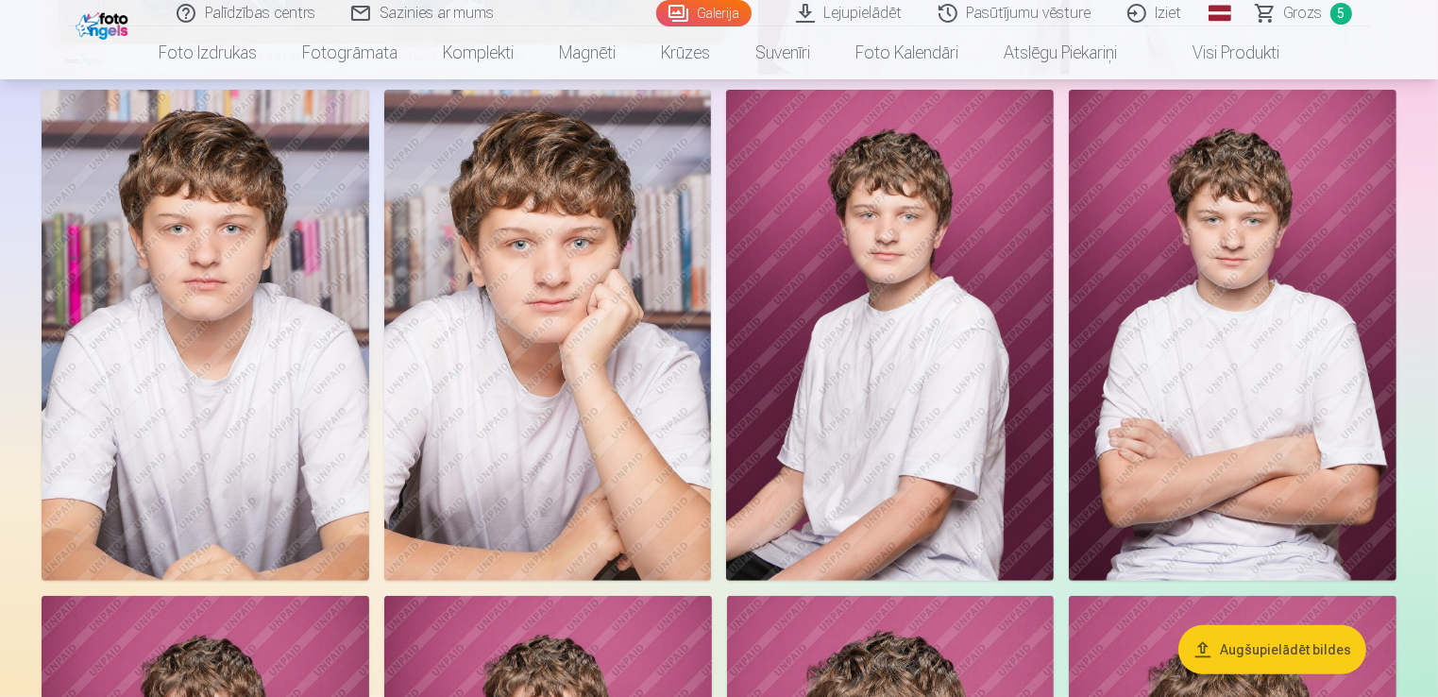
click at [608, 348] on img at bounding box center [548, 335] width 328 height 491
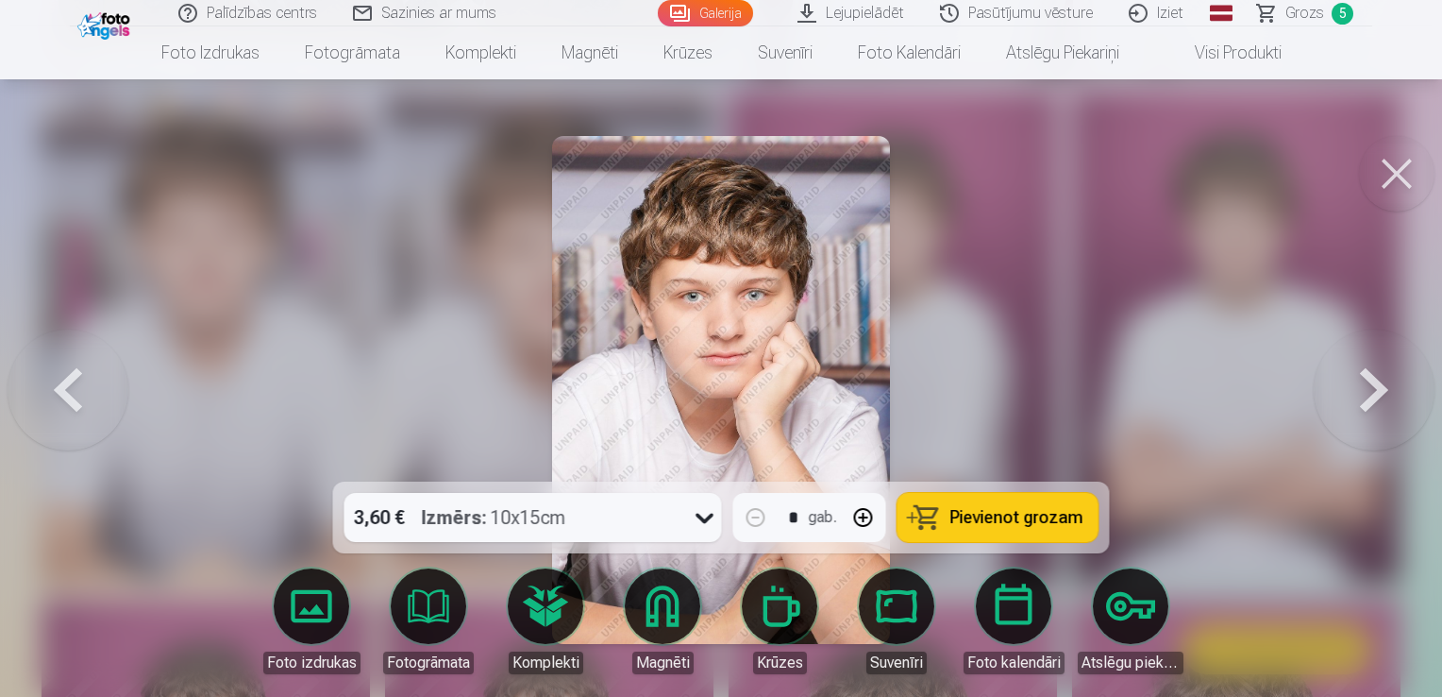
click at [944, 500] on button "Pievienot grozam" at bounding box center [998, 517] width 201 height 49
click at [1392, 178] on button at bounding box center [1397, 174] width 76 height 76
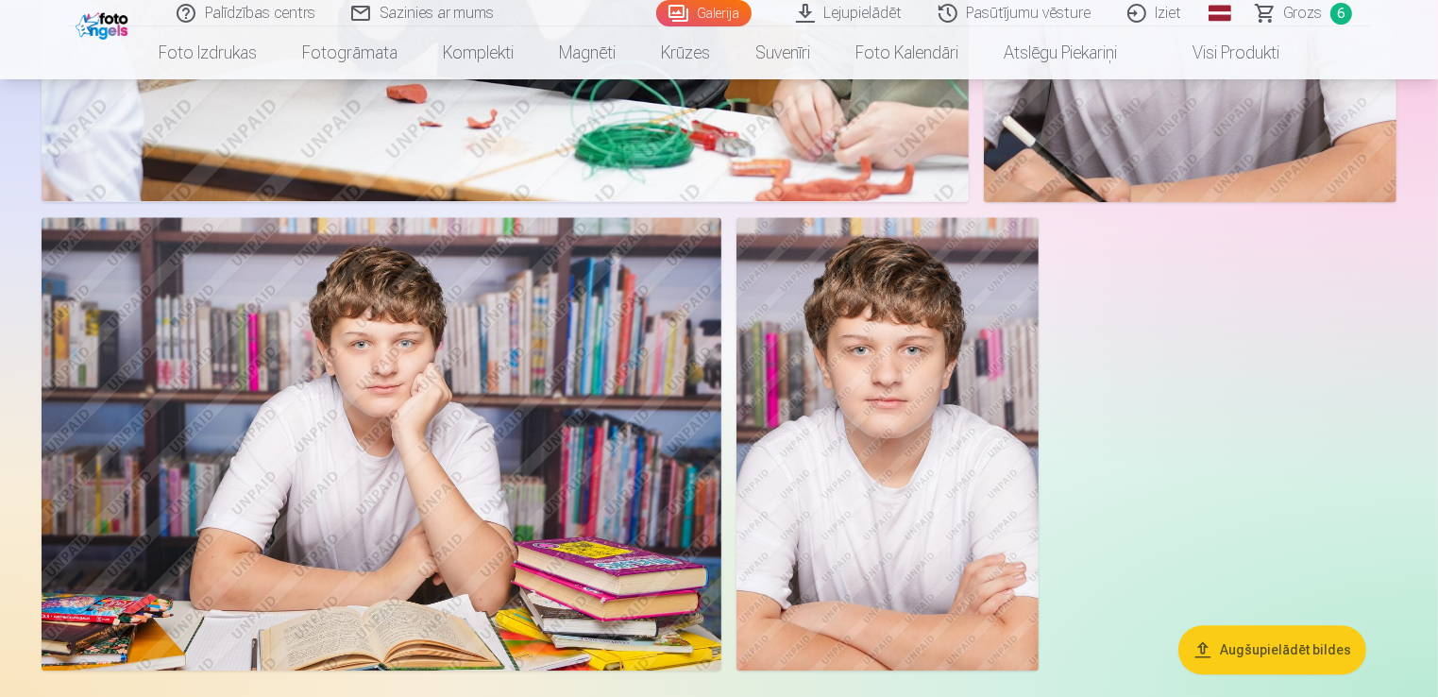
scroll to position [11973, 0]
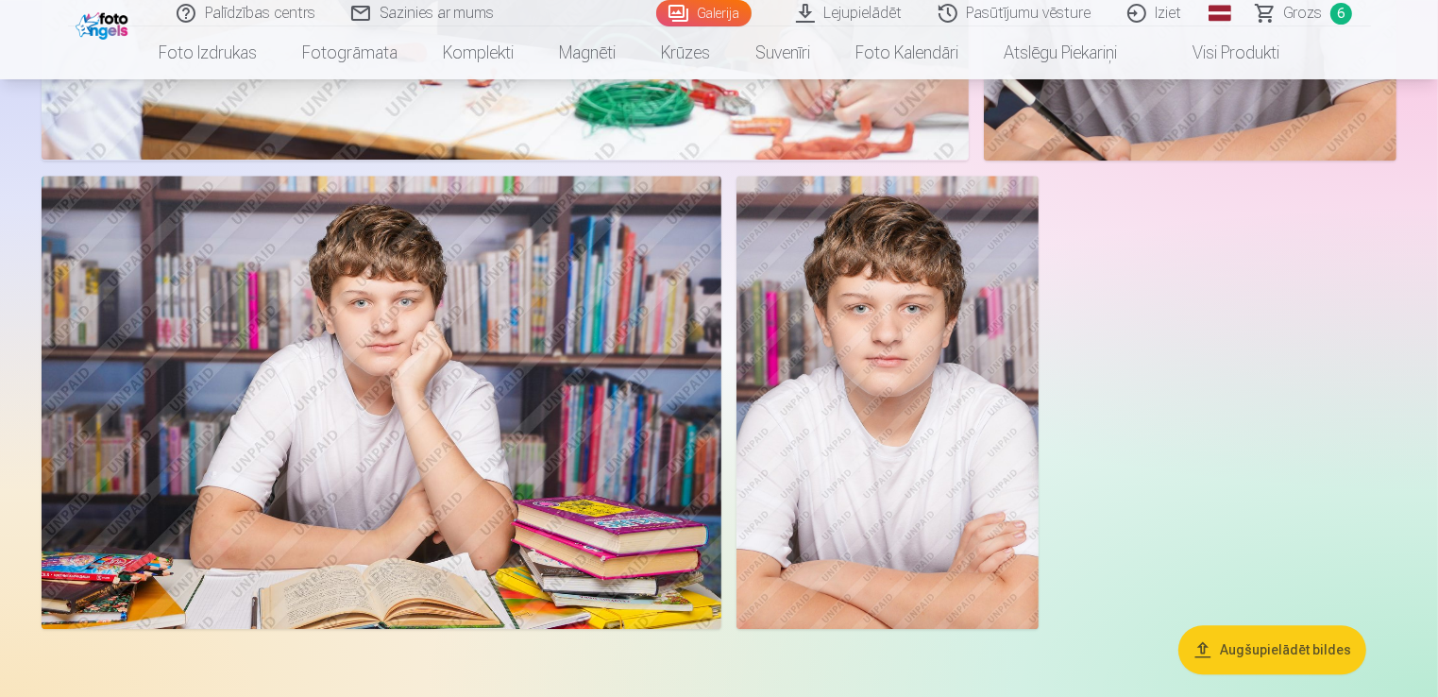
click at [989, 463] on img at bounding box center [887, 402] width 302 height 453
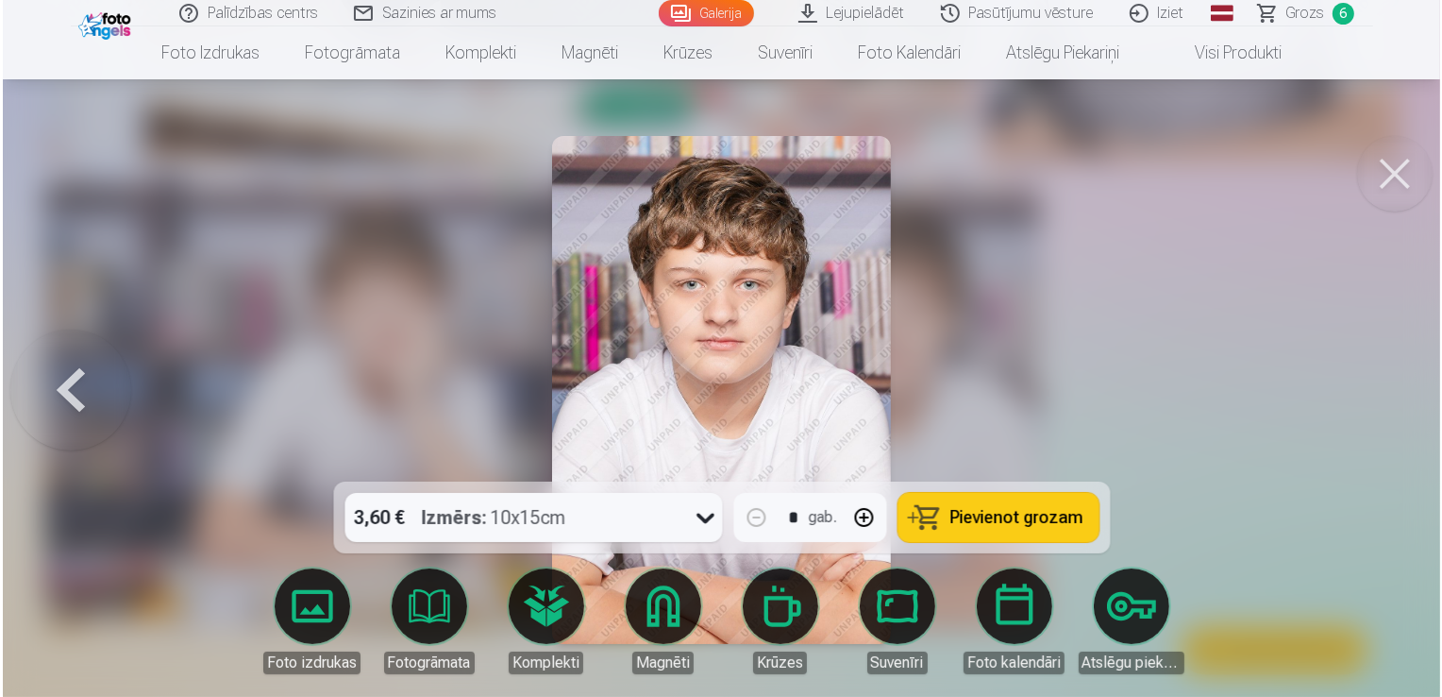
scroll to position [12011, 0]
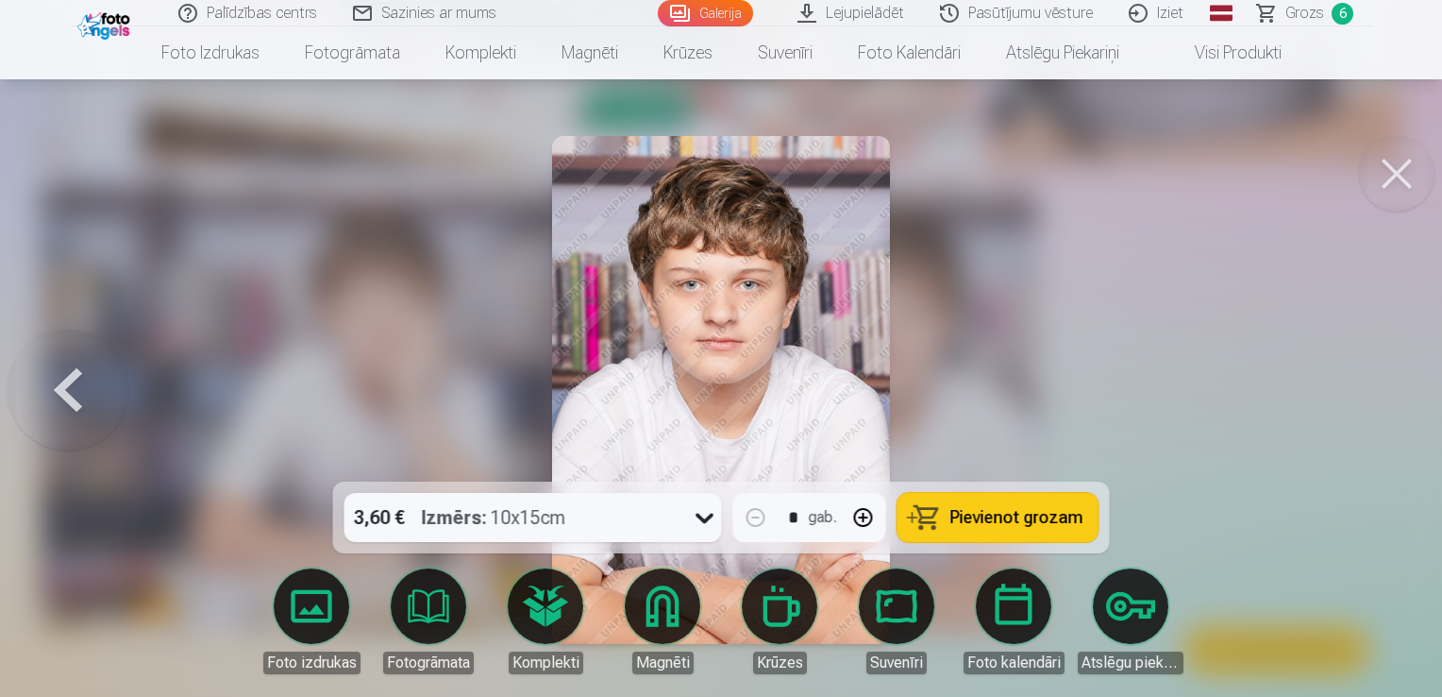
click at [1041, 517] on span "Pievienot grozam" at bounding box center [1017, 517] width 133 height 17
click at [1293, 12] on span "Grozs" at bounding box center [1305, 13] width 39 height 23
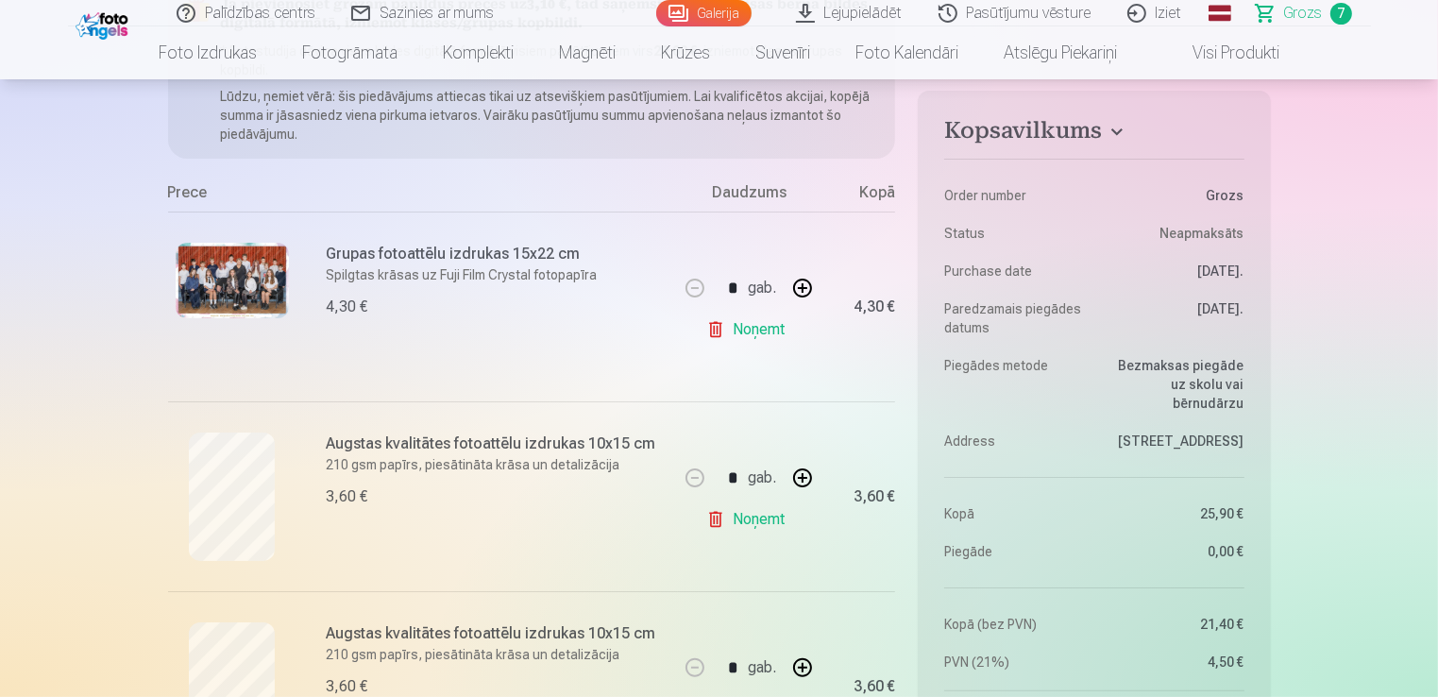
scroll to position [291, 0]
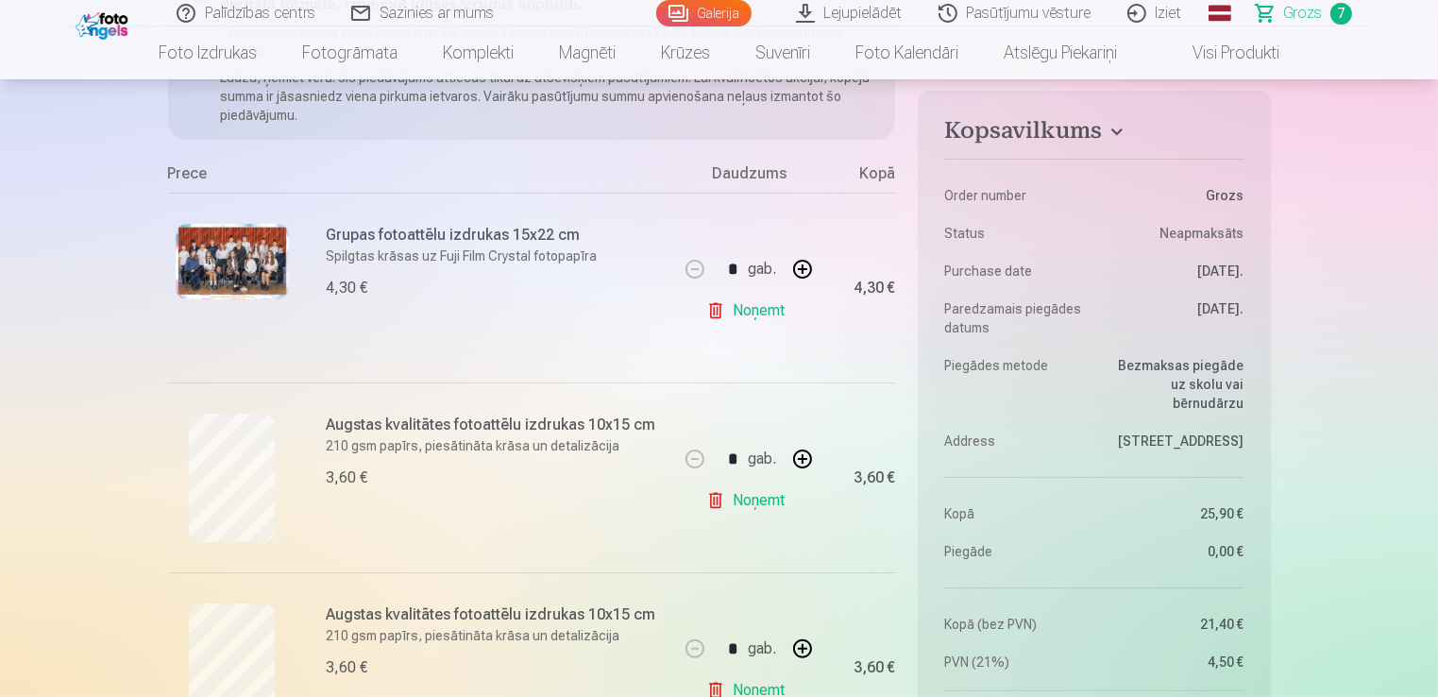
click at [762, 685] on link "Noņemt" at bounding box center [749, 690] width 86 height 38
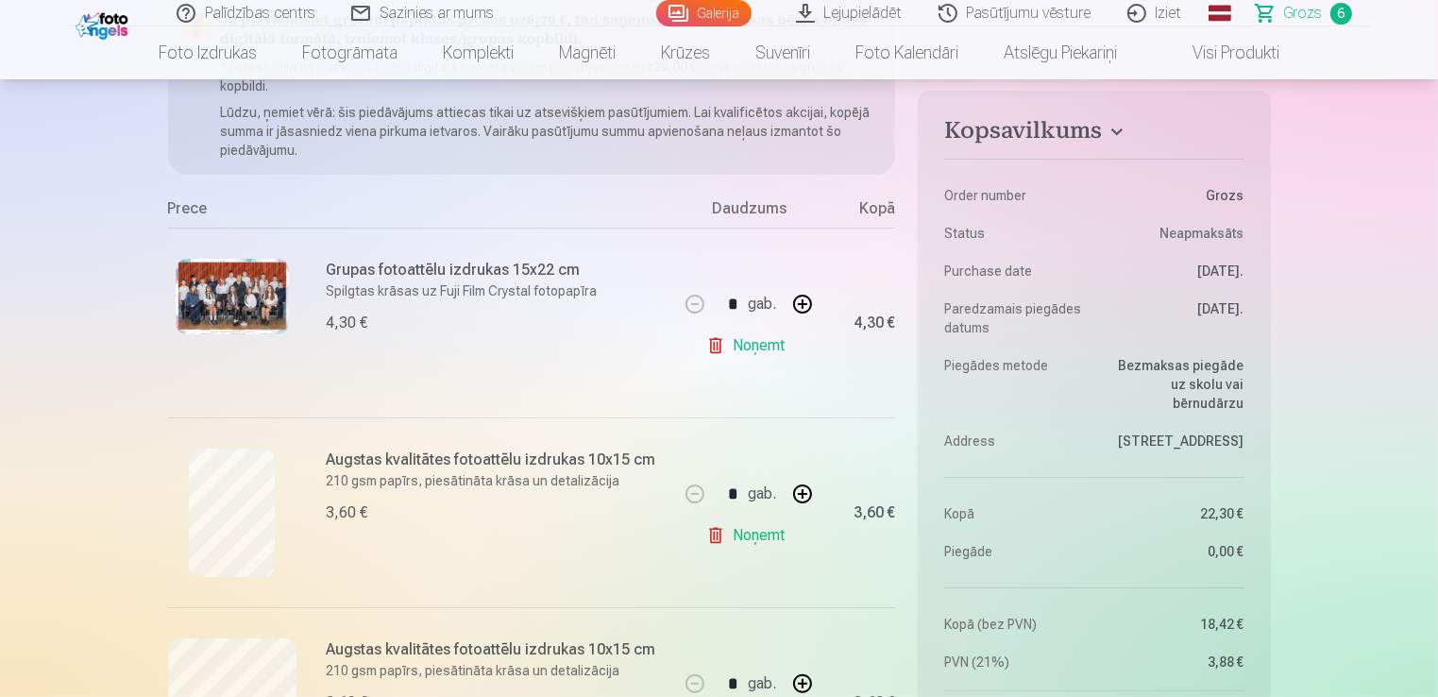
scroll to position [218, 0]
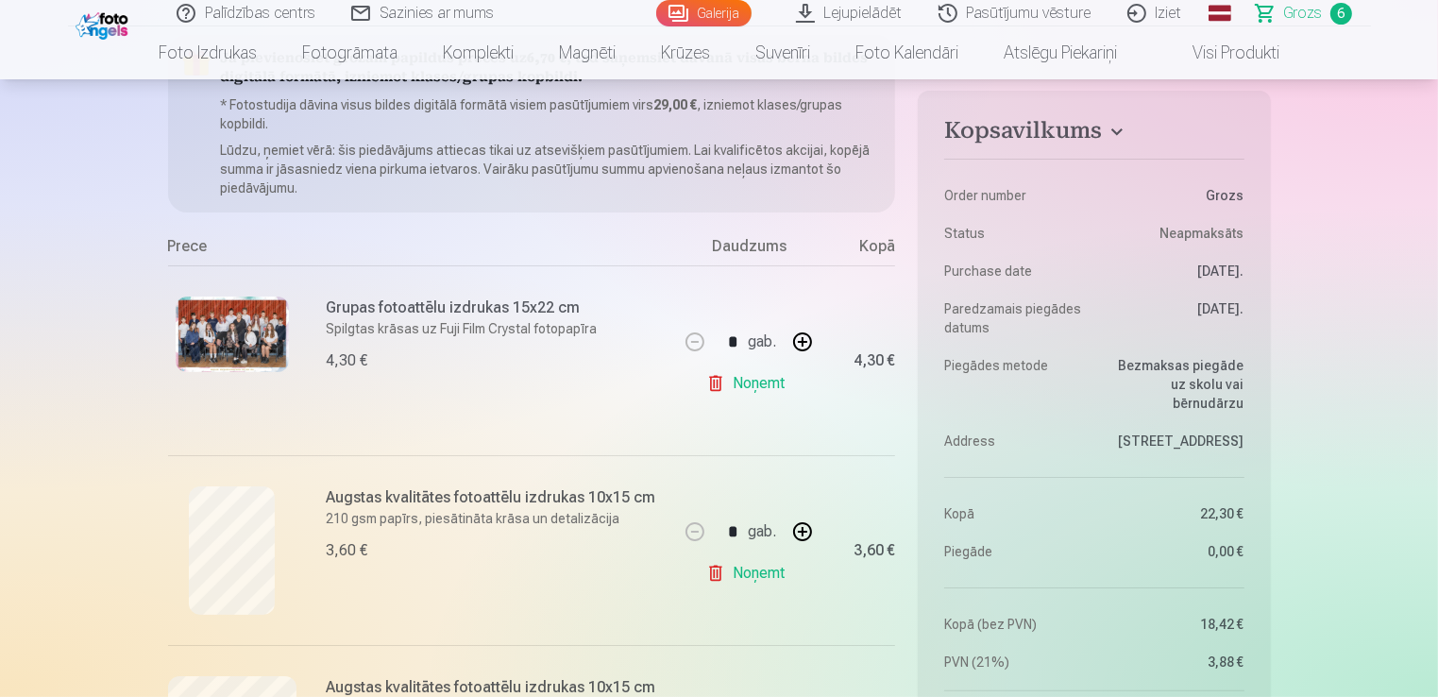
click at [737, 569] on link "Noņemt" at bounding box center [749, 573] width 86 height 38
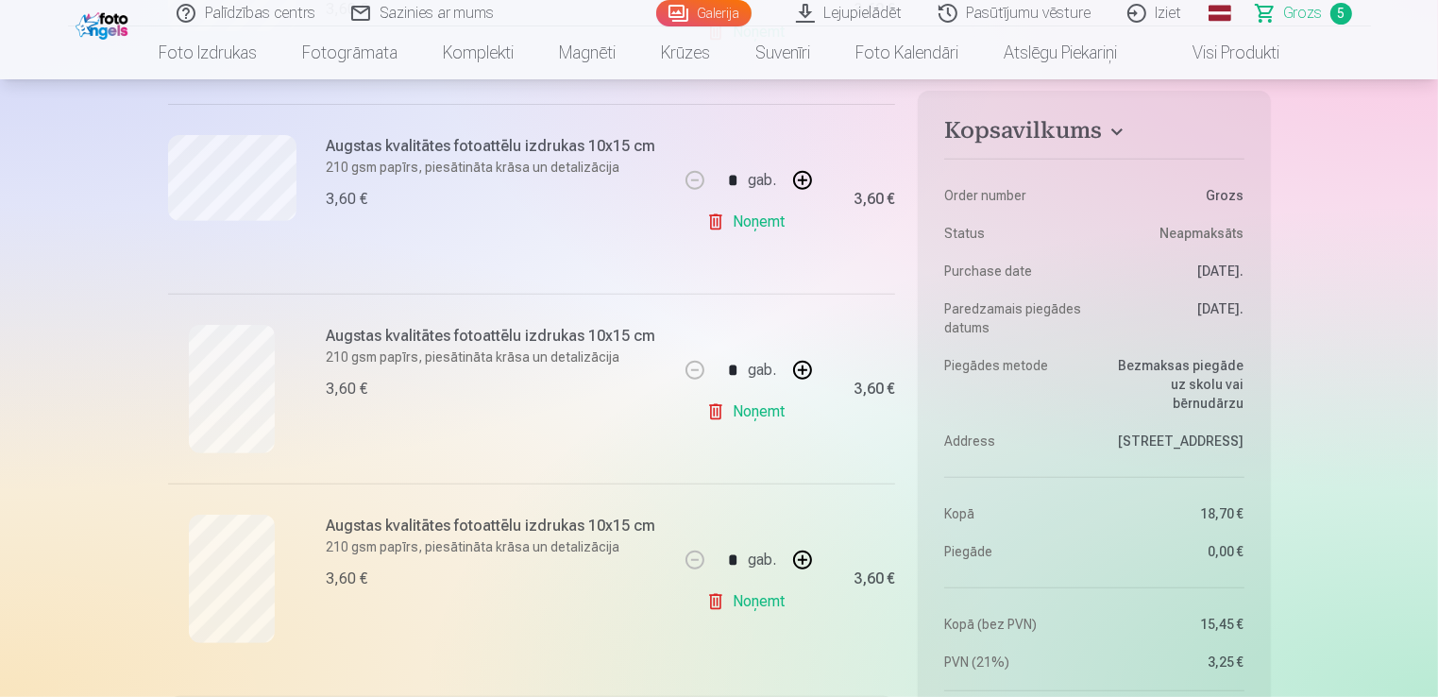
scroll to position [788, 0]
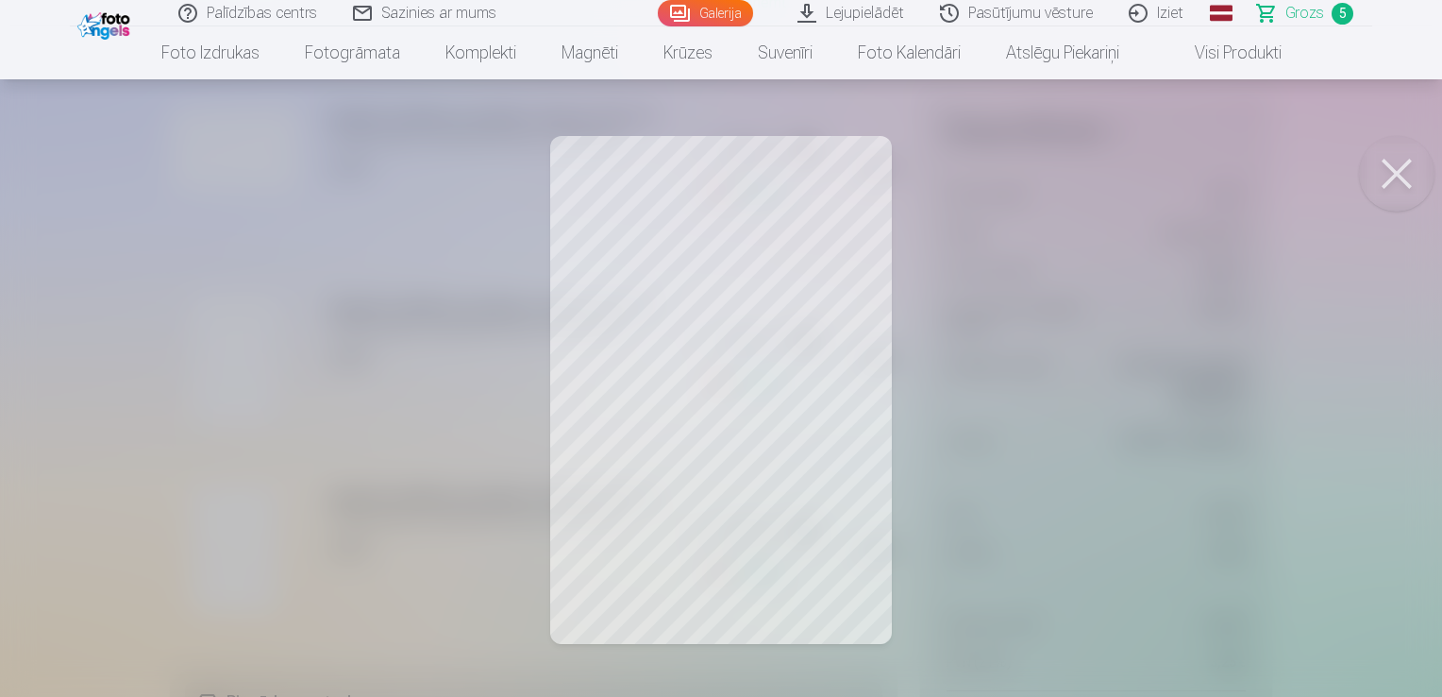
click at [1385, 163] on button at bounding box center [1397, 174] width 76 height 76
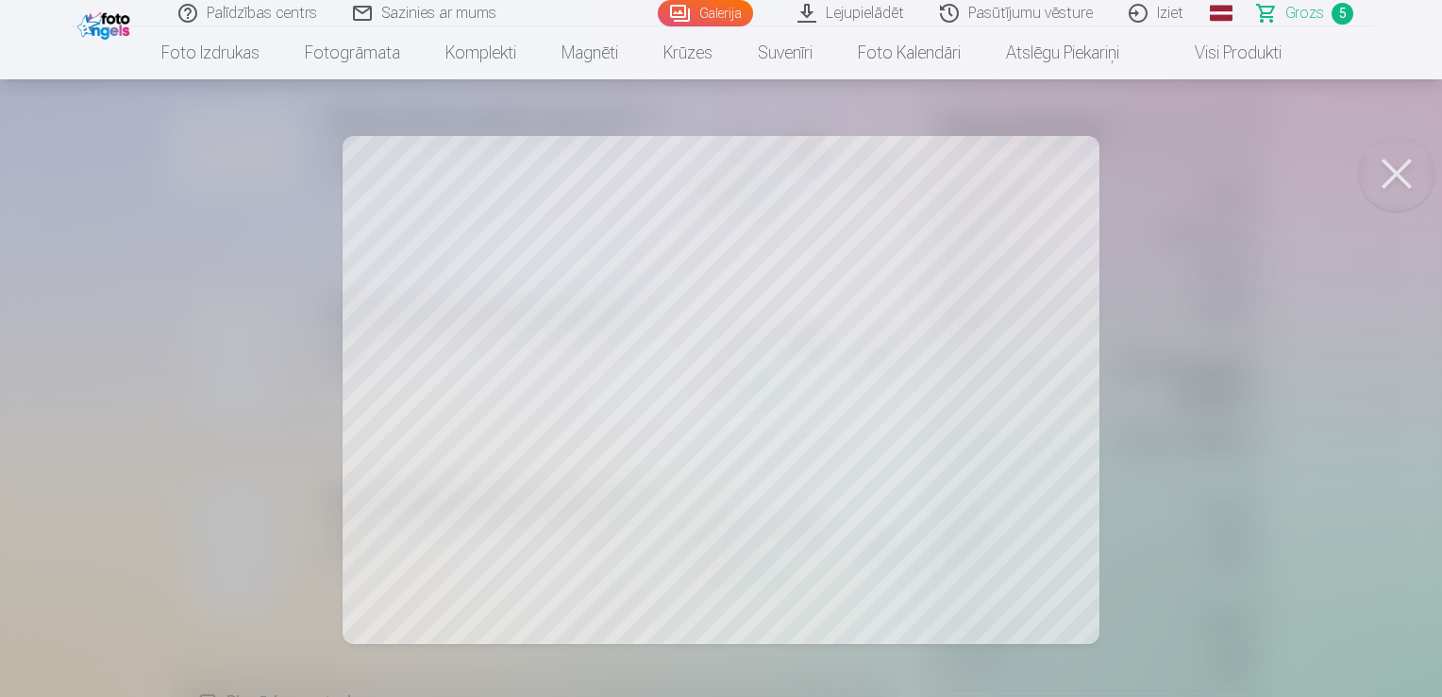
click at [1387, 164] on button at bounding box center [1397, 174] width 76 height 76
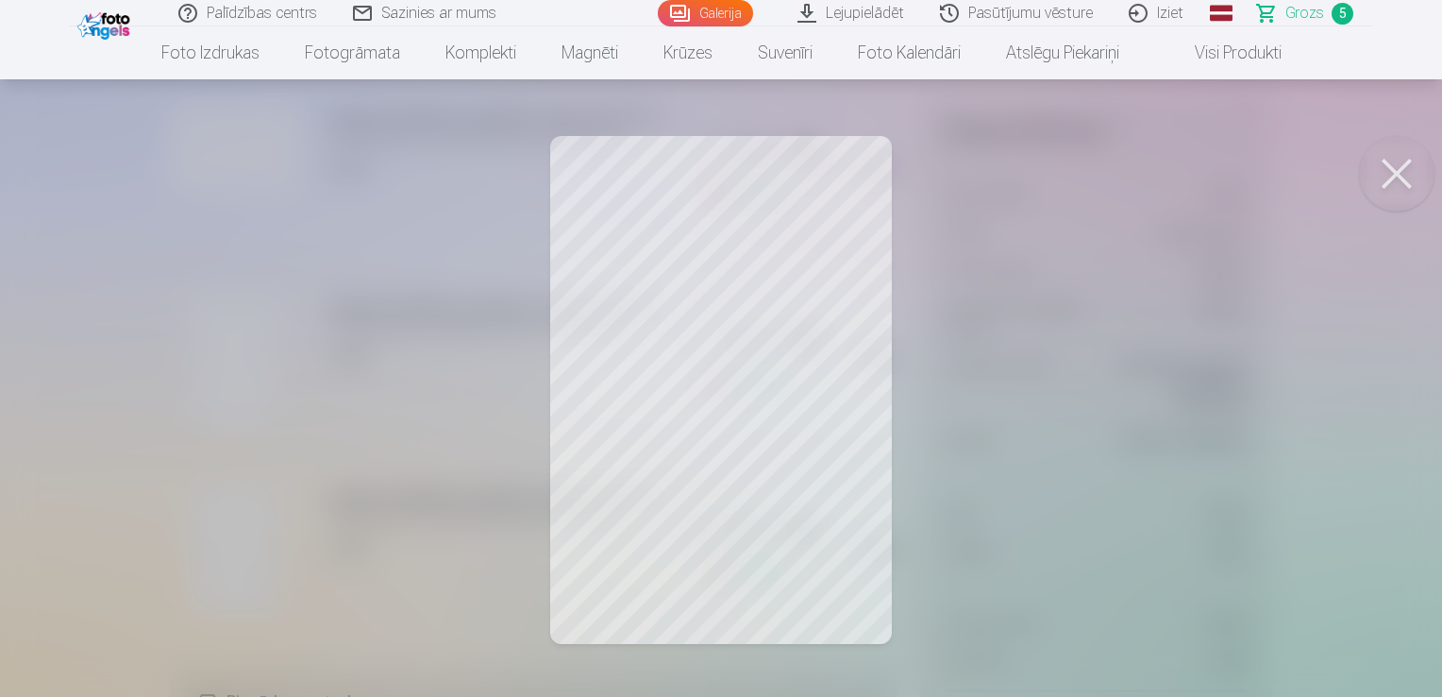
click at [1387, 165] on button at bounding box center [1397, 174] width 76 height 76
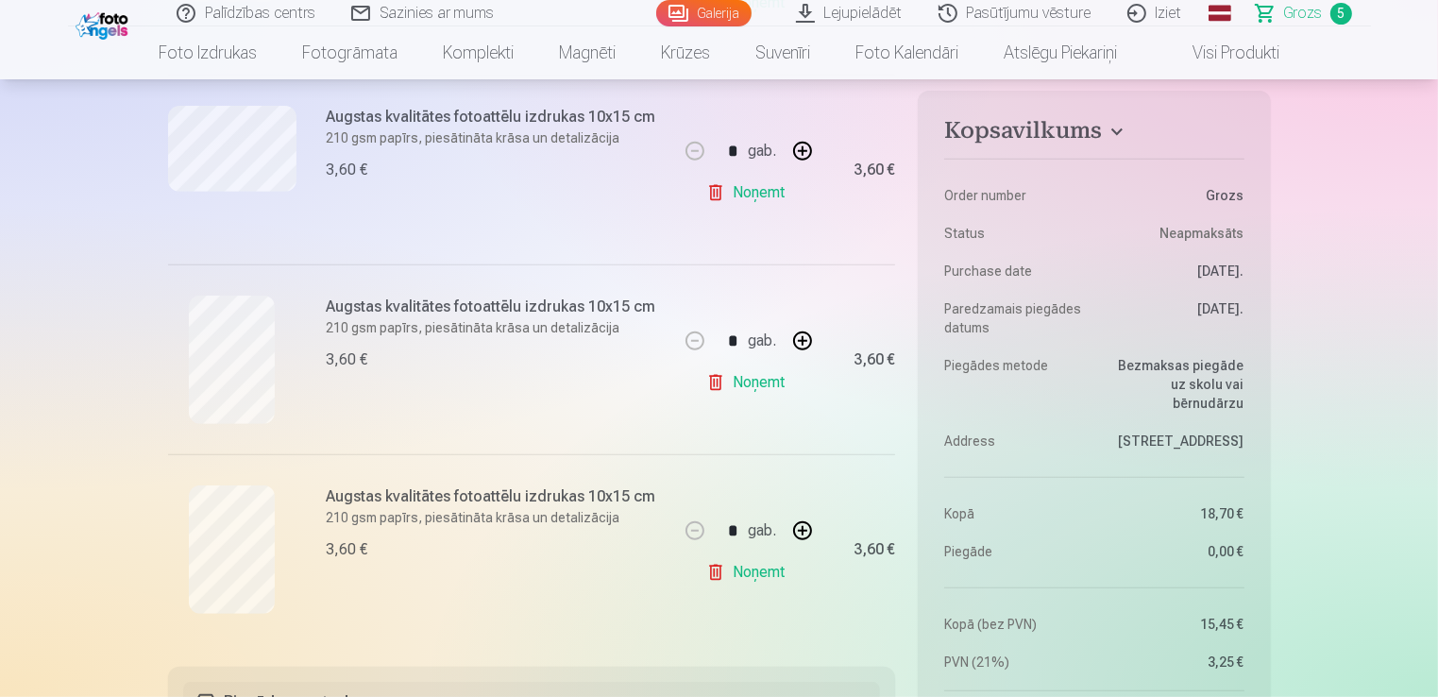
click at [761, 190] on link "Noņemt" at bounding box center [749, 193] width 86 height 38
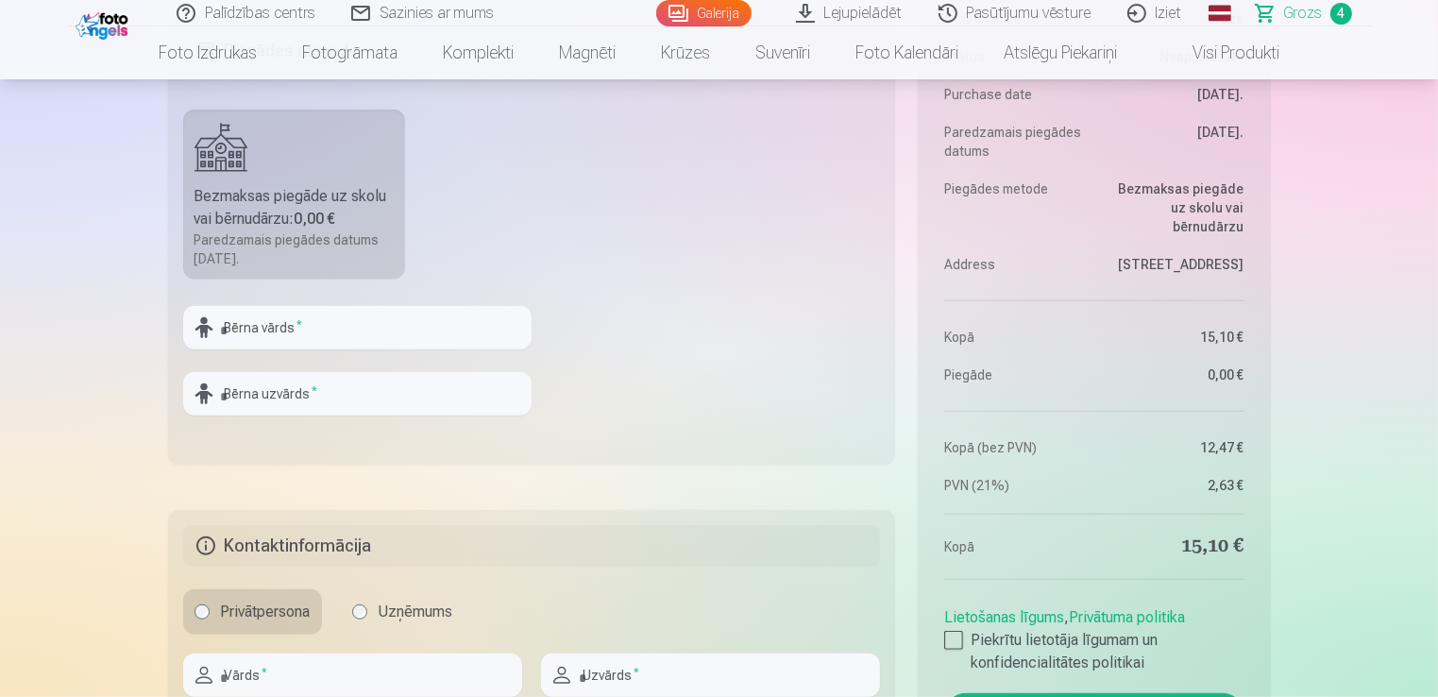
scroll to position [1223, 0]
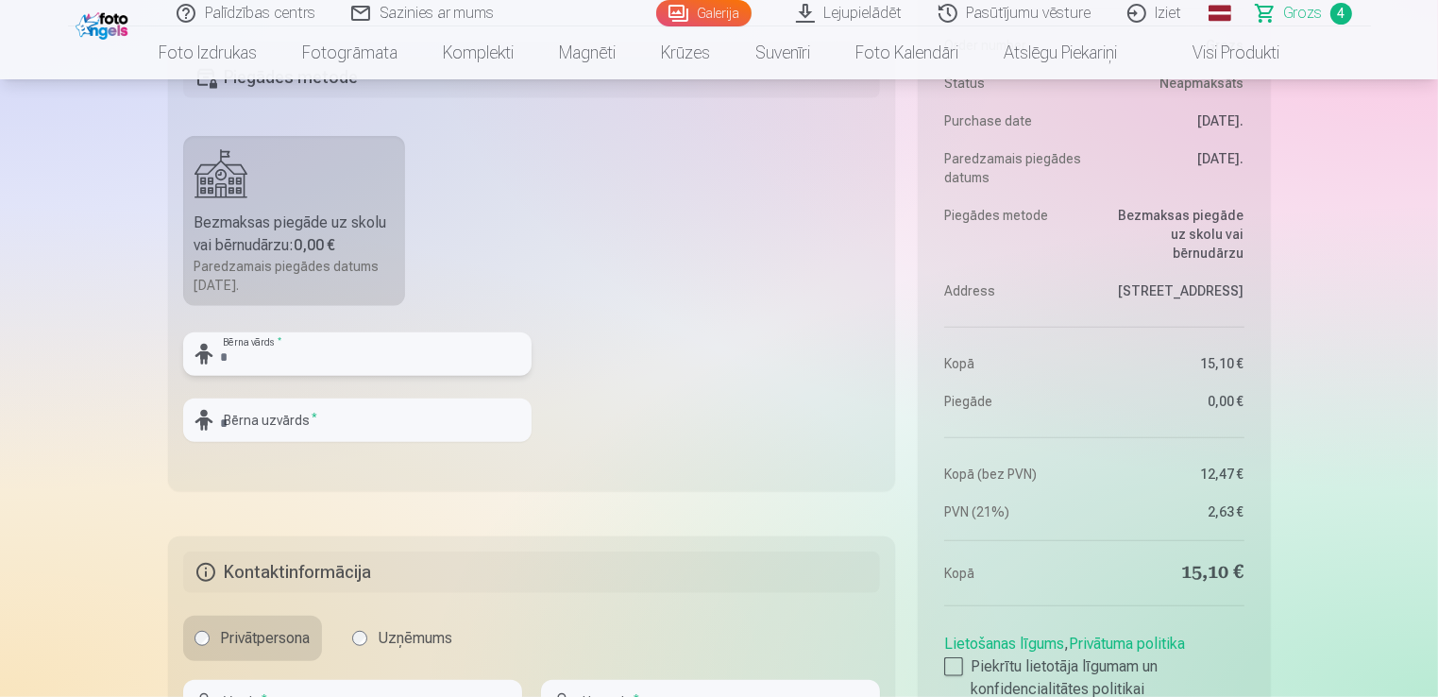
click at [439, 349] on input "text" at bounding box center [357, 353] width 348 height 43
type input "**********"
click at [594, 390] on fieldset "**********" at bounding box center [532, 266] width 728 height 449
drag, startPoint x: 1437, startPoint y: 116, endPoint x: 1439, endPoint y: 145, distance: 29.3
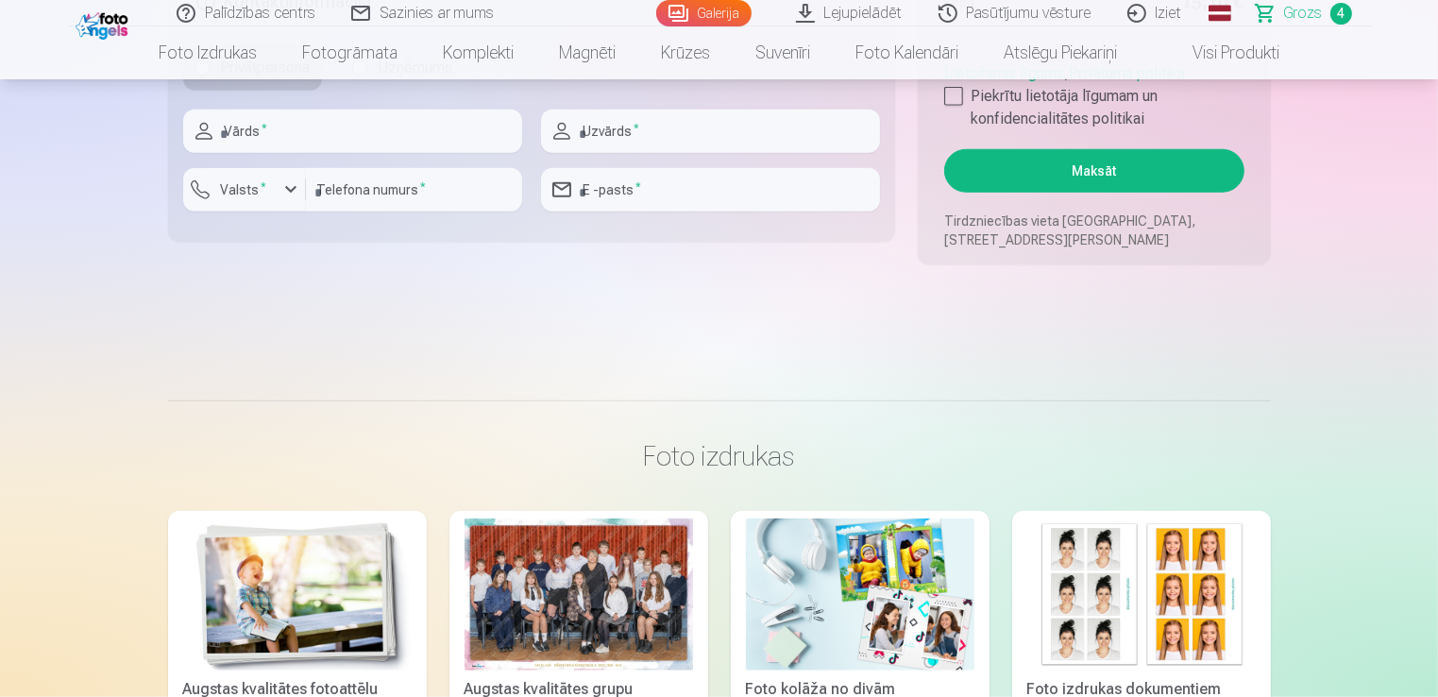
scroll to position [1667, 0]
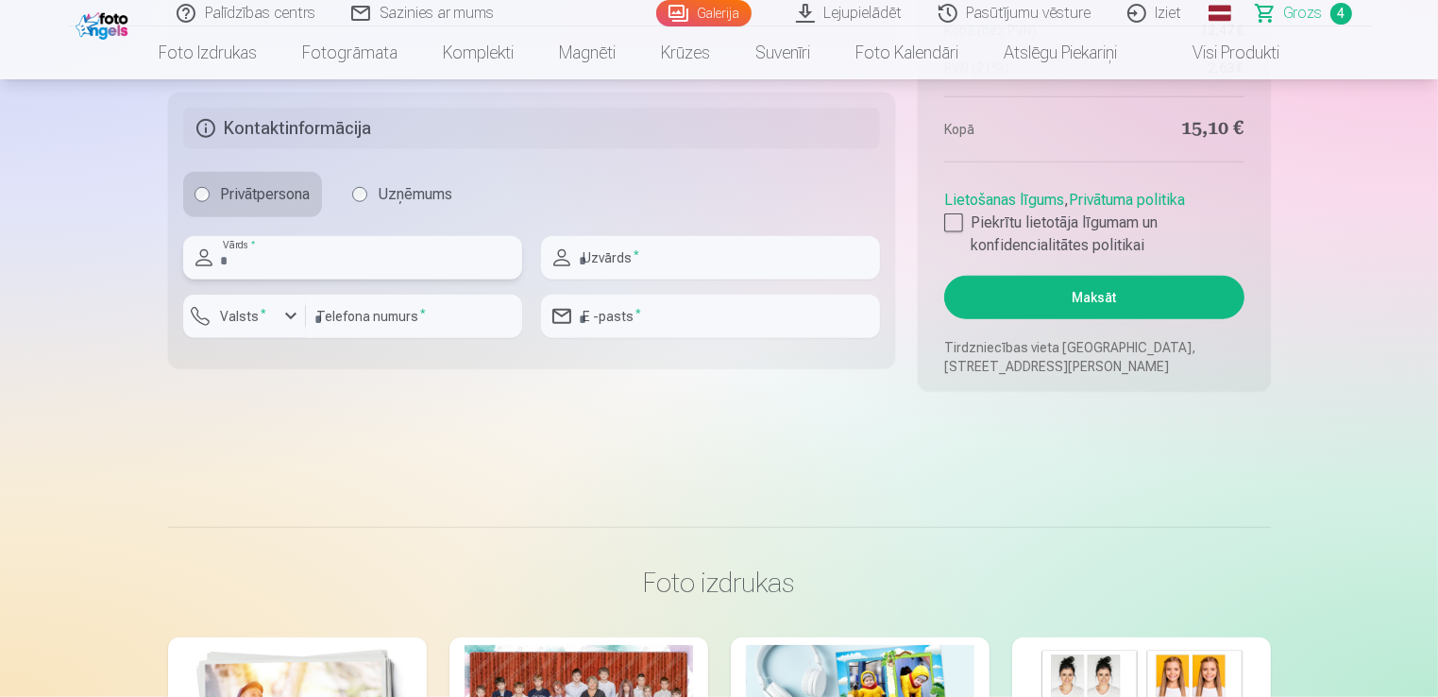
click at [381, 255] on input "text" at bounding box center [352, 257] width 339 height 43
type input "*****"
type input "**********"
type input "********"
type input "**********"
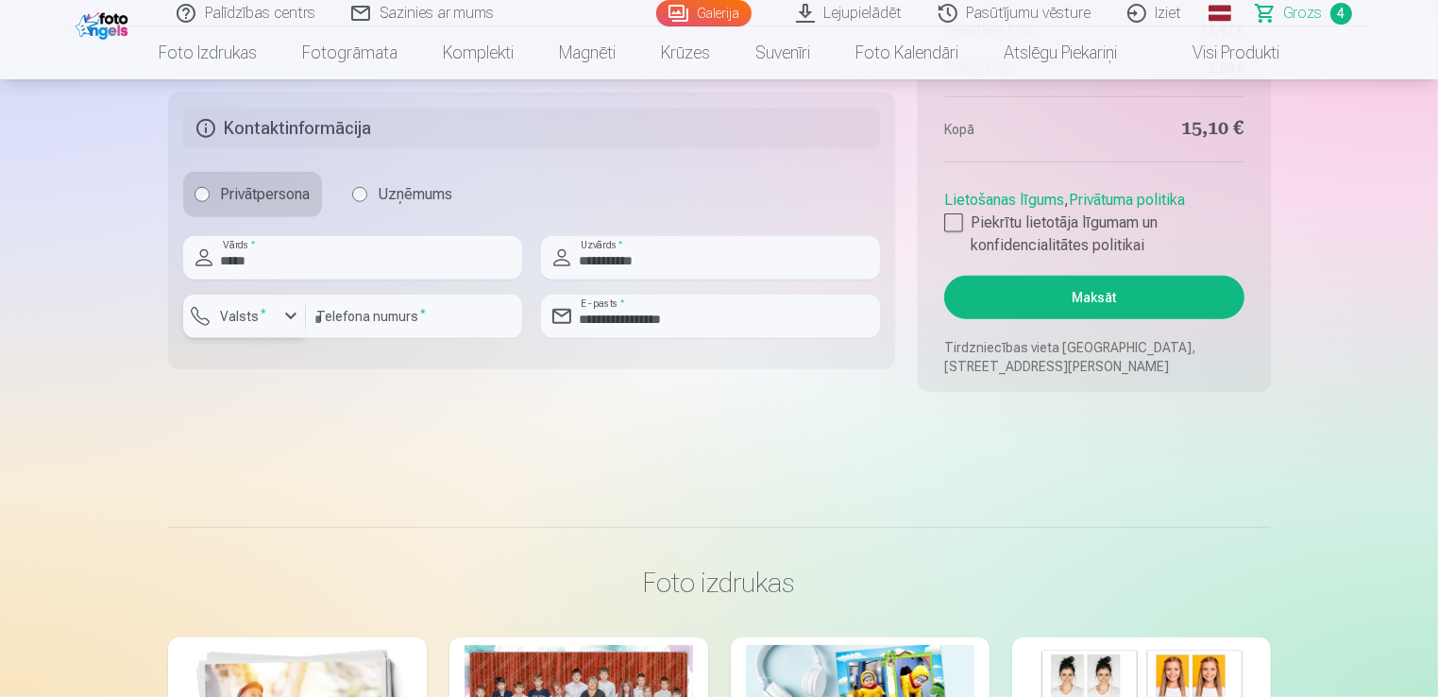
click at [268, 317] on label "Valsts *" at bounding box center [243, 316] width 61 height 19
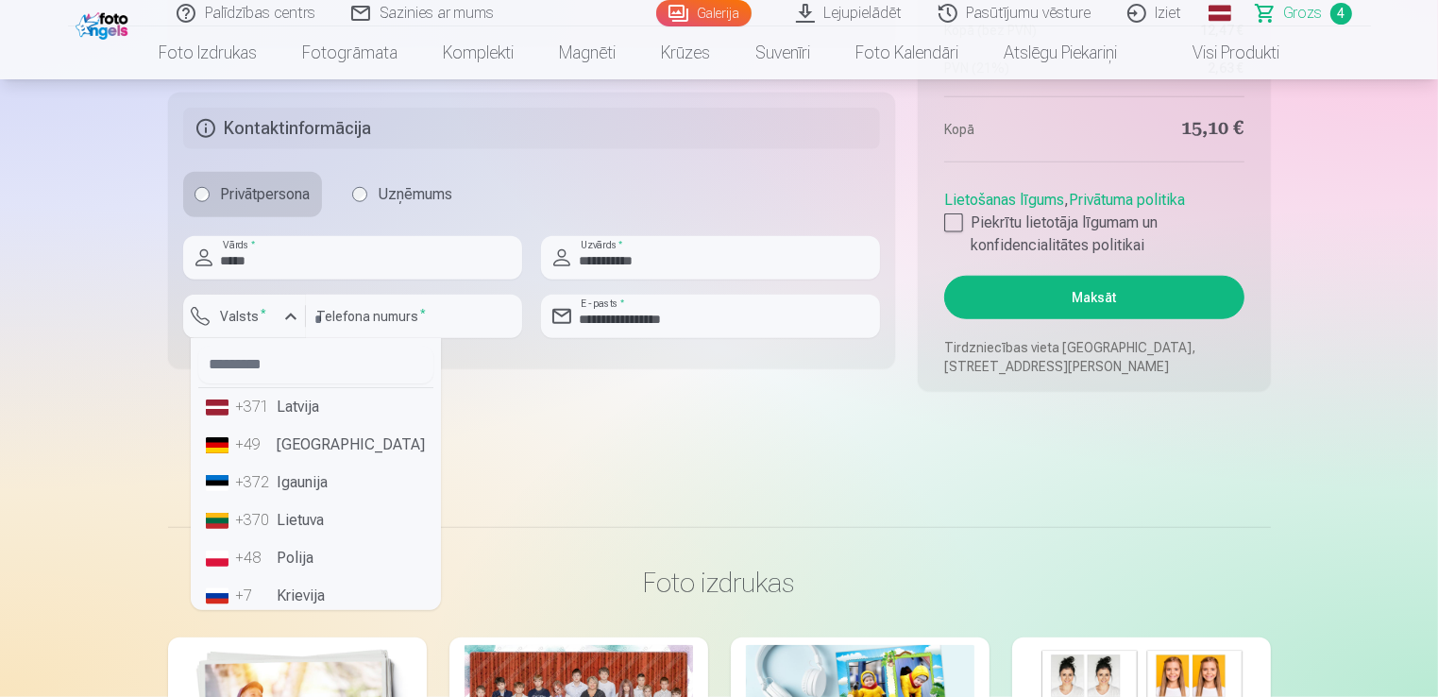
click at [263, 398] on div "+371" at bounding box center [255, 407] width 38 height 23
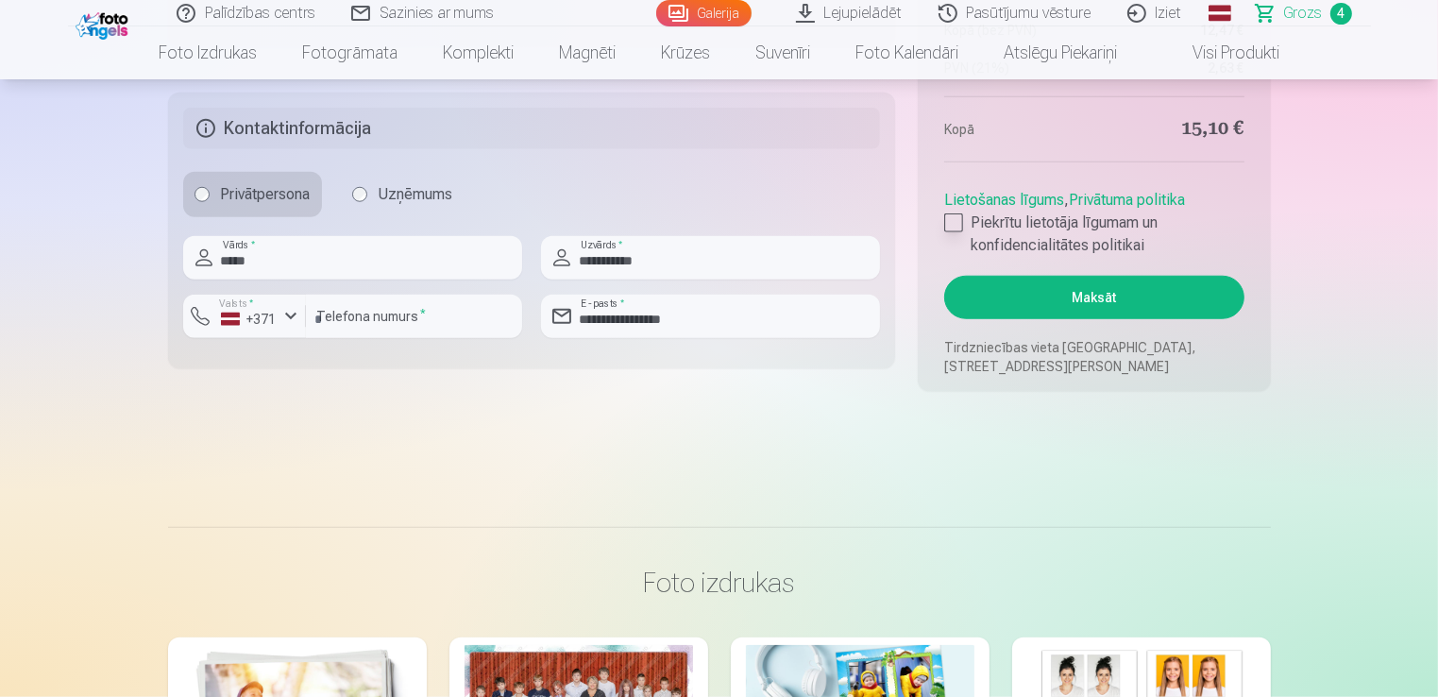
click at [951, 229] on div at bounding box center [953, 222] width 19 height 19
drag, startPoint x: 1436, startPoint y: 167, endPoint x: 1445, endPoint y: 139, distance: 29.8
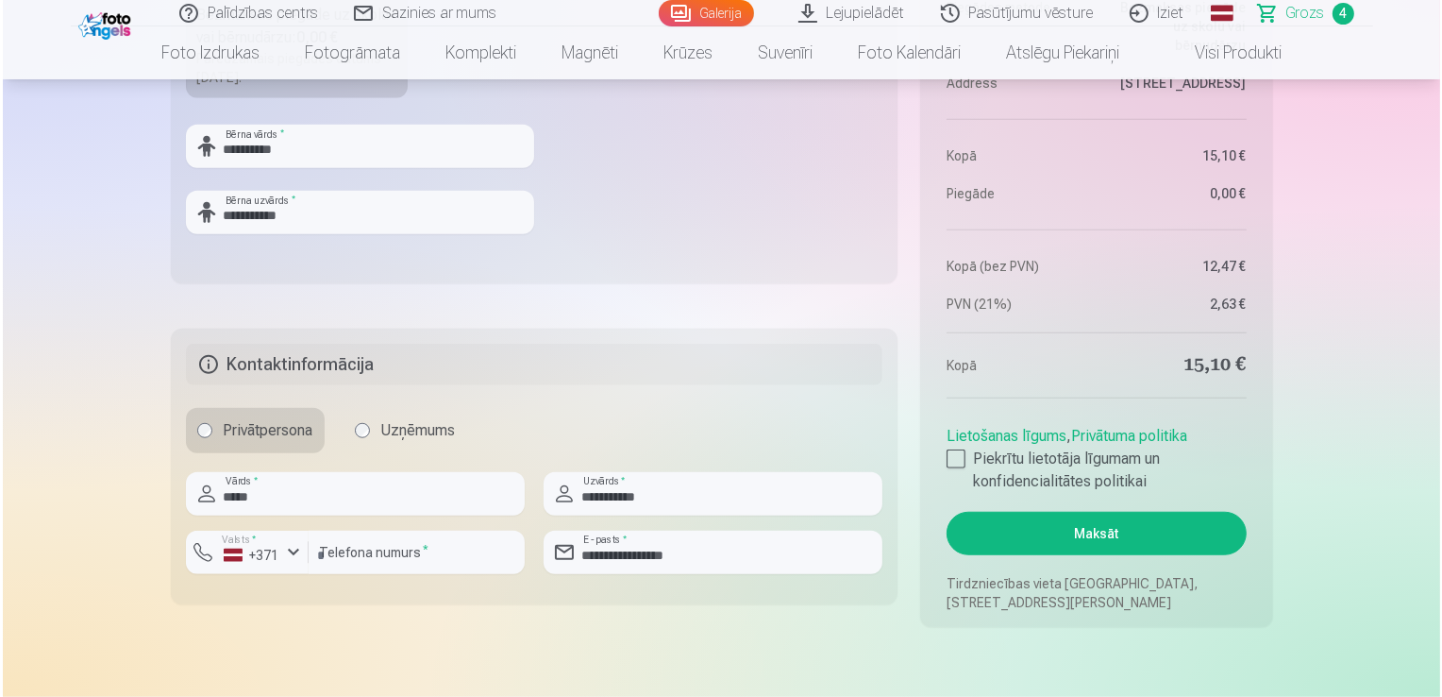
scroll to position [1450, 0]
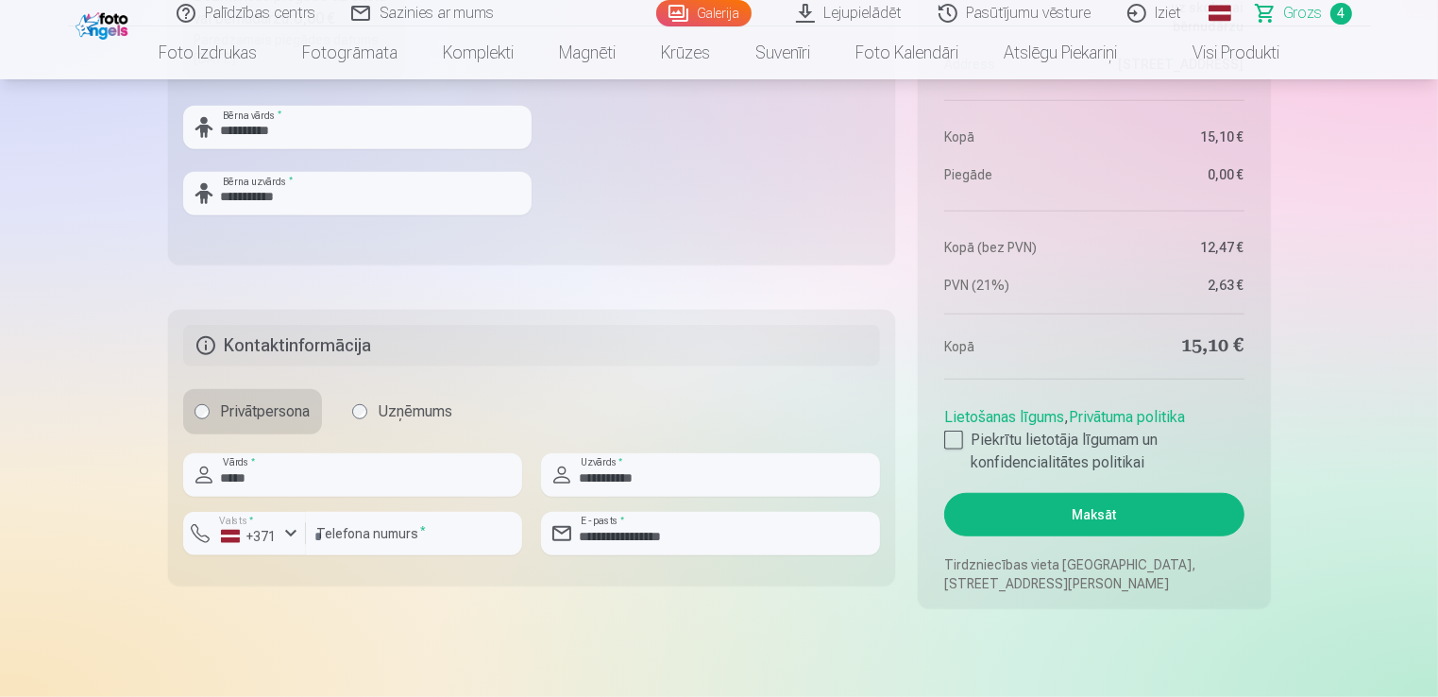
click at [1133, 517] on button "Maksāt" at bounding box center [1093, 514] width 299 height 43
